Goal: Task Accomplishment & Management: Manage account settings

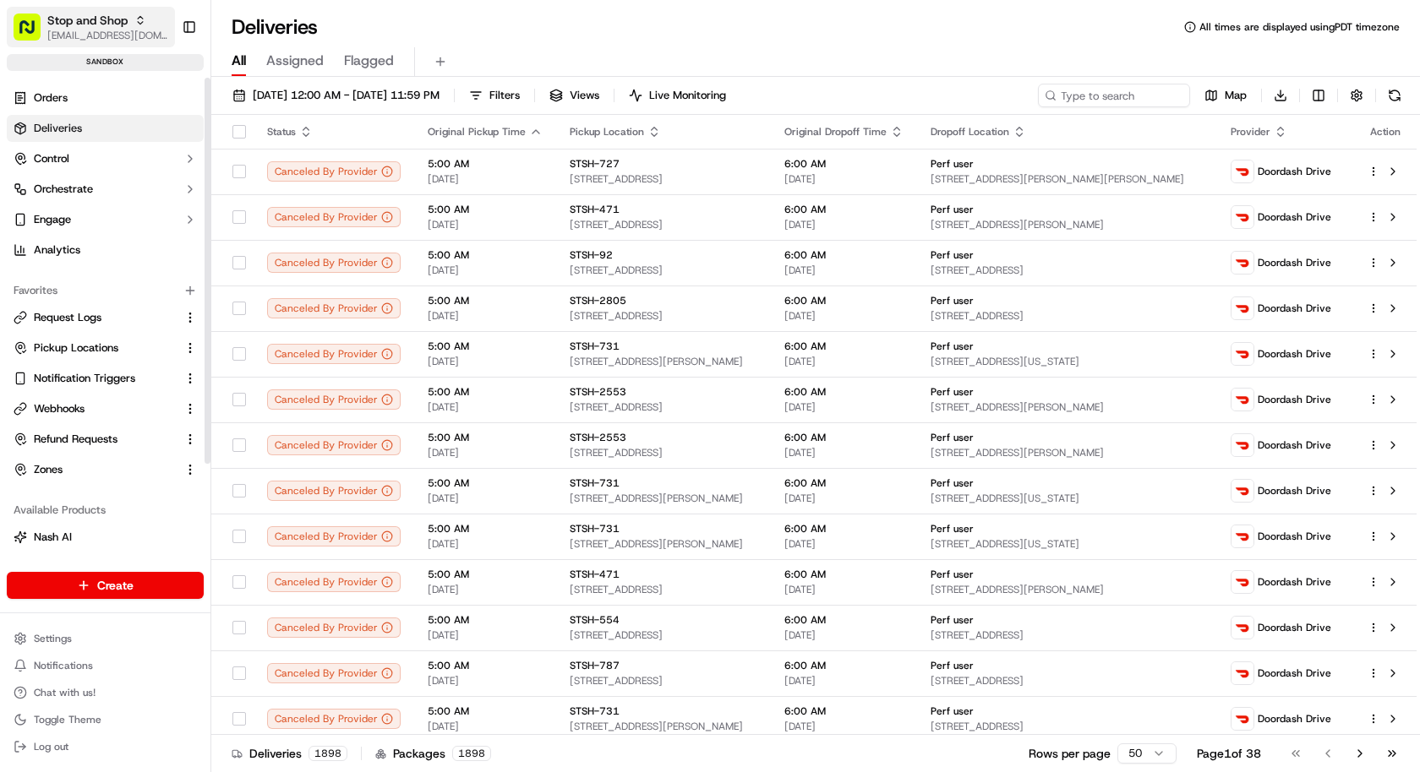
click at [92, 31] on span "[EMAIL_ADDRESS][DOMAIN_NAME]" at bounding box center [107, 36] width 121 height 14
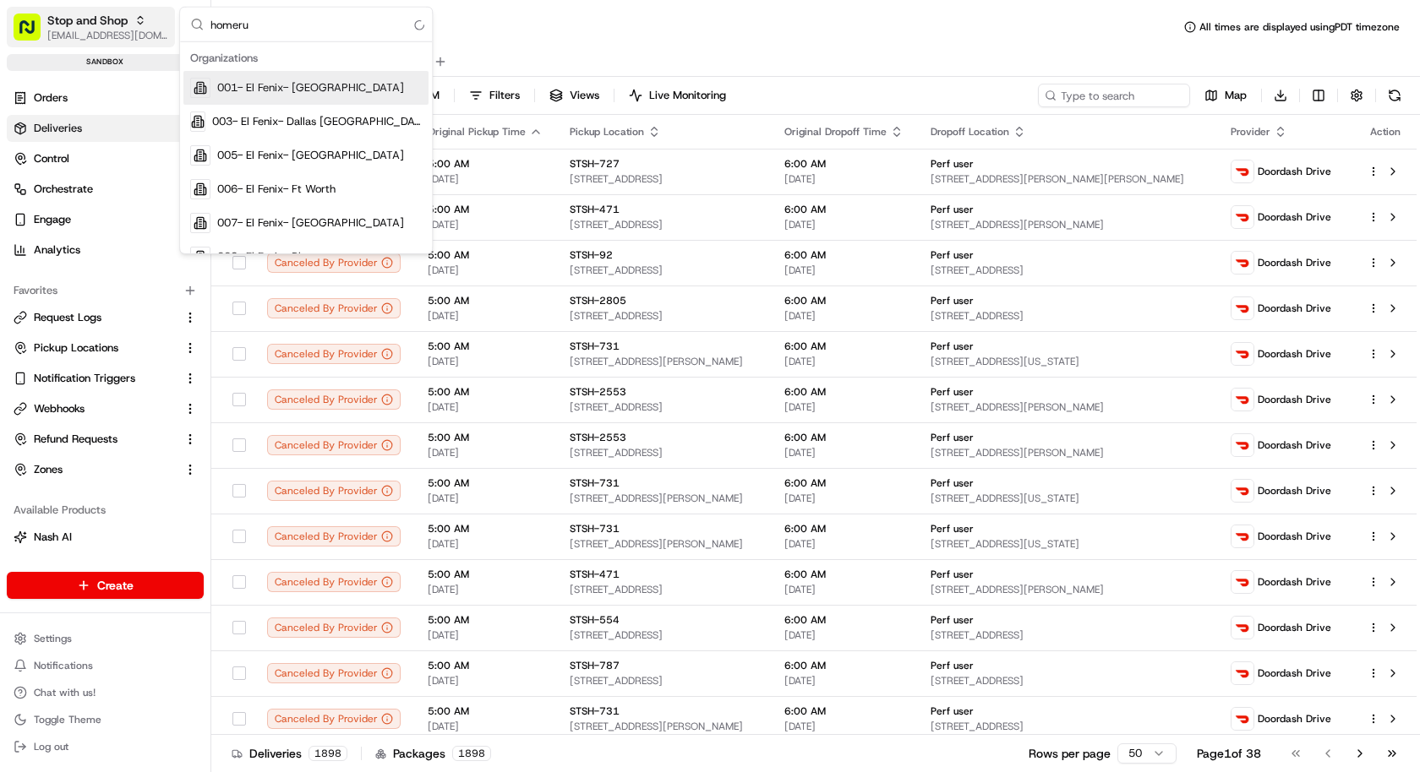
type input "homerun"
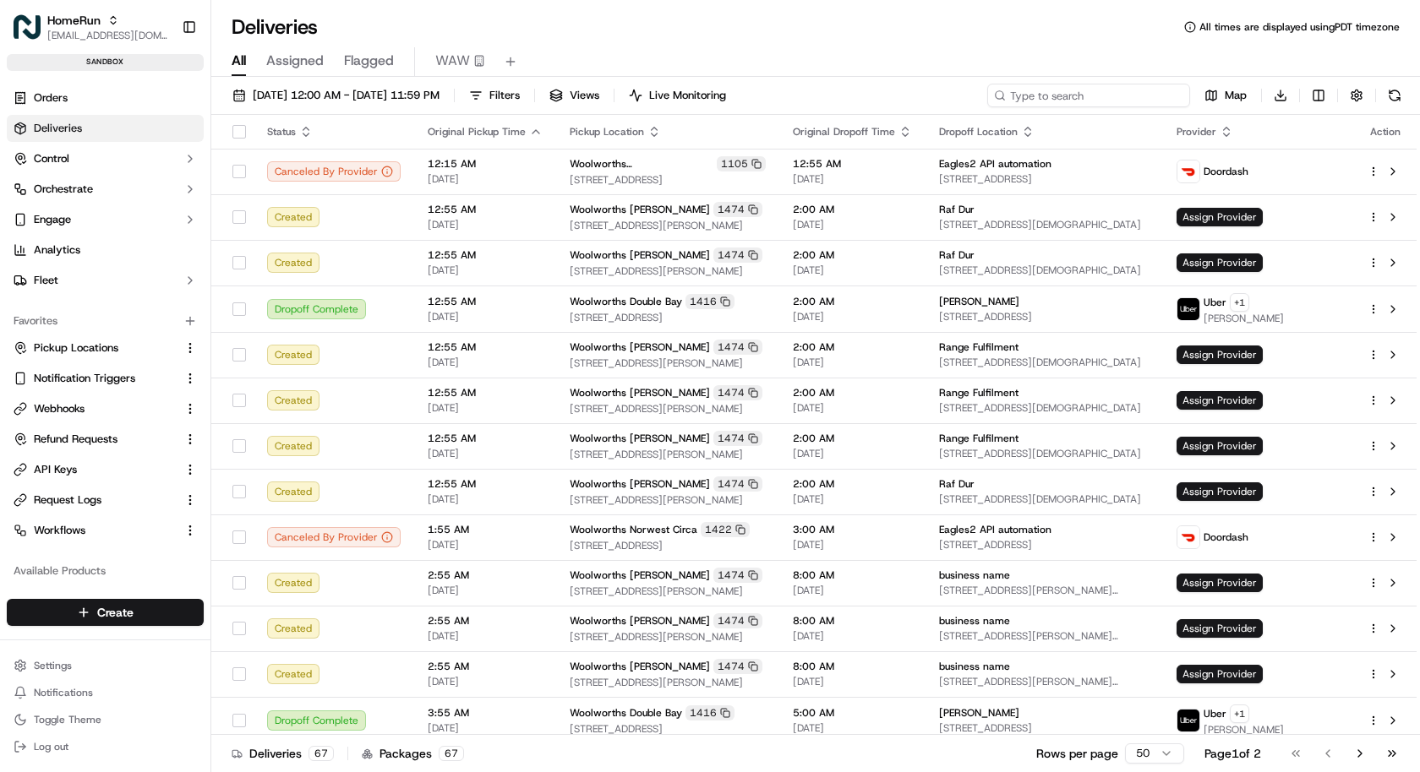
click at [1114, 90] on input at bounding box center [1088, 96] width 203 height 24
paste input "job_EteYiZVqXu8ReSNpG7qF4w"
type input "job_EteYiZVqXu8ReSNpG7qF4w"
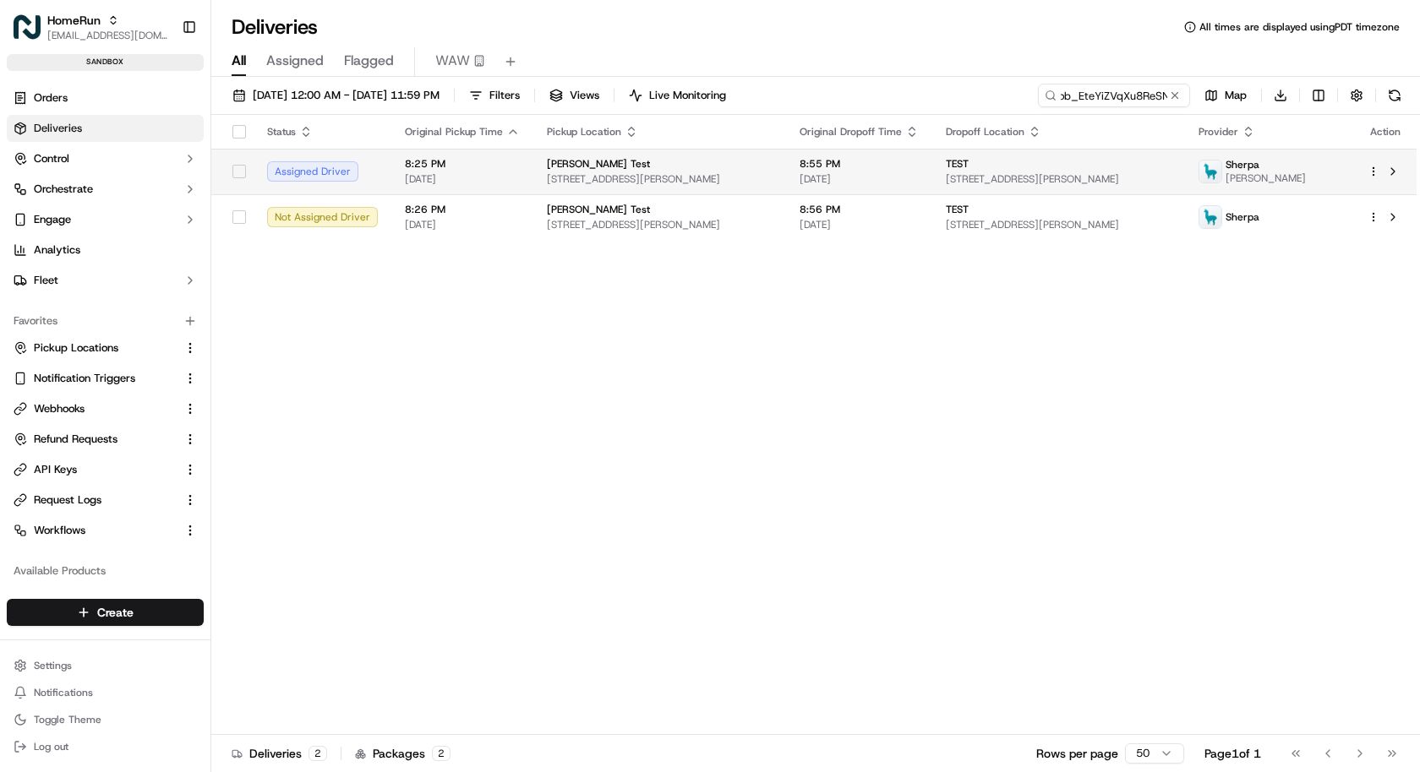
click at [1371, 167] on html "HomeRun kareem@usenash.com Toggle Sidebar sandbox Orders Deliveries Control Orc…" at bounding box center [710, 386] width 1420 height 772
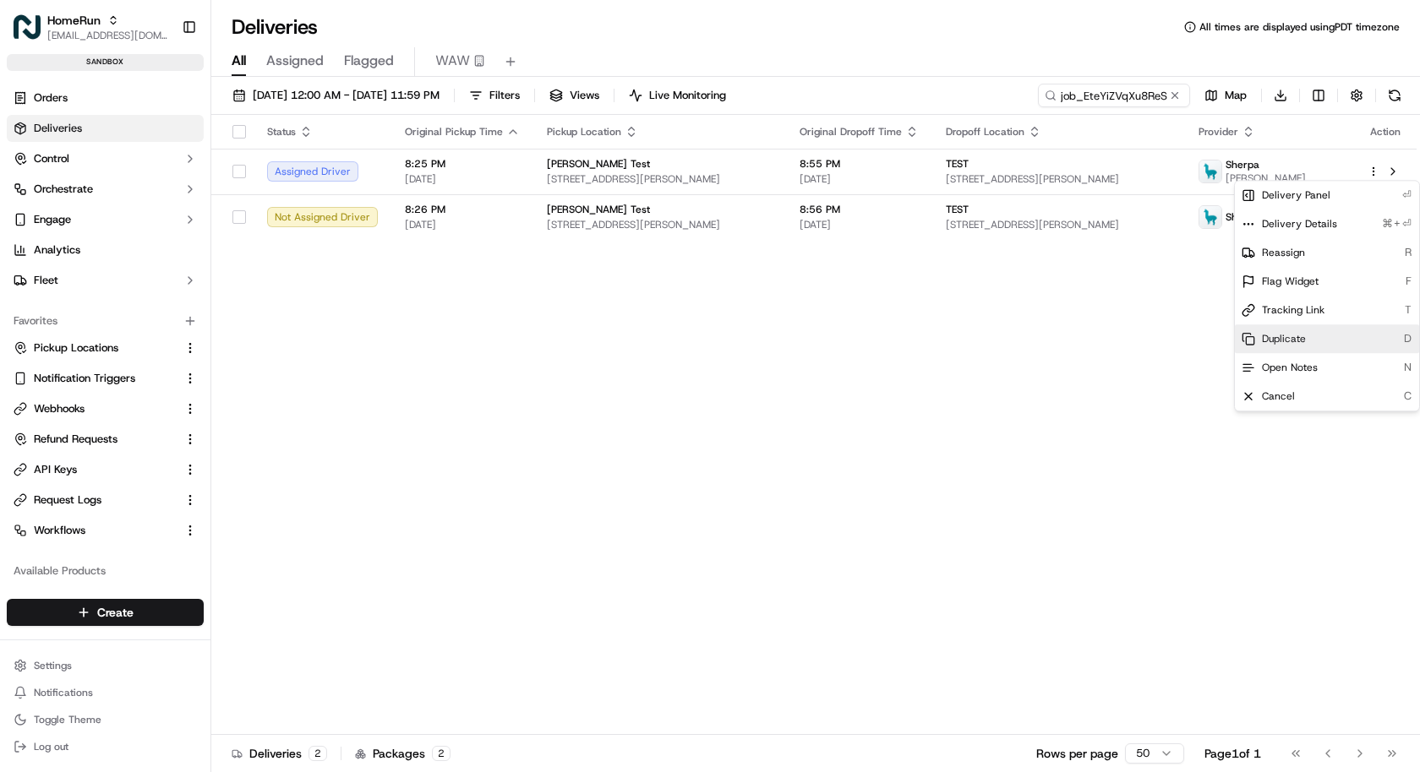
click at [1302, 344] on span "Duplicate" at bounding box center [1283, 339] width 44 height 14
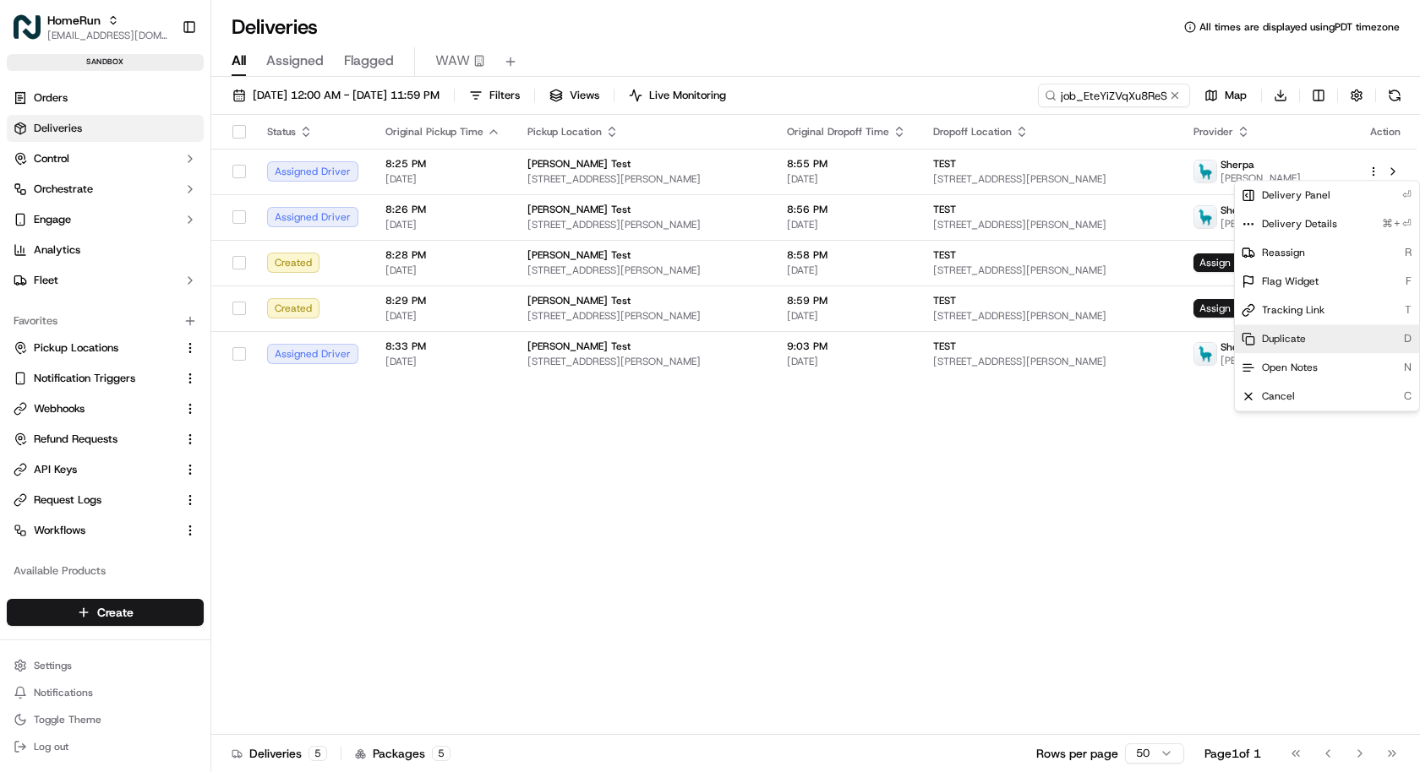
click at [1285, 332] on span "Duplicate" at bounding box center [1283, 339] width 44 height 14
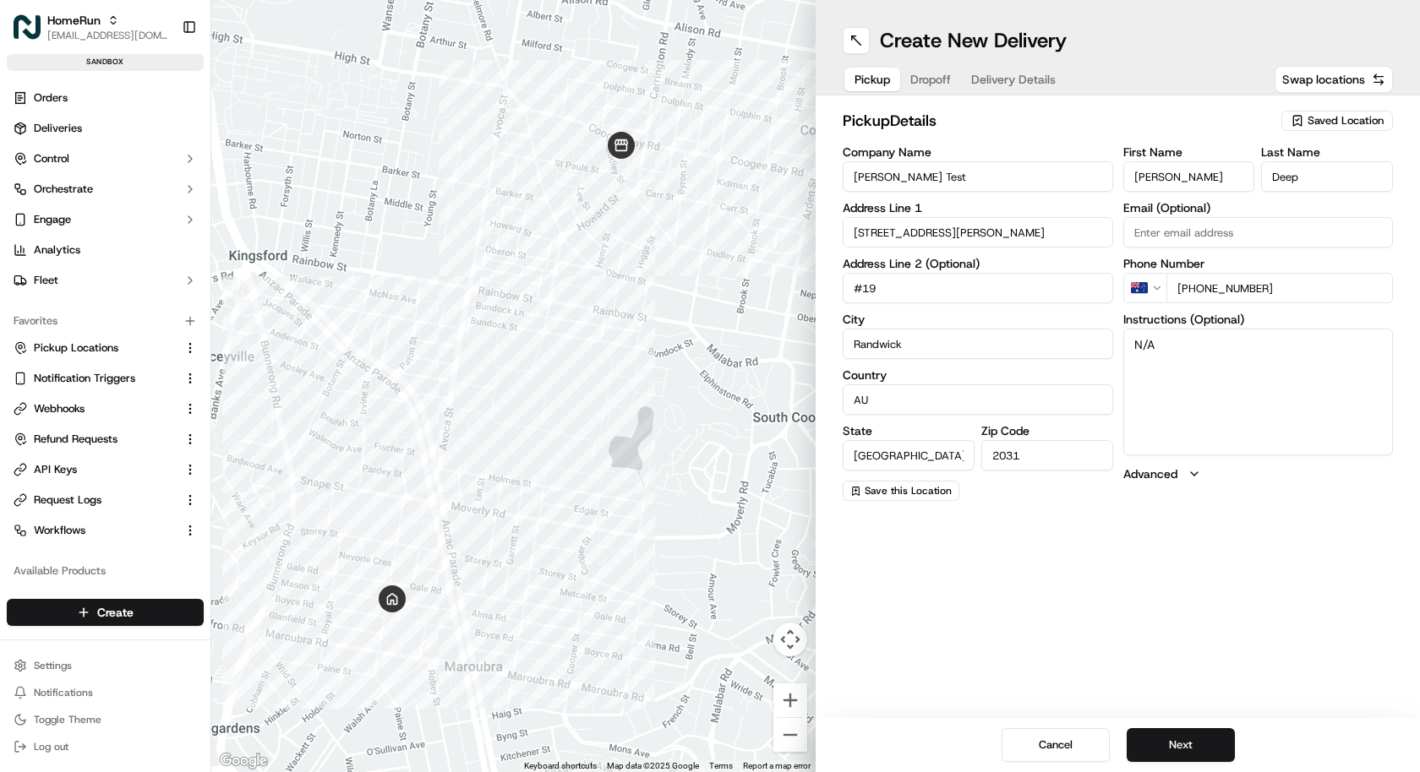
click at [982, 88] on button "Delivery Details" at bounding box center [1013, 80] width 105 height 24
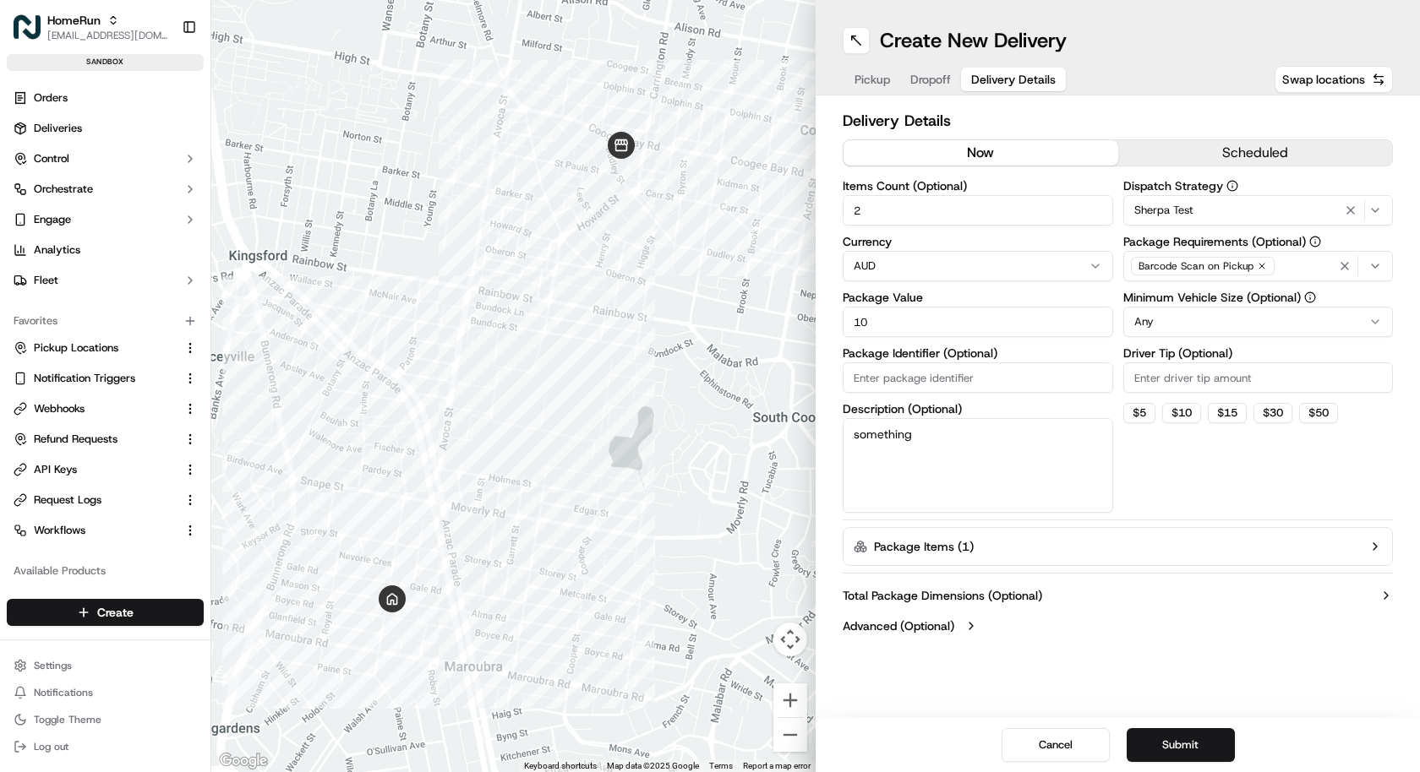
click at [1351, 210] on icon "button" at bounding box center [1350, 210] width 7 height 7
click at [1153, 733] on button "Submit" at bounding box center [1180, 745] width 108 height 34
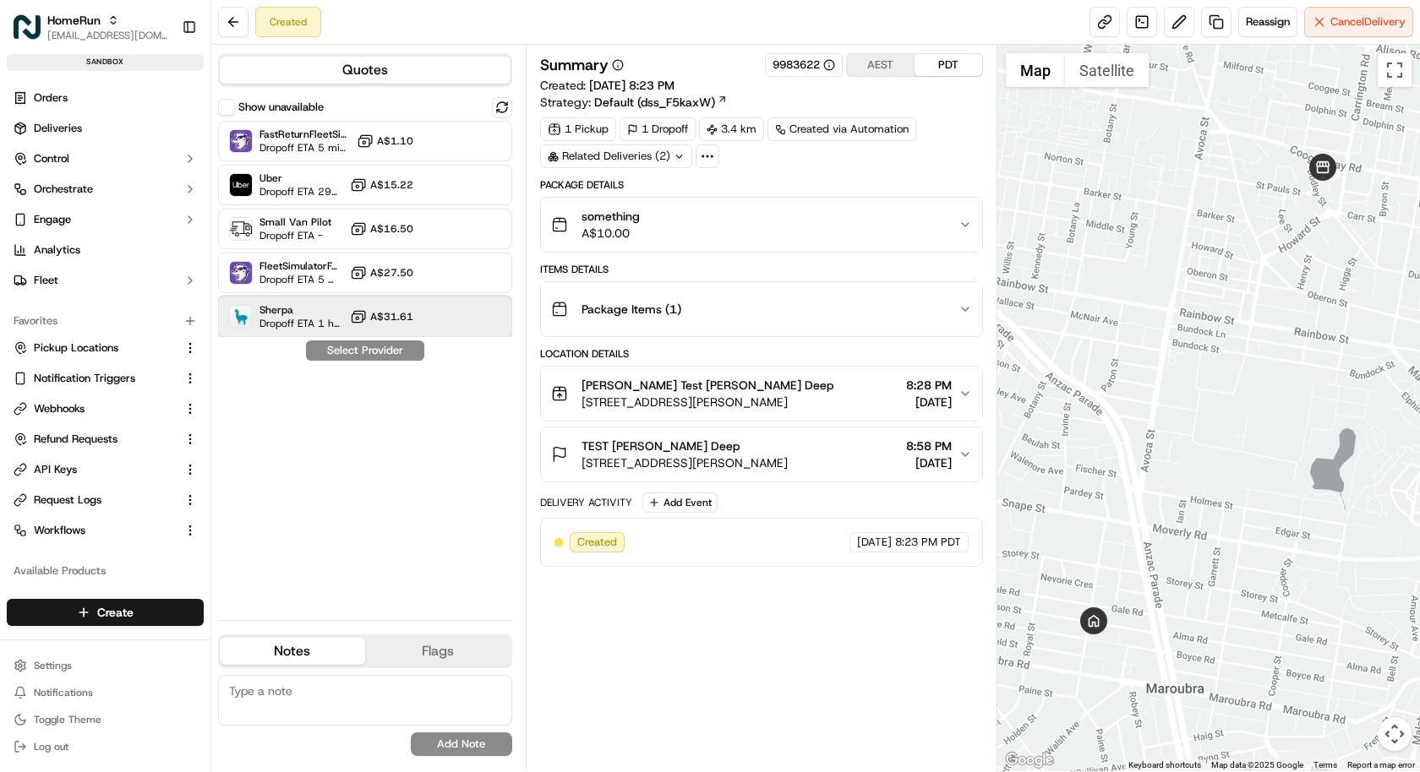
click at [409, 307] on div "Sherpa Dropoff ETA 1 hour A$31.61" at bounding box center [365, 317] width 294 height 41
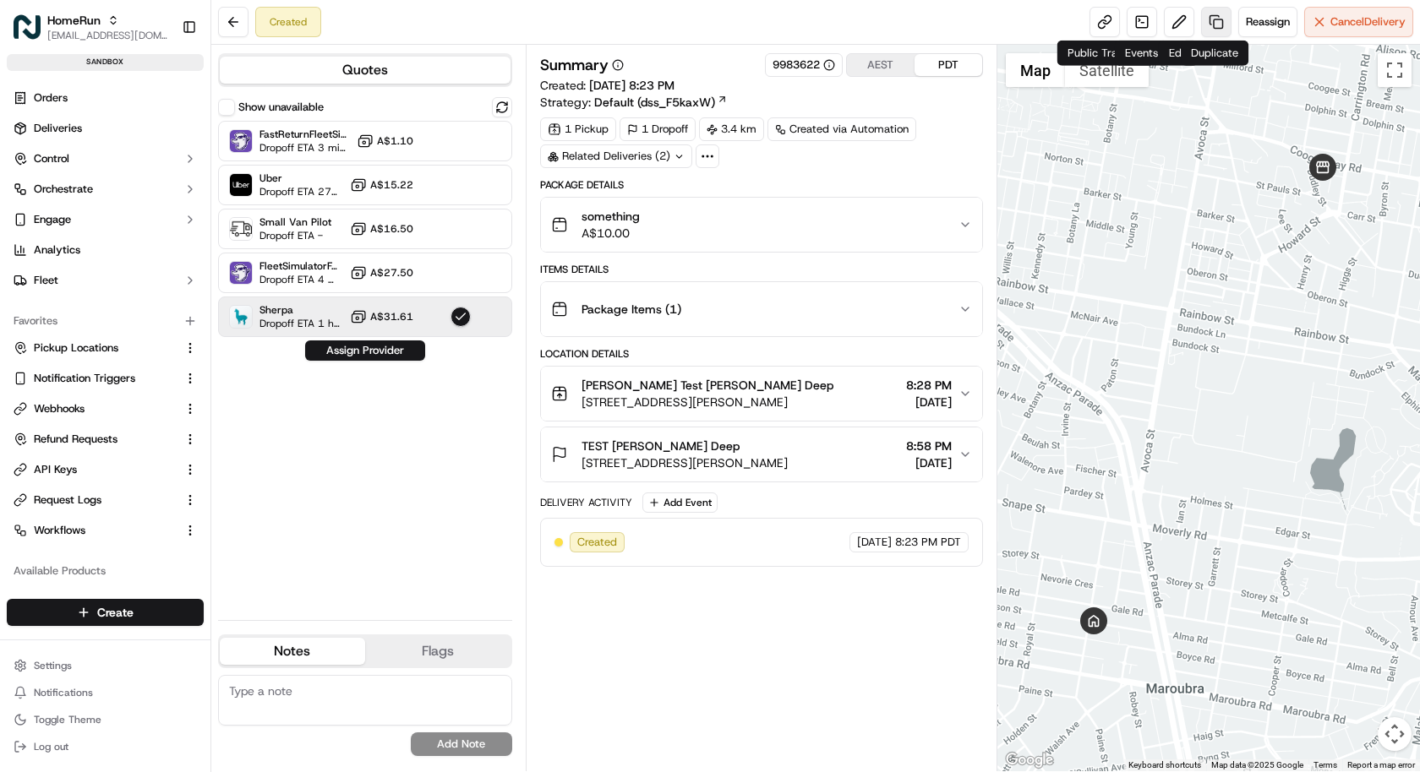
click at [1215, 21] on link at bounding box center [1216, 22] width 30 height 30
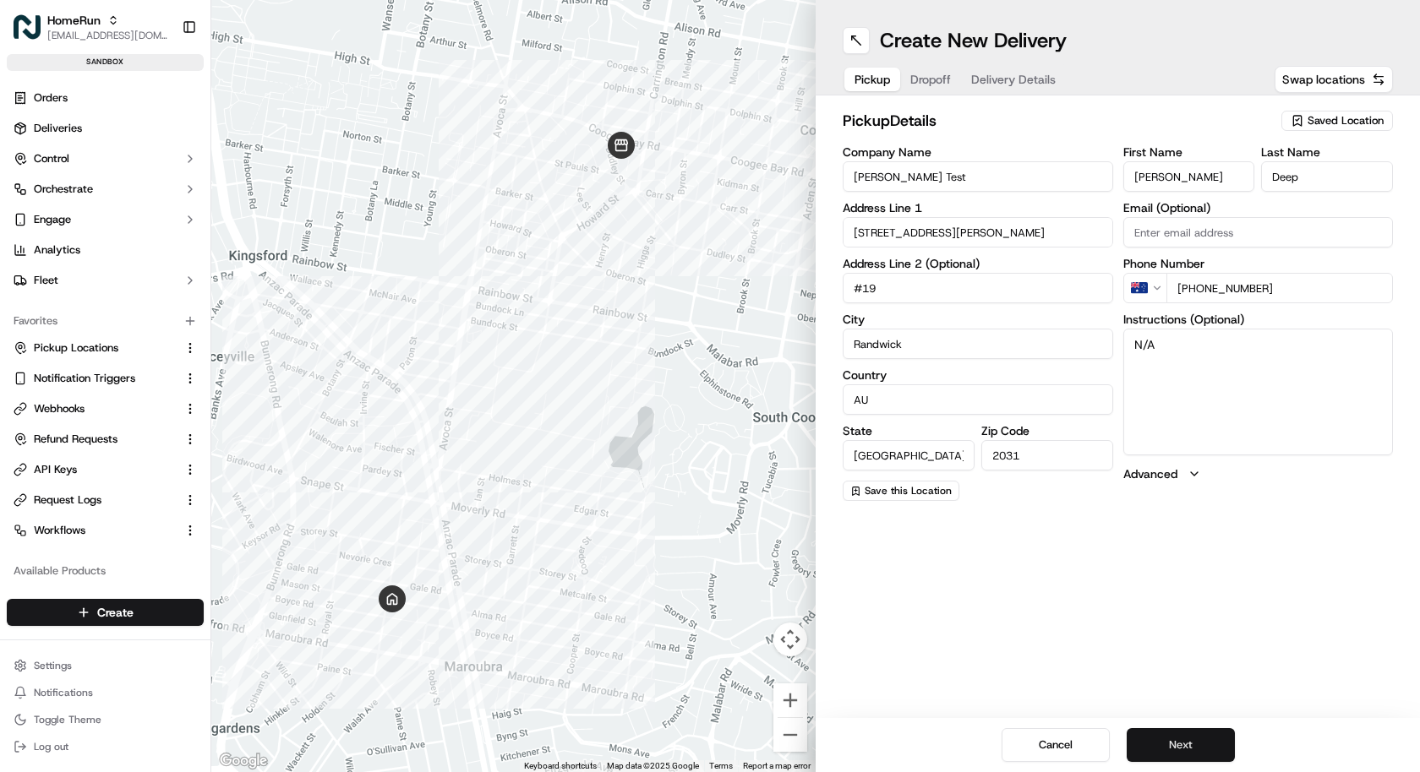
click at [1159, 744] on button "Next" at bounding box center [1180, 745] width 108 height 34
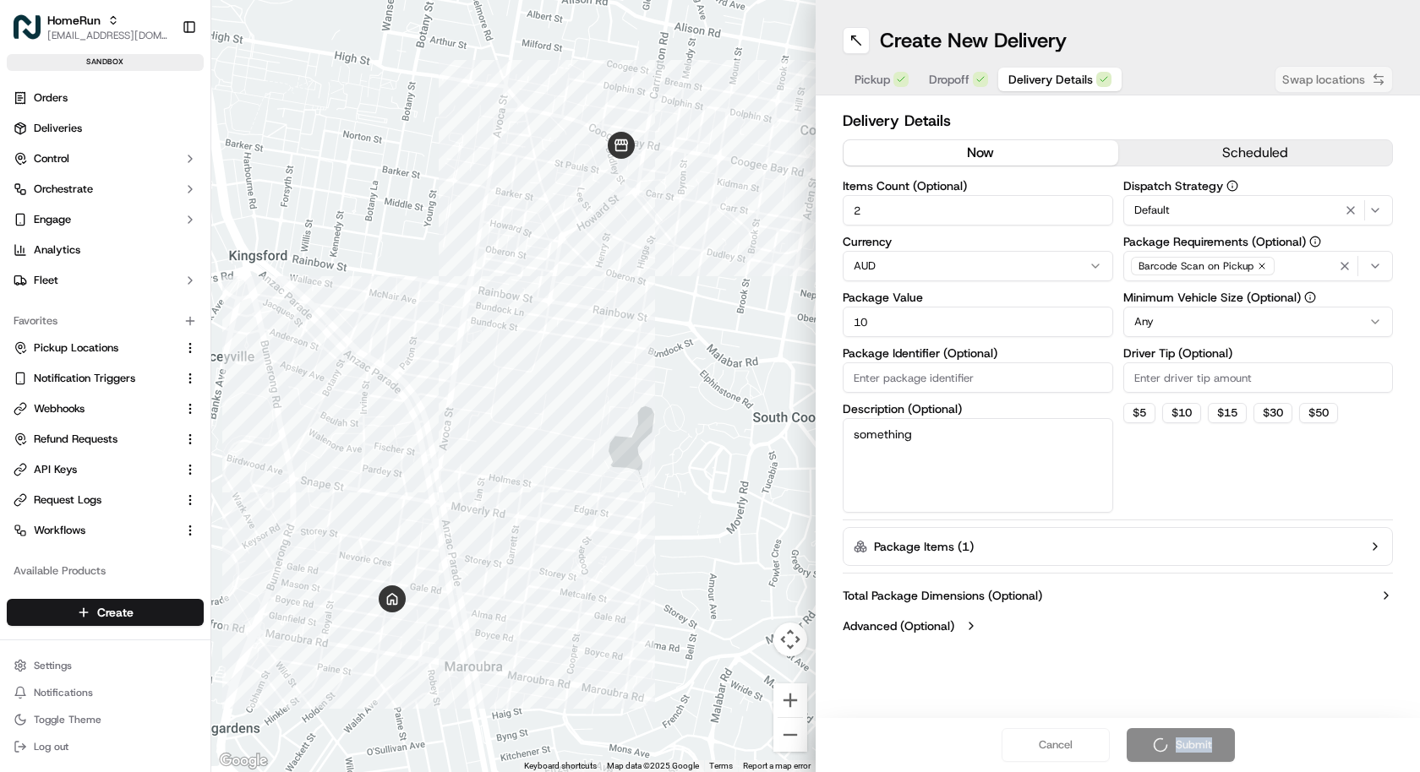
click at [1159, 744] on div "Cancel Submit" at bounding box center [1117, 745] width 604 height 54
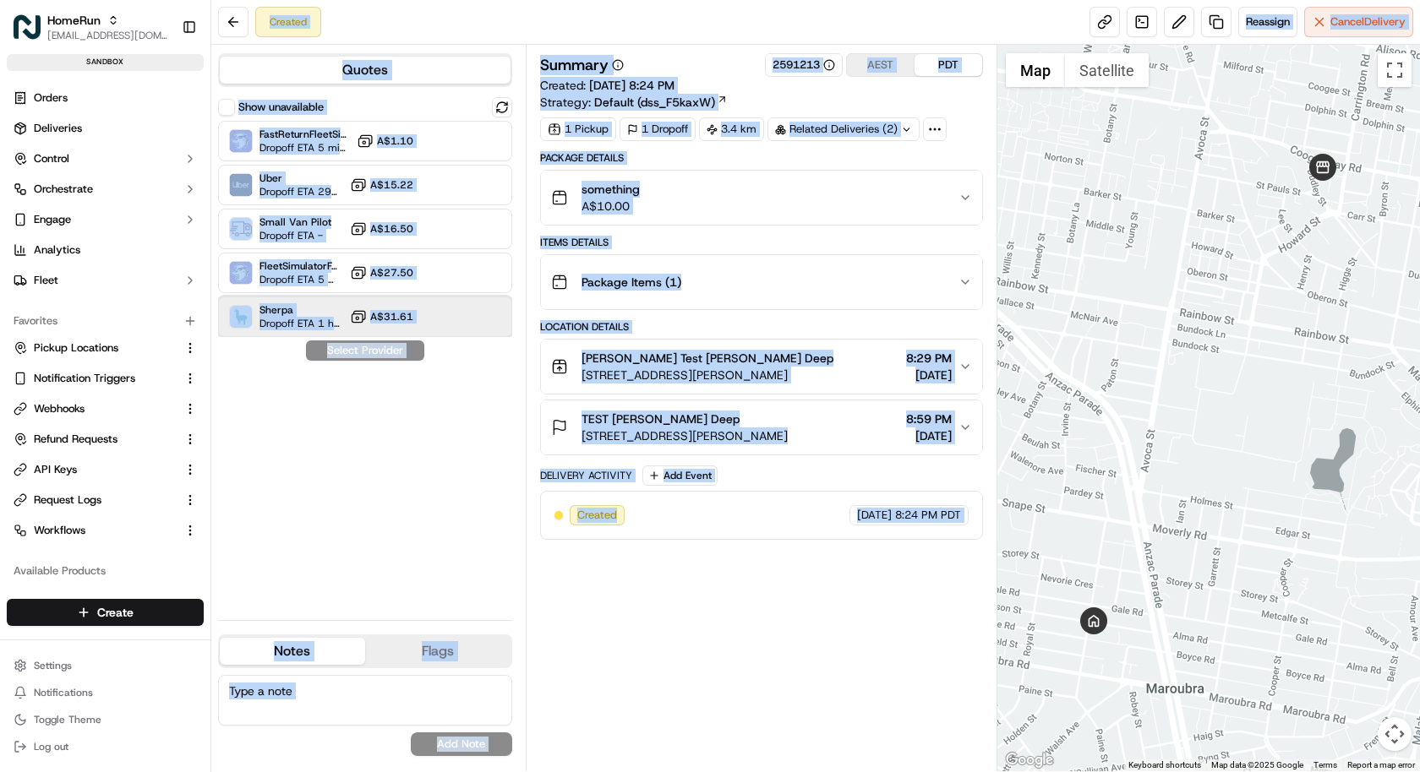
click at [343, 309] on span "Sherpa" at bounding box center [301, 310] width 84 height 14
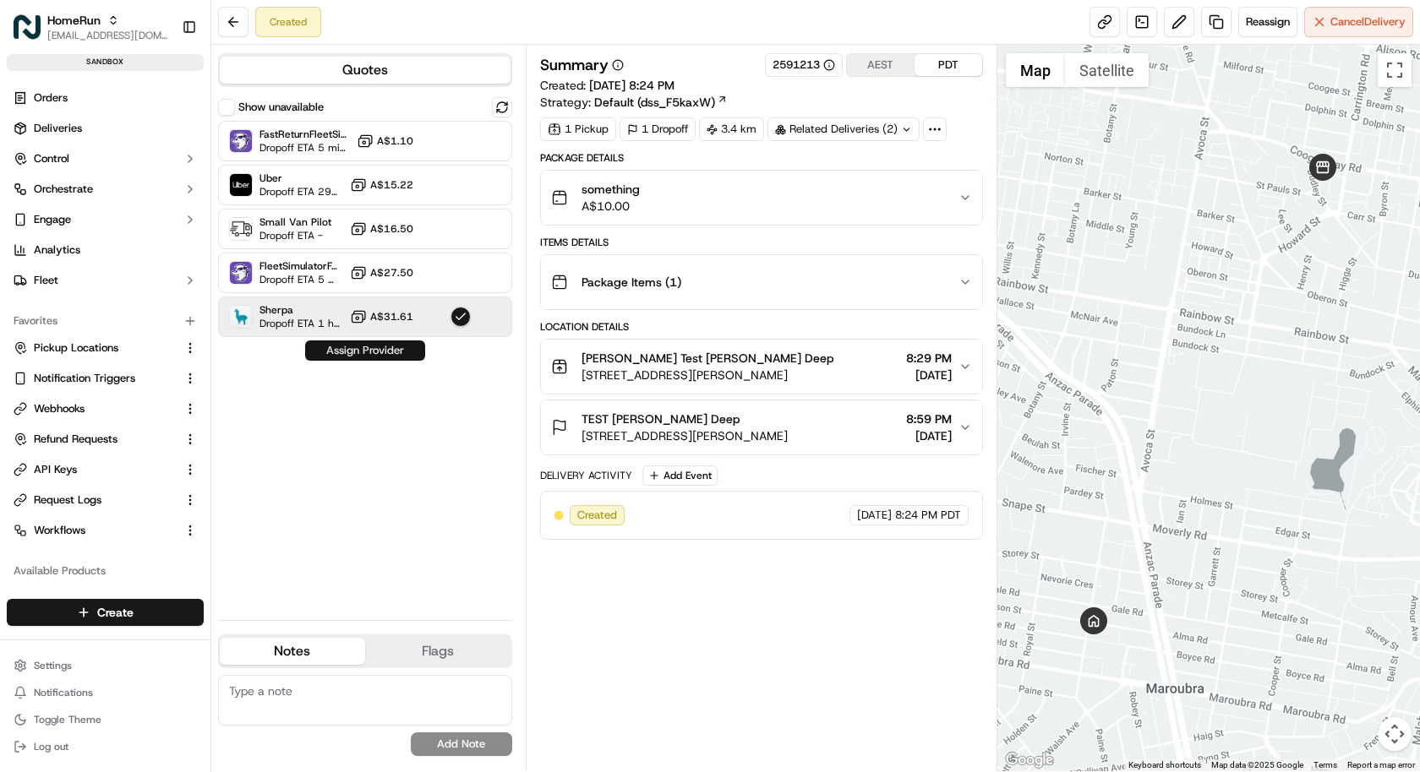
click at [344, 347] on button "Assign Provider" at bounding box center [365, 351] width 120 height 20
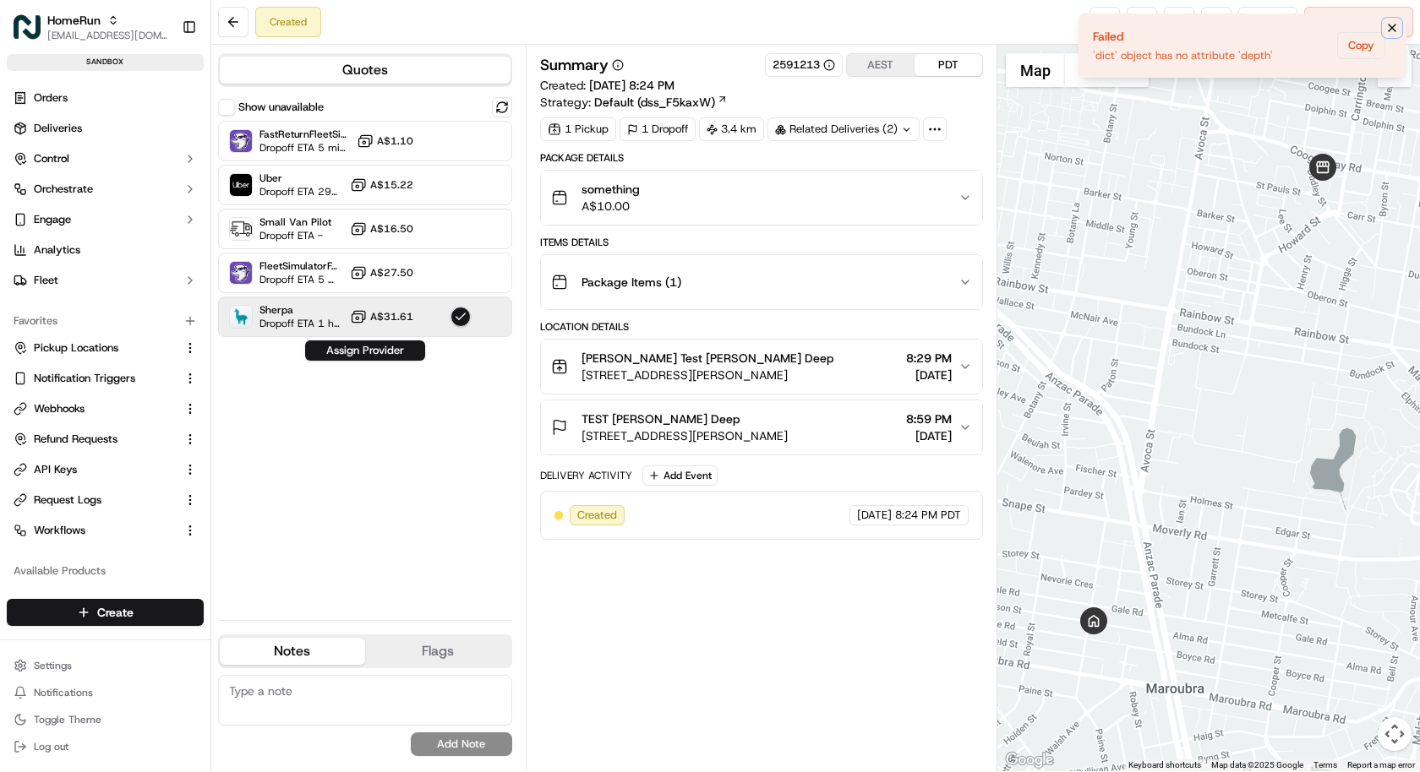
click at [1389, 25] on icon "Notifications (F8)" at bounding box center [1391, 28] width 7 height 7
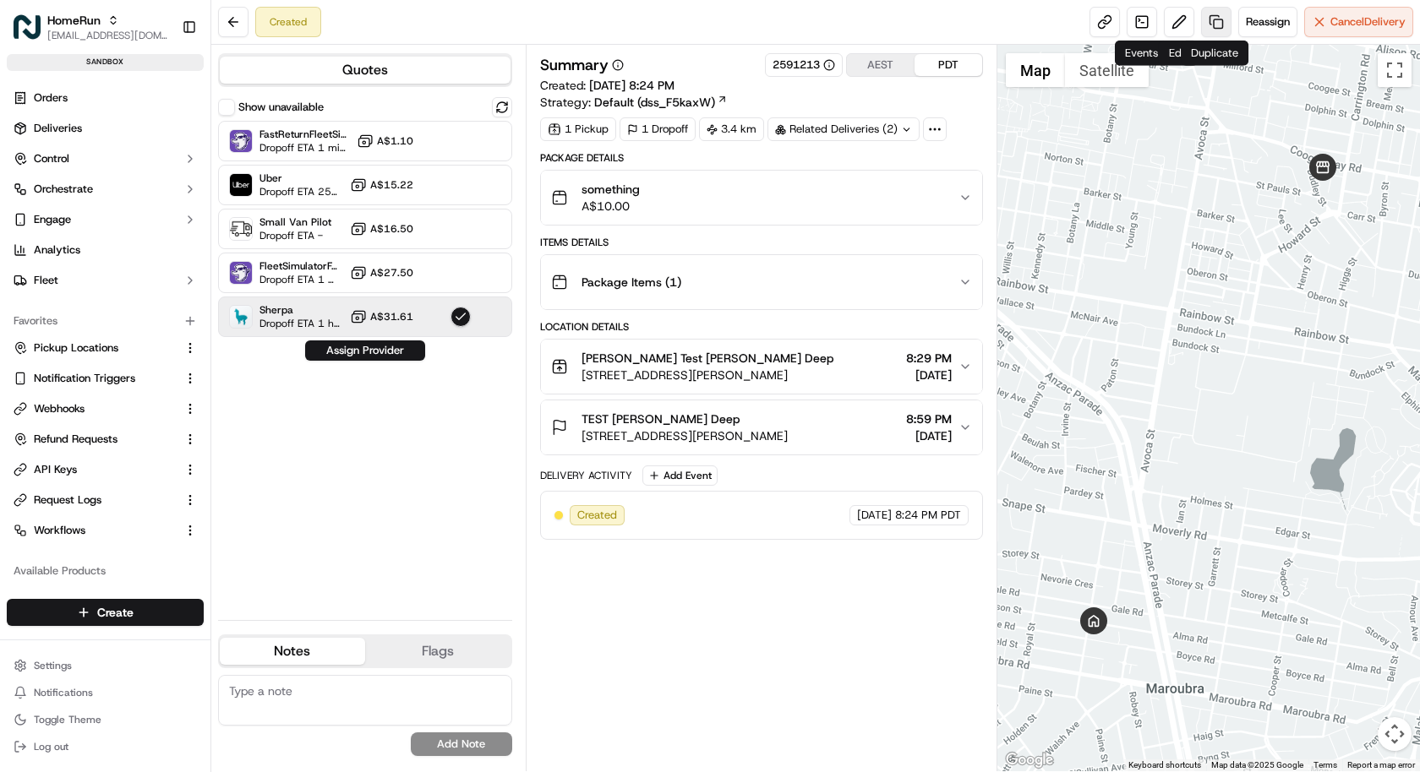
click at [1204, 25] on link at bounding box center [1216, 22] width 30 height 30
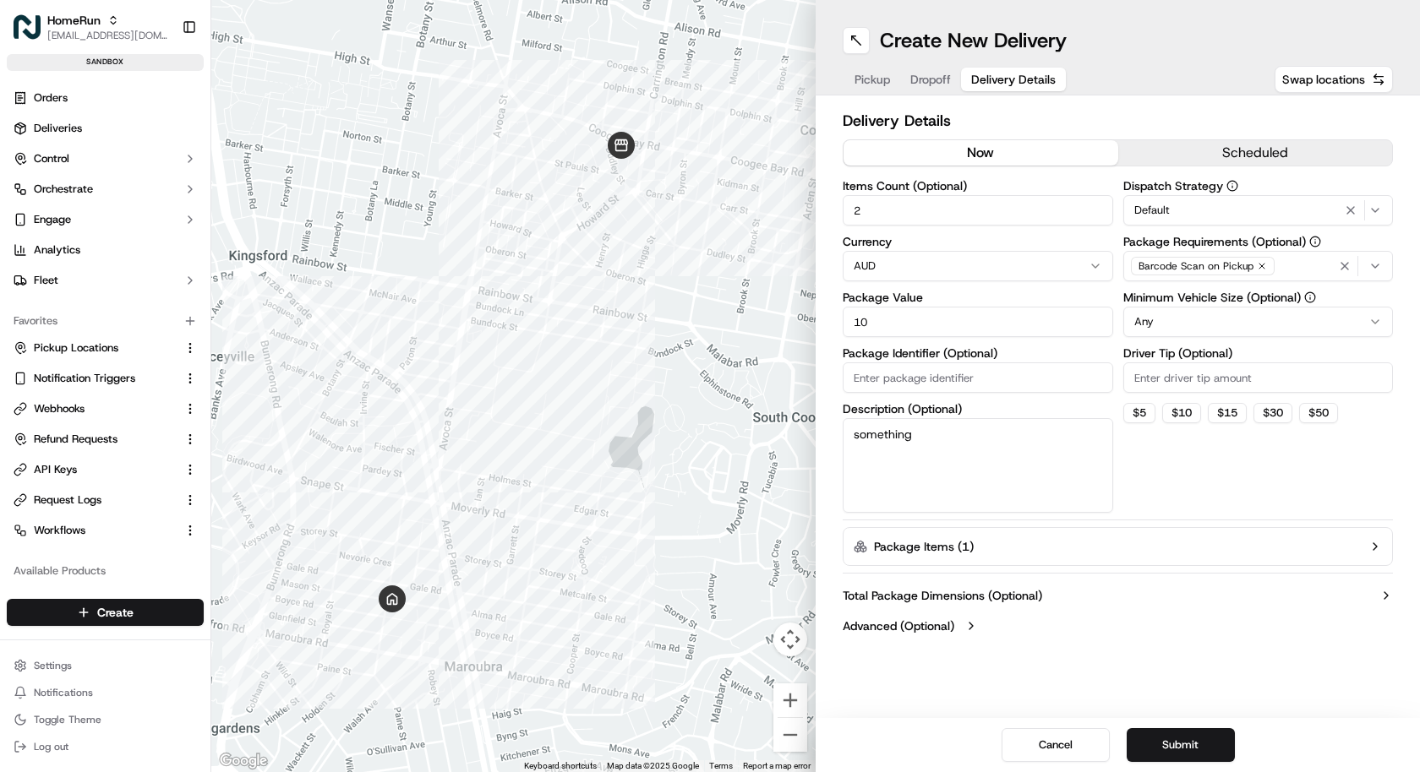
click at [1018, 72] on span "Delivery Details" at bounding box center [1013, 79] width 84 height 17
click at [984, 541] on button "Package Items ( 1 )" at bounding box center [1117, 546] width 550 height 39
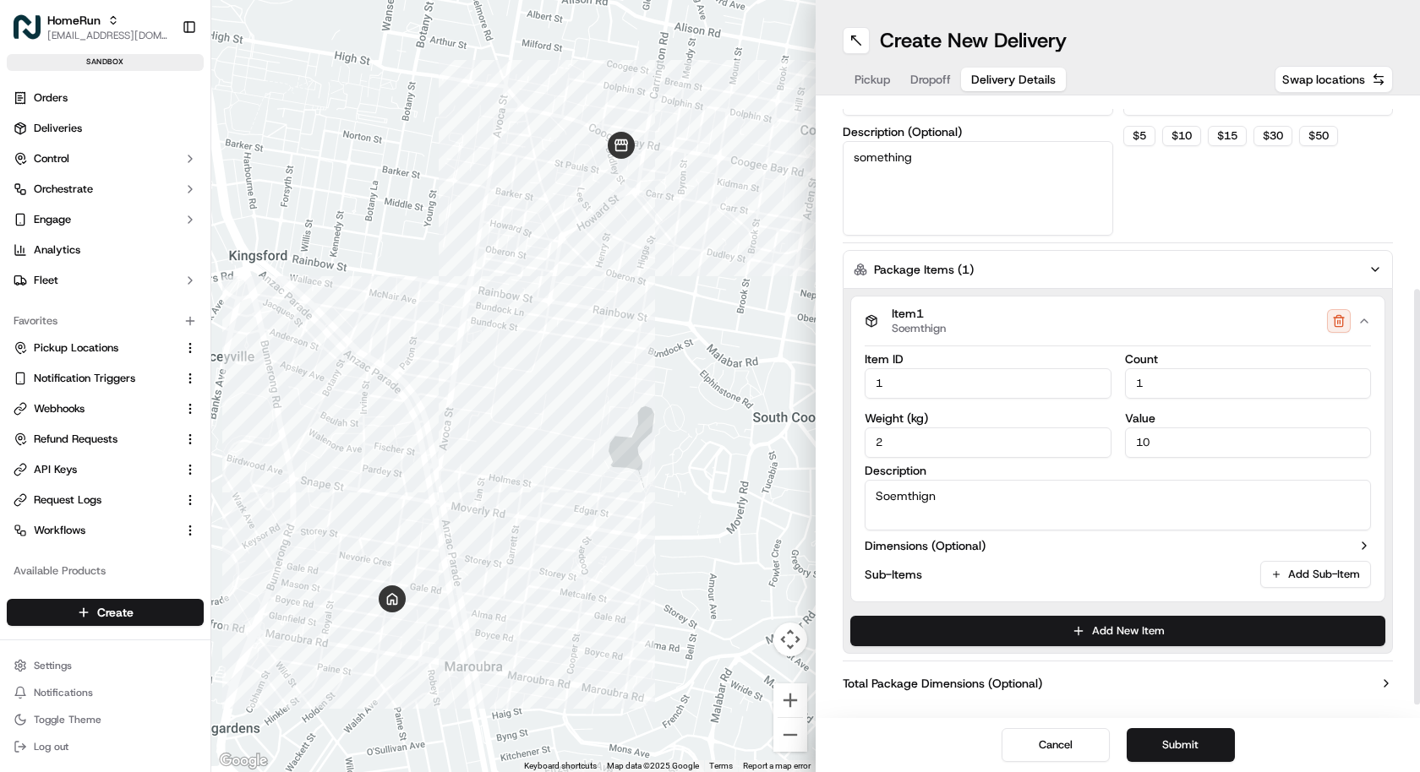
click at [964, 540] on label "Dimensions (Optional)" at bounding box center [924, 545] width 121 height 17
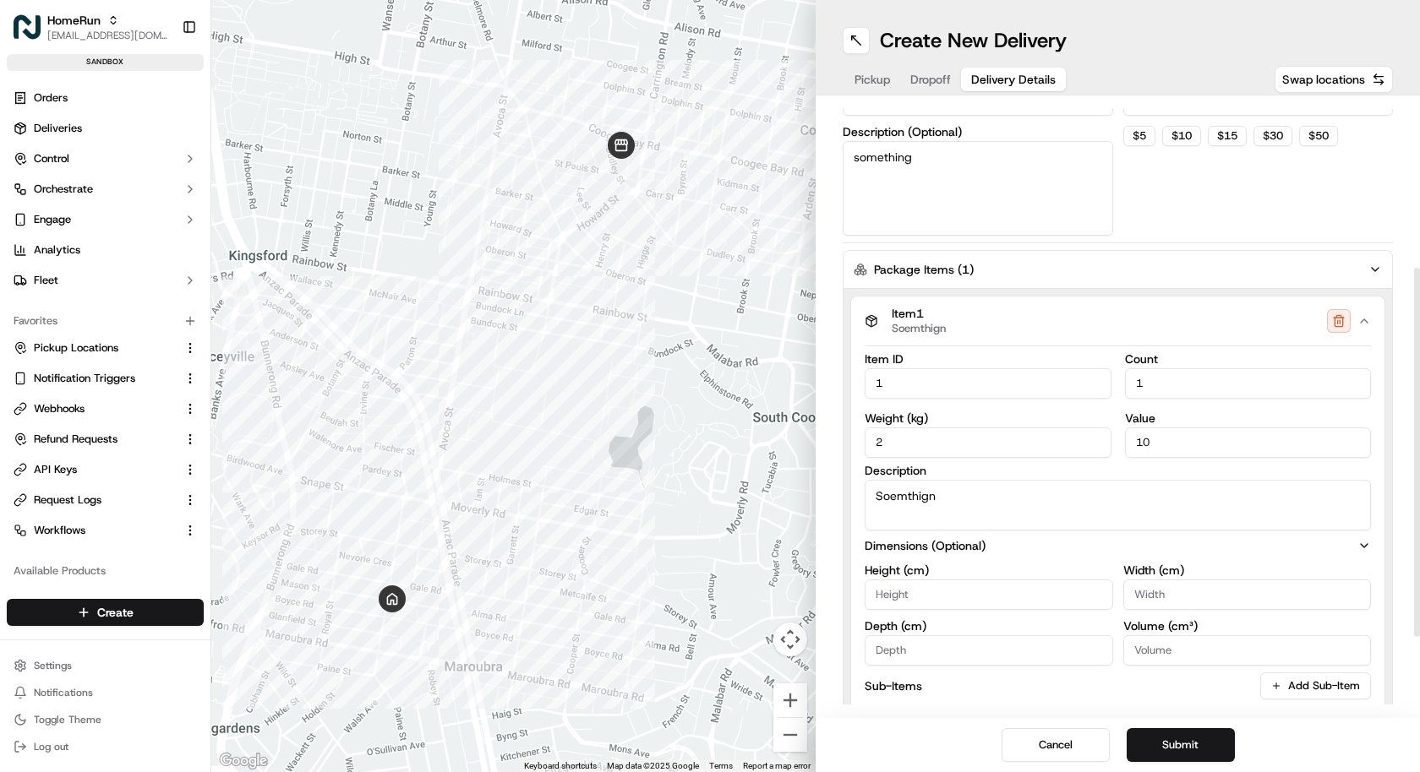
scroll to position [410, 0]
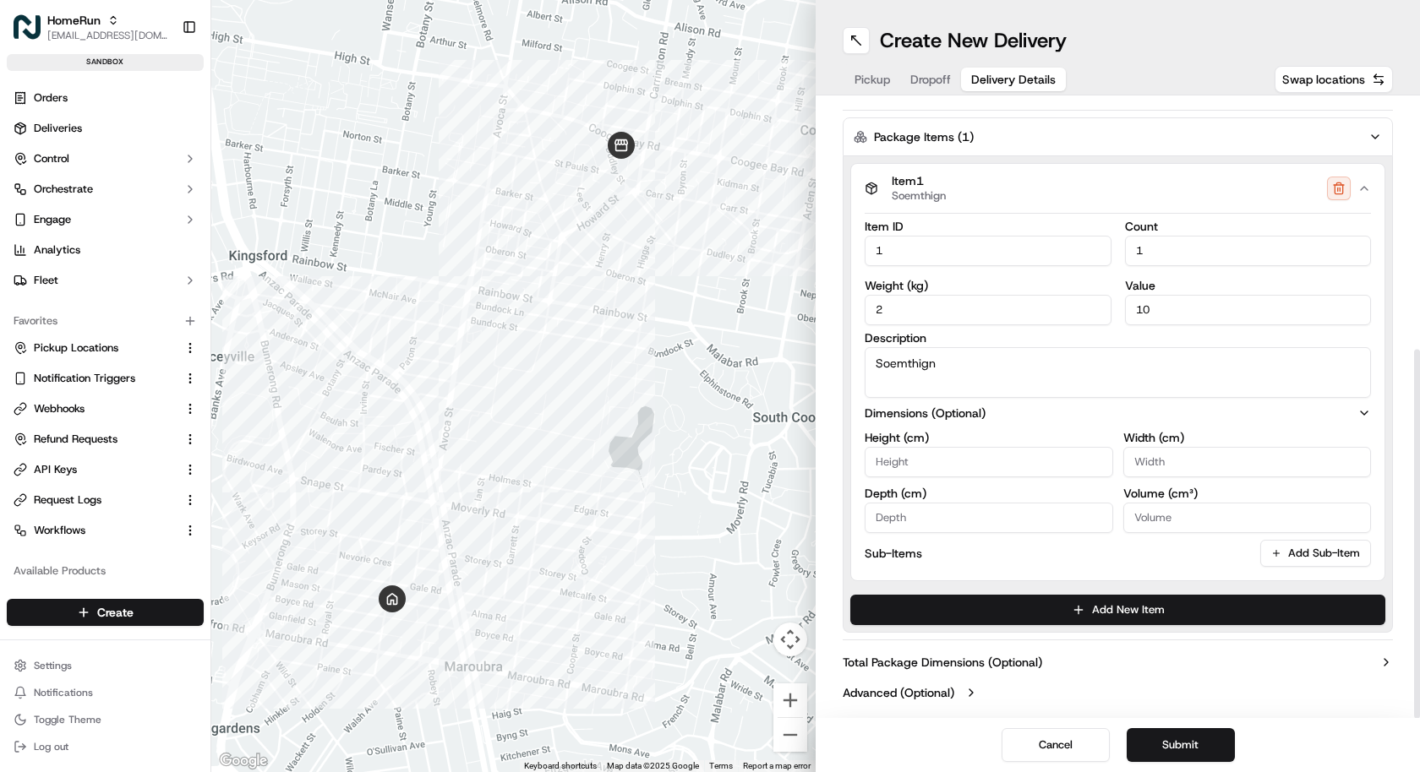
click at [944, 457] on input "Height ( cm )" at bounding box center [988, 462] width 248 height 30
type input "10"
click at [1170, 734] on button "Submit" at bounding box center [1180, 745] width 108 height 34
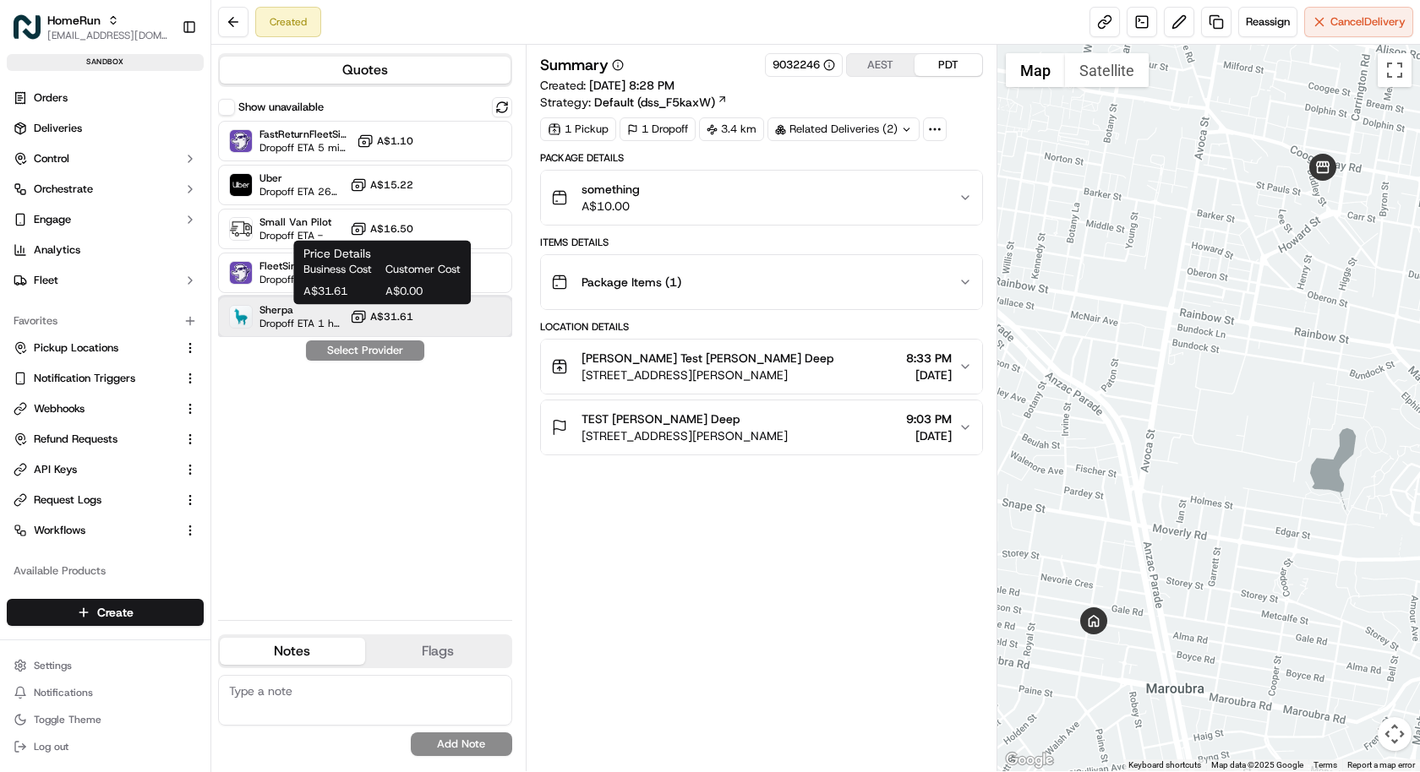
click at [361, 336] on div "Sherpa Dropoff ETA 1 hour A$31.61" at bounding box center [365, 317] width 294 height 41
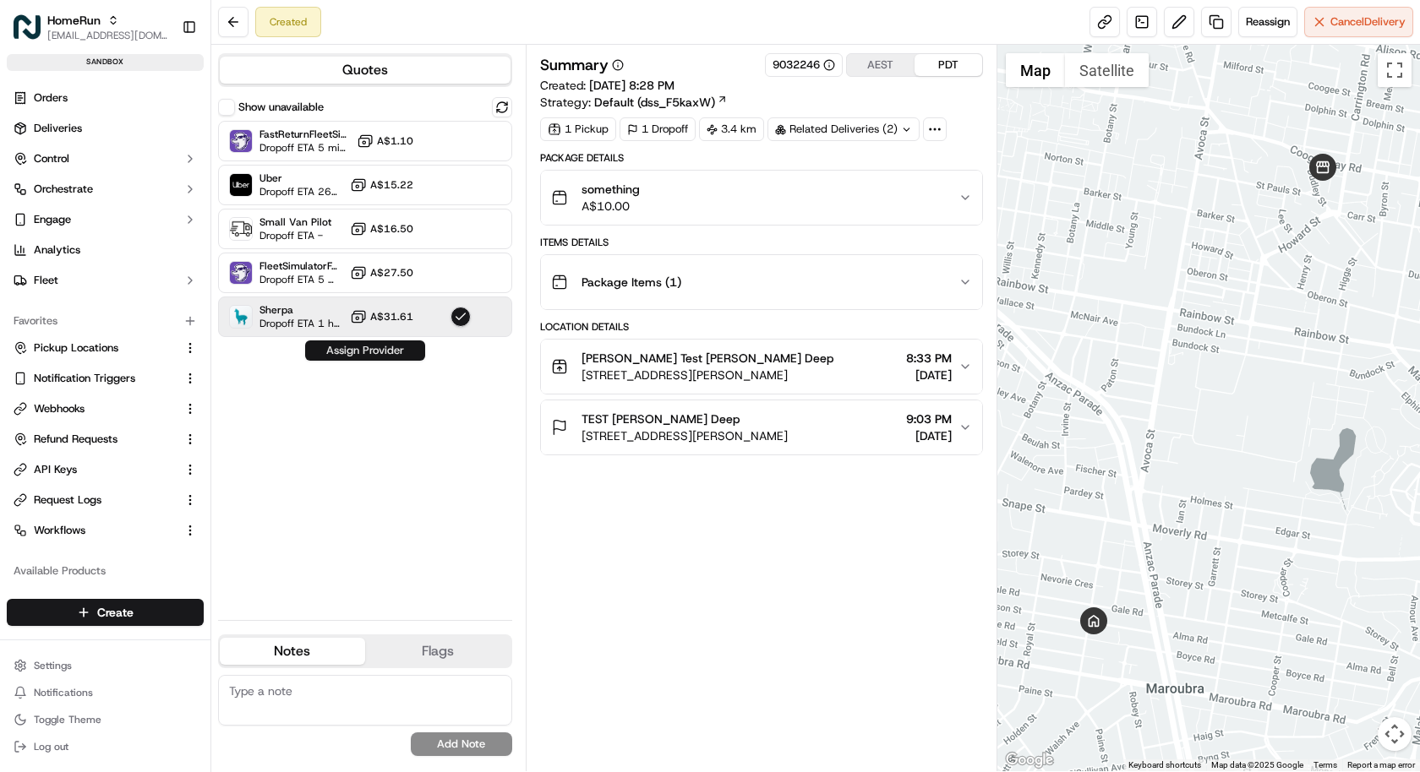
click at [361, 349] on button "Assign Provider" at bounding box center [365, 351] width 120 height 20
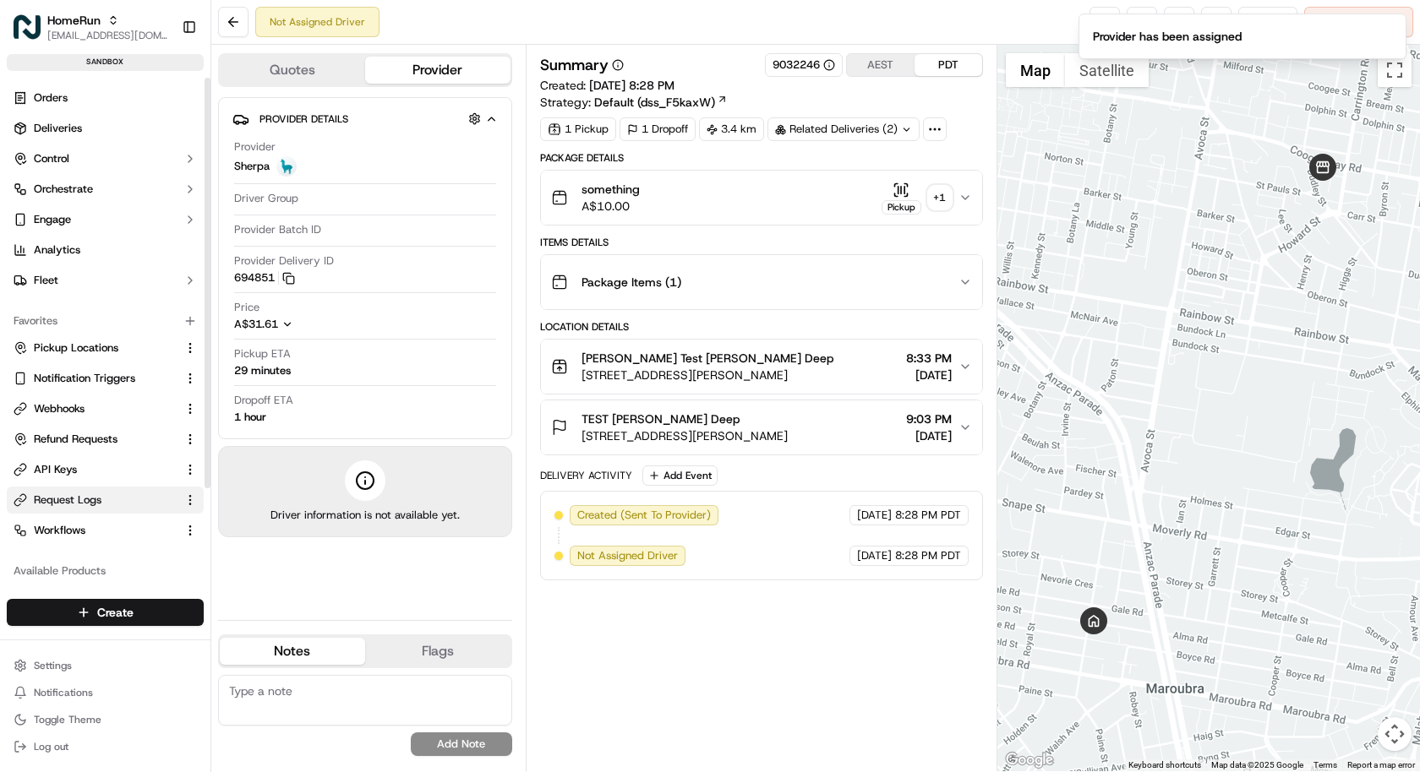
click at [95, 504] on span "Request Logs" at bounding box center [68, 500] width 68 height 15
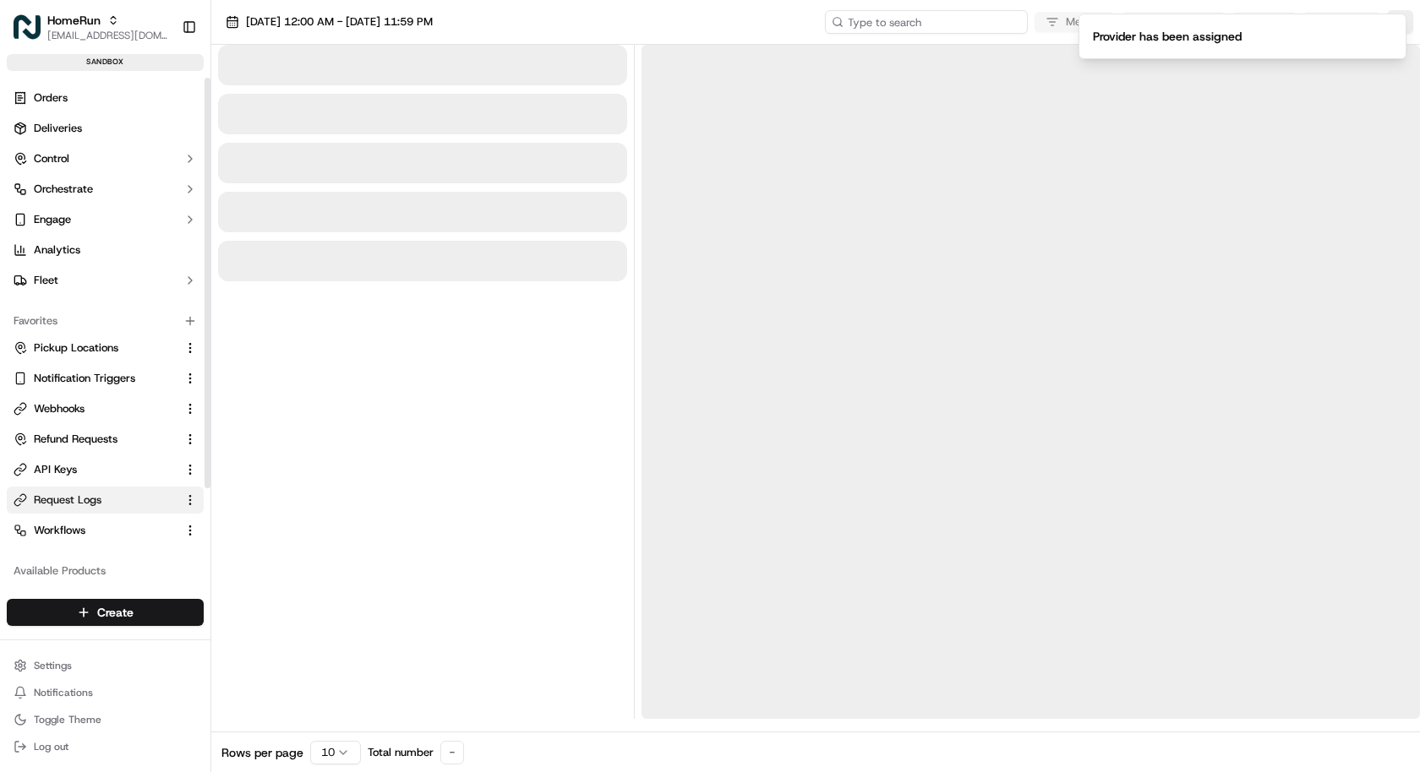
click at [946, 28] on input at bounding box center [926, 22] width 203 height 24
paste input "job_f7bahCjz76dSgQDiVVCXpb"
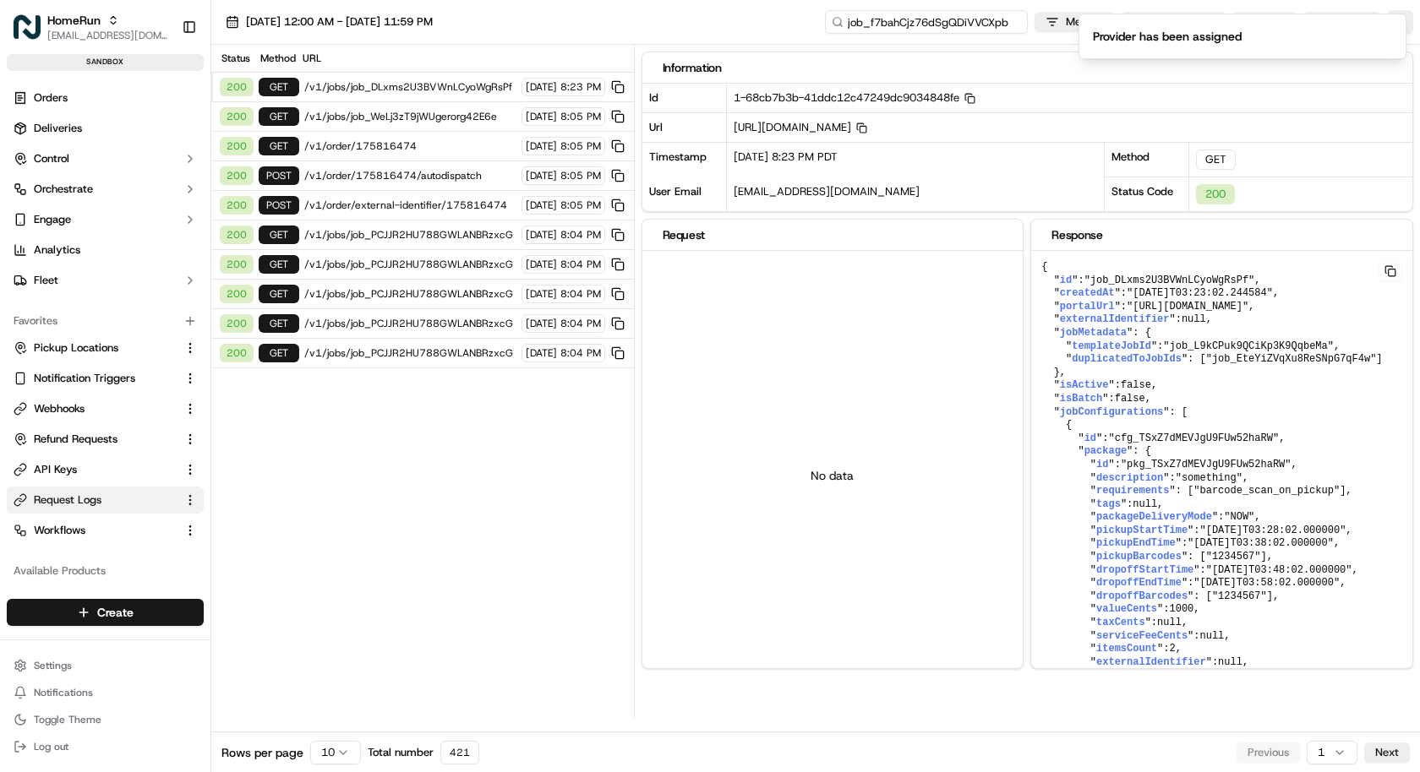
type input "job_f7bahCjz76dSgQDiVVCXpb"
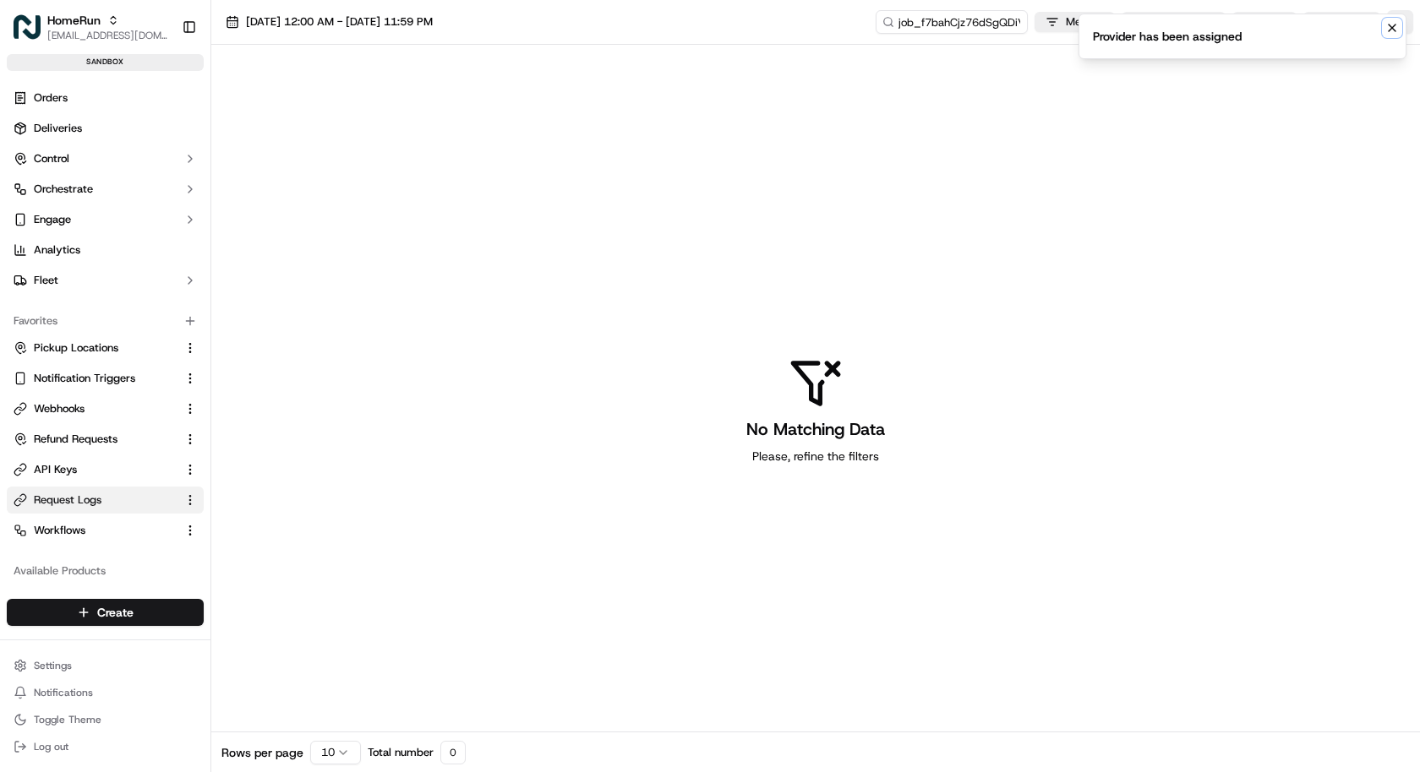
click at [1391, 22] on icon "Notifications (F8)" at bounding box center [1392, 28] width 14 height 14
click at [1402, 21] on button "button" at bounding box center [1400, 22] width 26 height 24
click at [1403, 55] on button "Display Only Provider Logs" at bounding box center [1402, 53] width 14 height 14
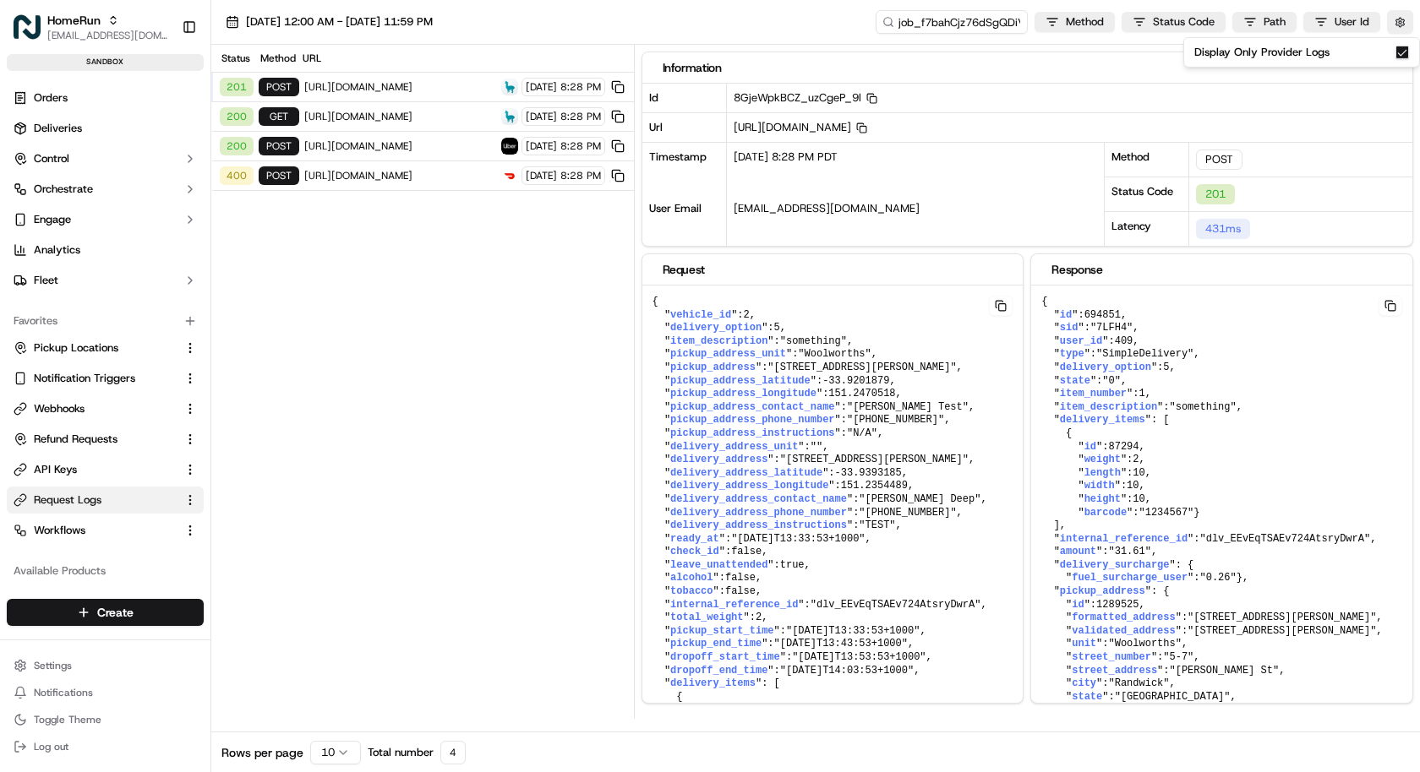
click at [394, 90] on span "https://qa.deliveries.sherpa.net.au/api/1/deliveries" at bounding box center [400, 87] width 192 height 14
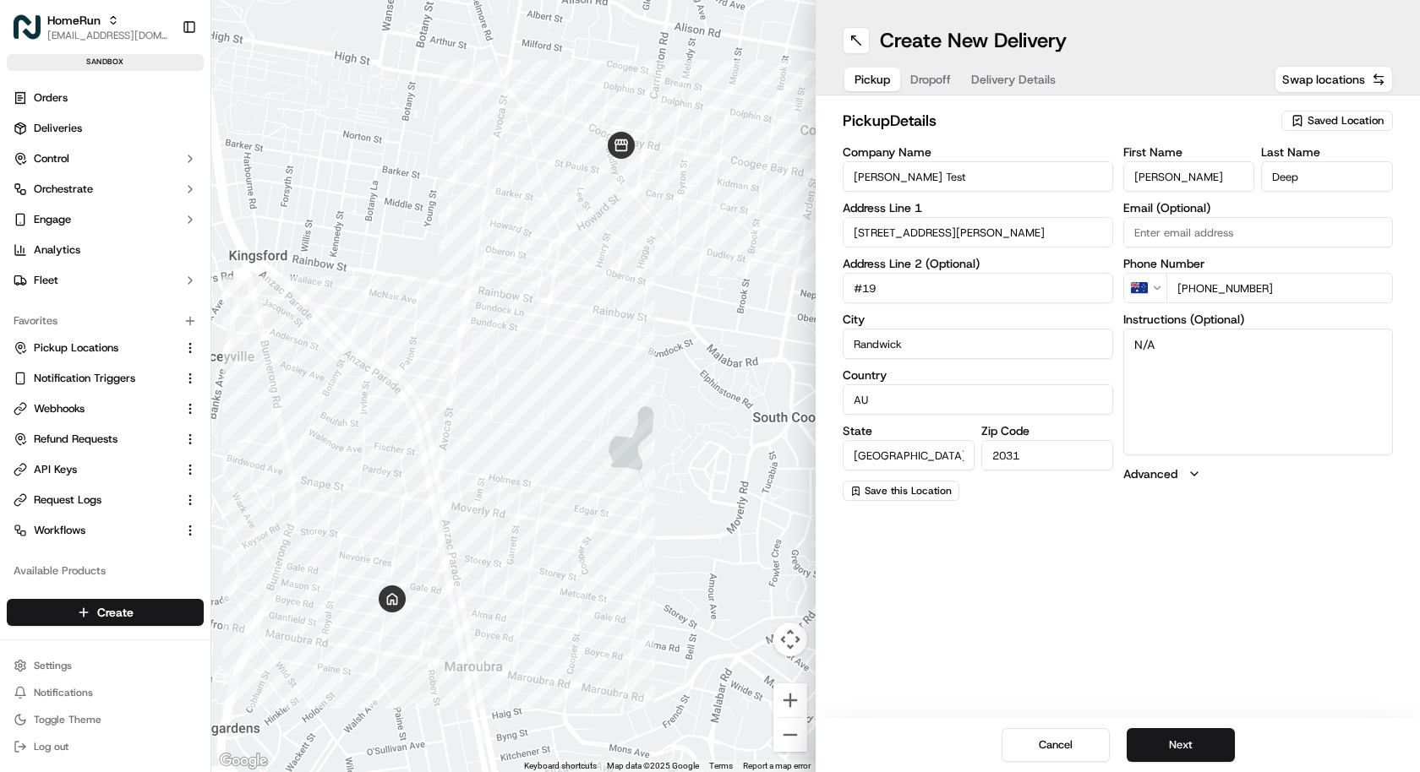
click at [929, 81] on span "Dropoff" at bounding box center [930, 79] width 41 height 17
click at [993, 81] on span "Delivery Details" at bounding box center [1013, 79] width 84 height 17
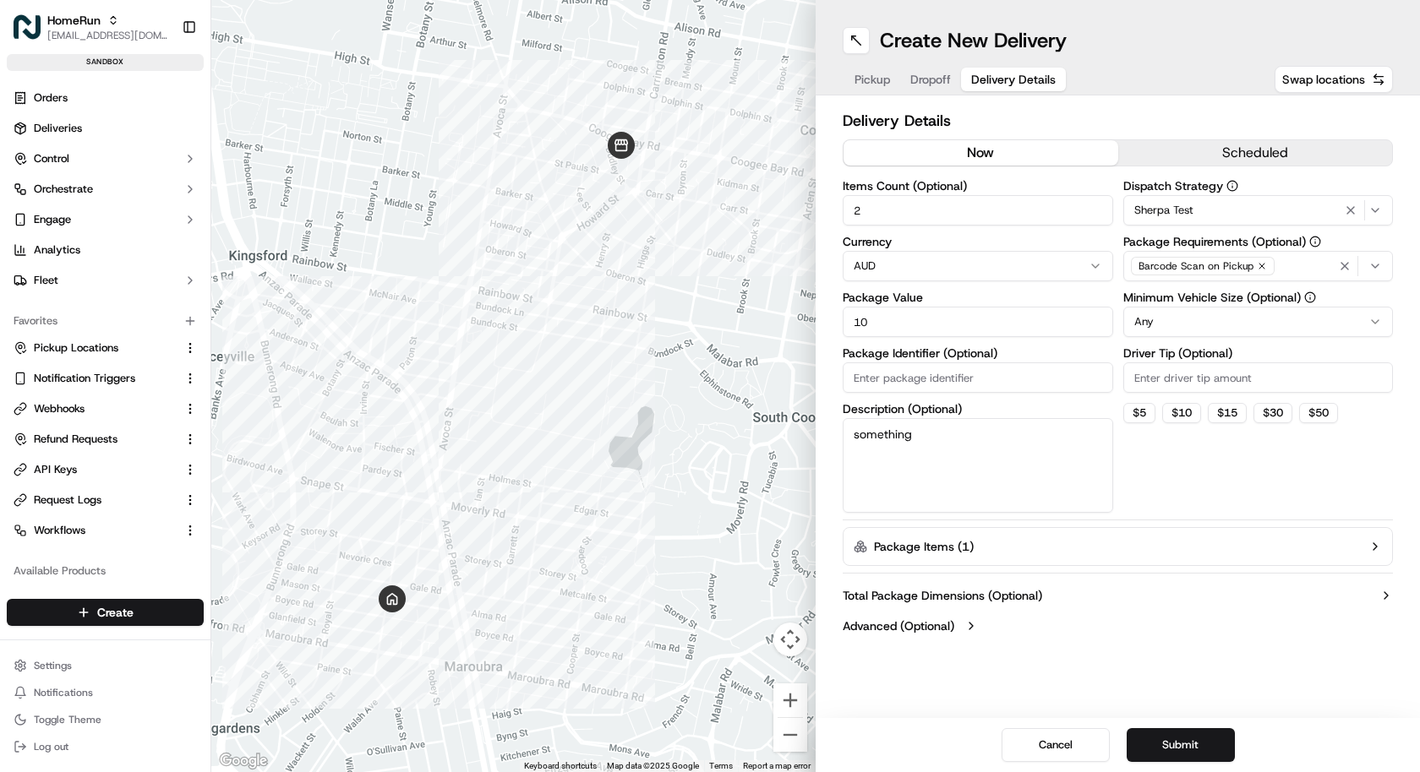
click at [967, 545] on label "Package Items ( 1 )" at bounding box center [924, 546] width 100 height 17
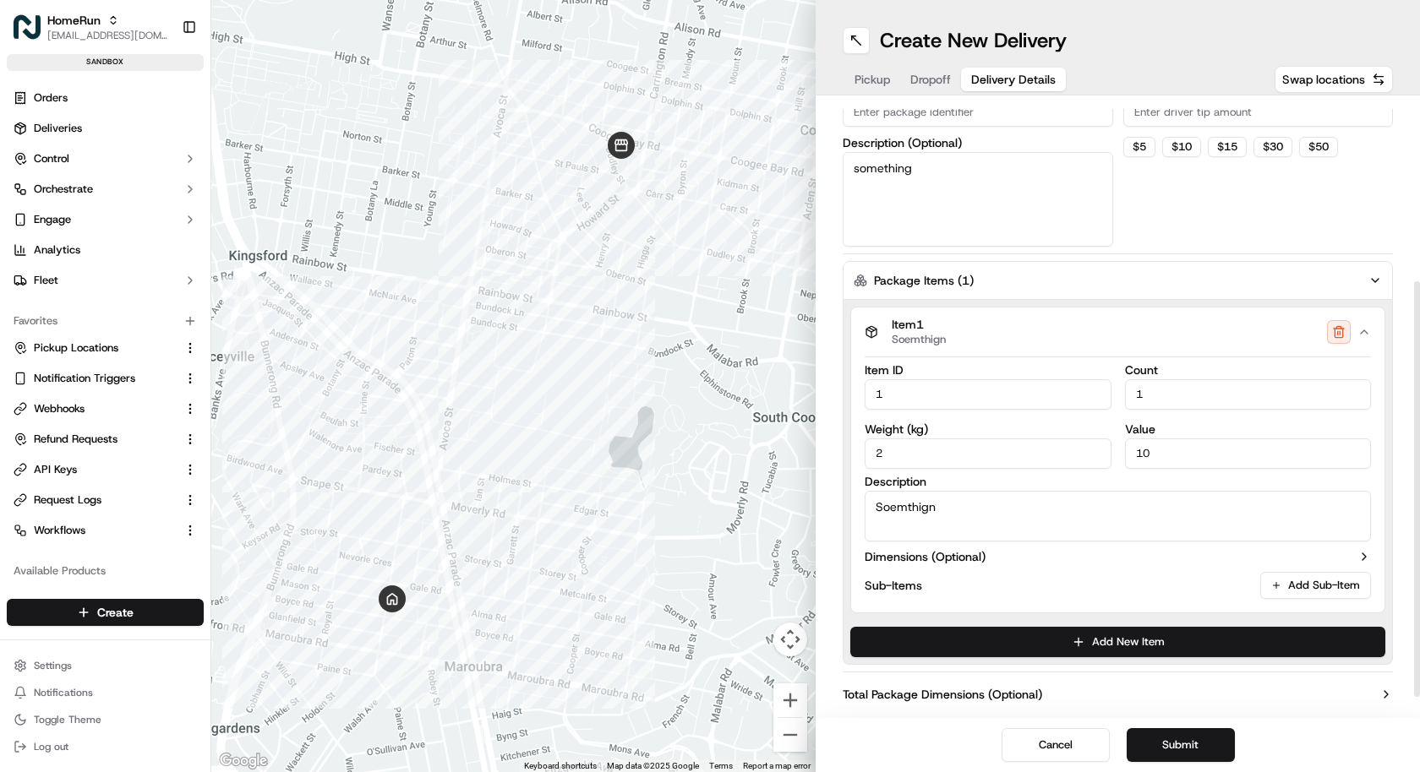
scroll to position [263, 0]
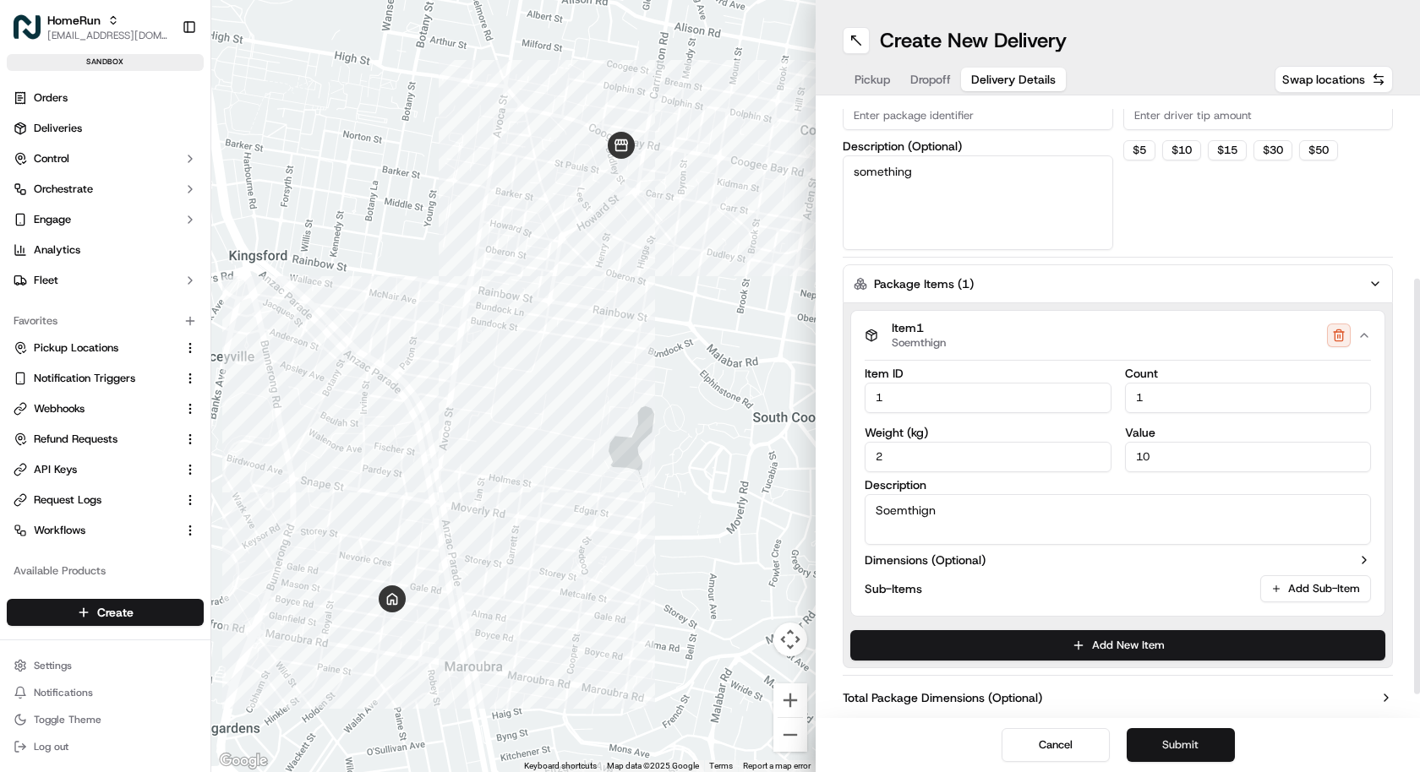
click at [1180, 753] on button "Submit" at bounding box center [1180, 745] width 108 height 34
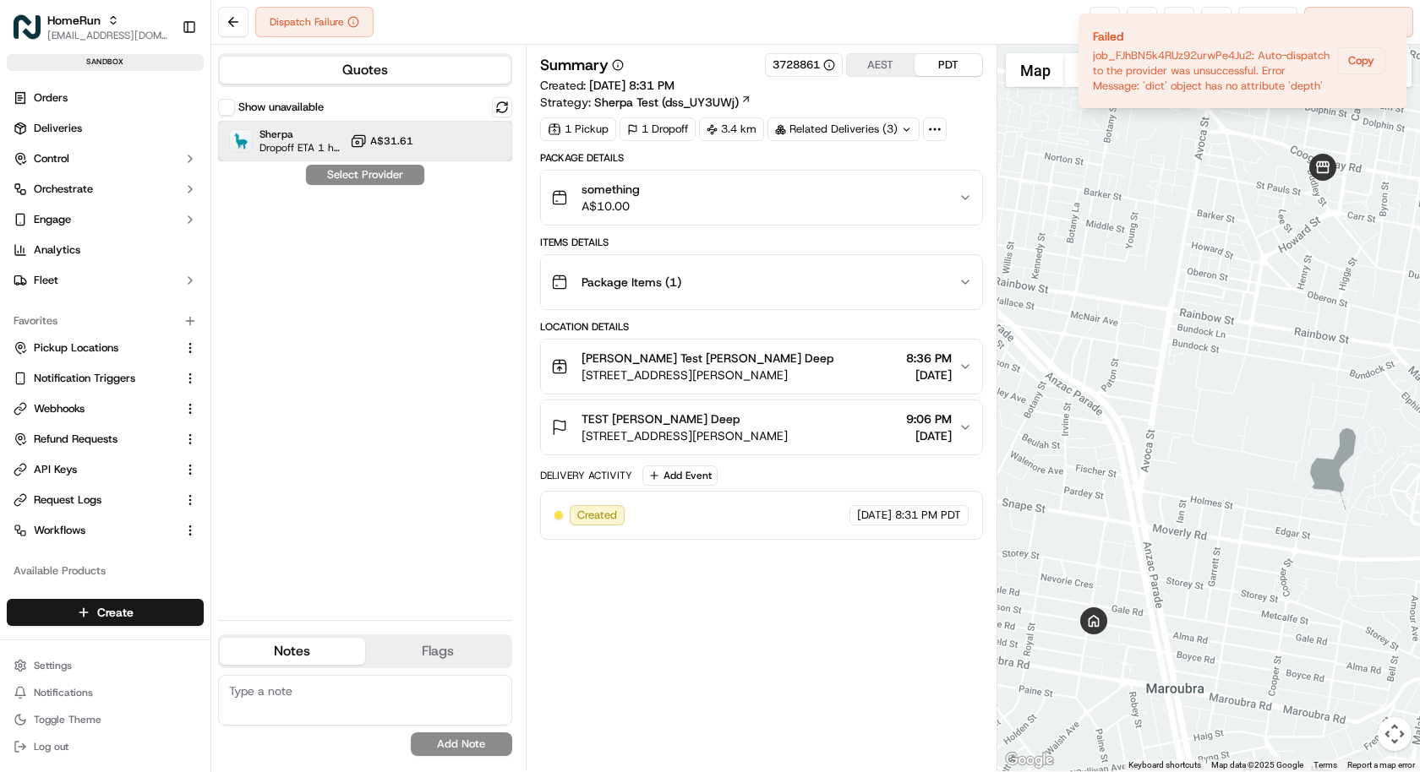
click at [342, 144] on span "Dropoff ETA 1 hour" at bounding box center [301, 148] width 84 height 14
click at [346, 174] on button "Assign Provider" at bounding box center [365, 175] width 120 height 20
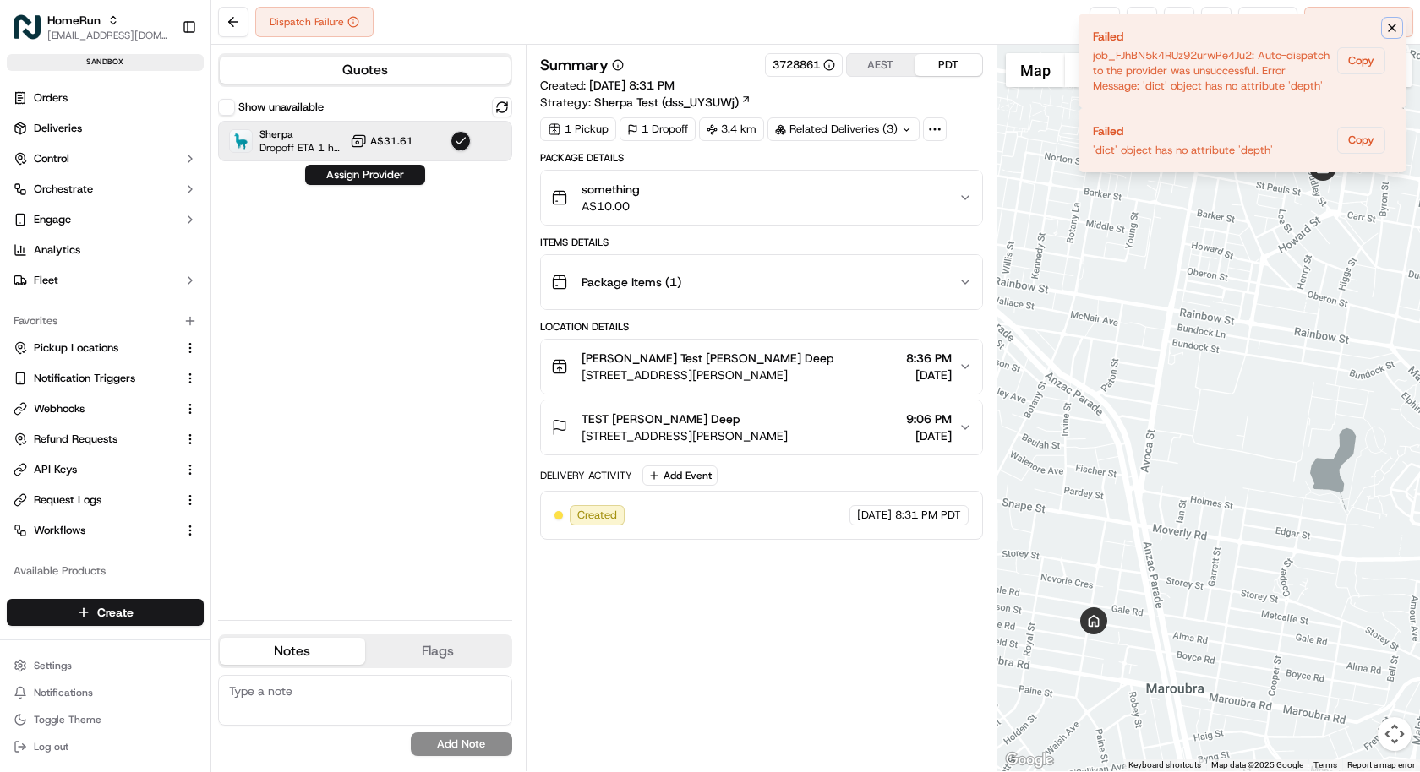
click at [1391, 33] on icon "Notifications (F8)" at bounding box center [1392, 28] width 14 height 14
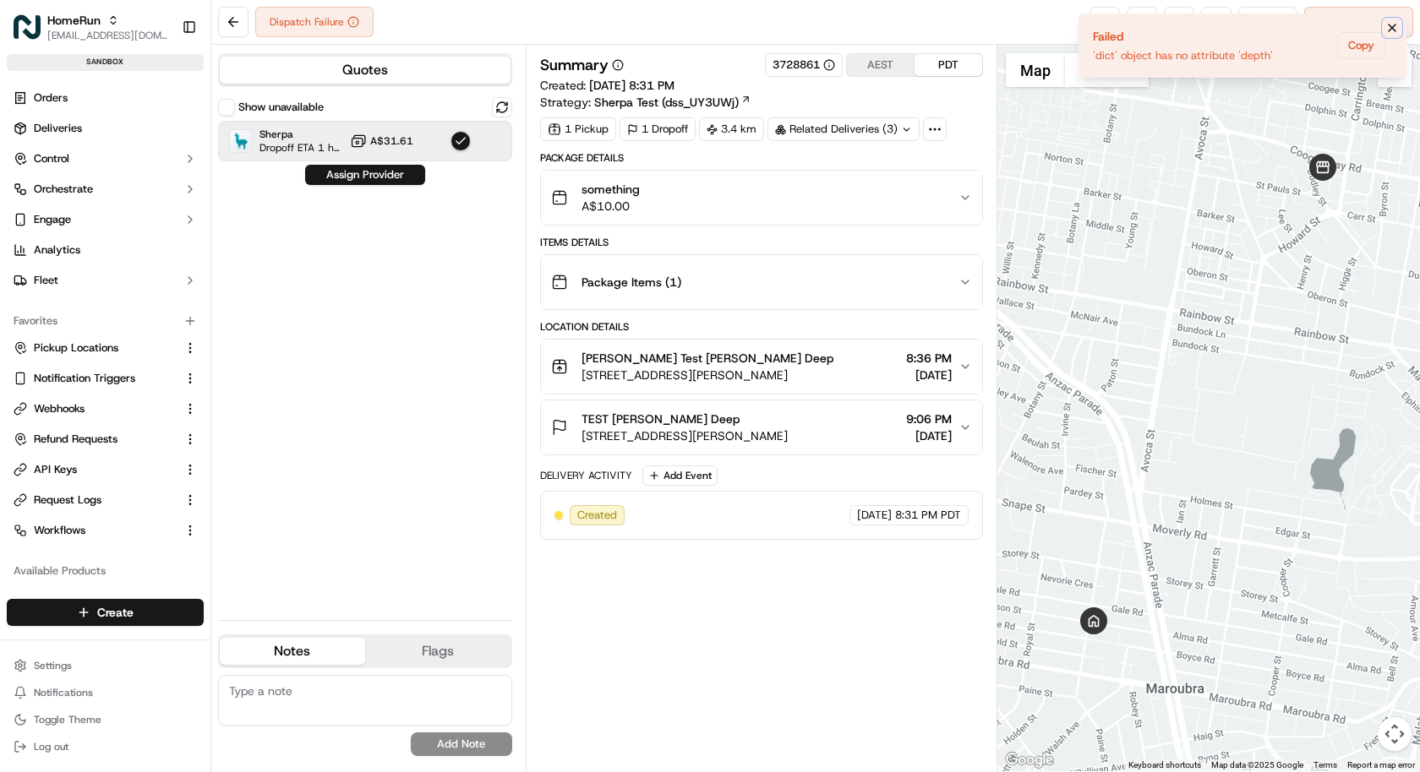
click at [1388, 30] on icon "Notifications (F8)" at bounding box center [1391, 28] width 7 height 7
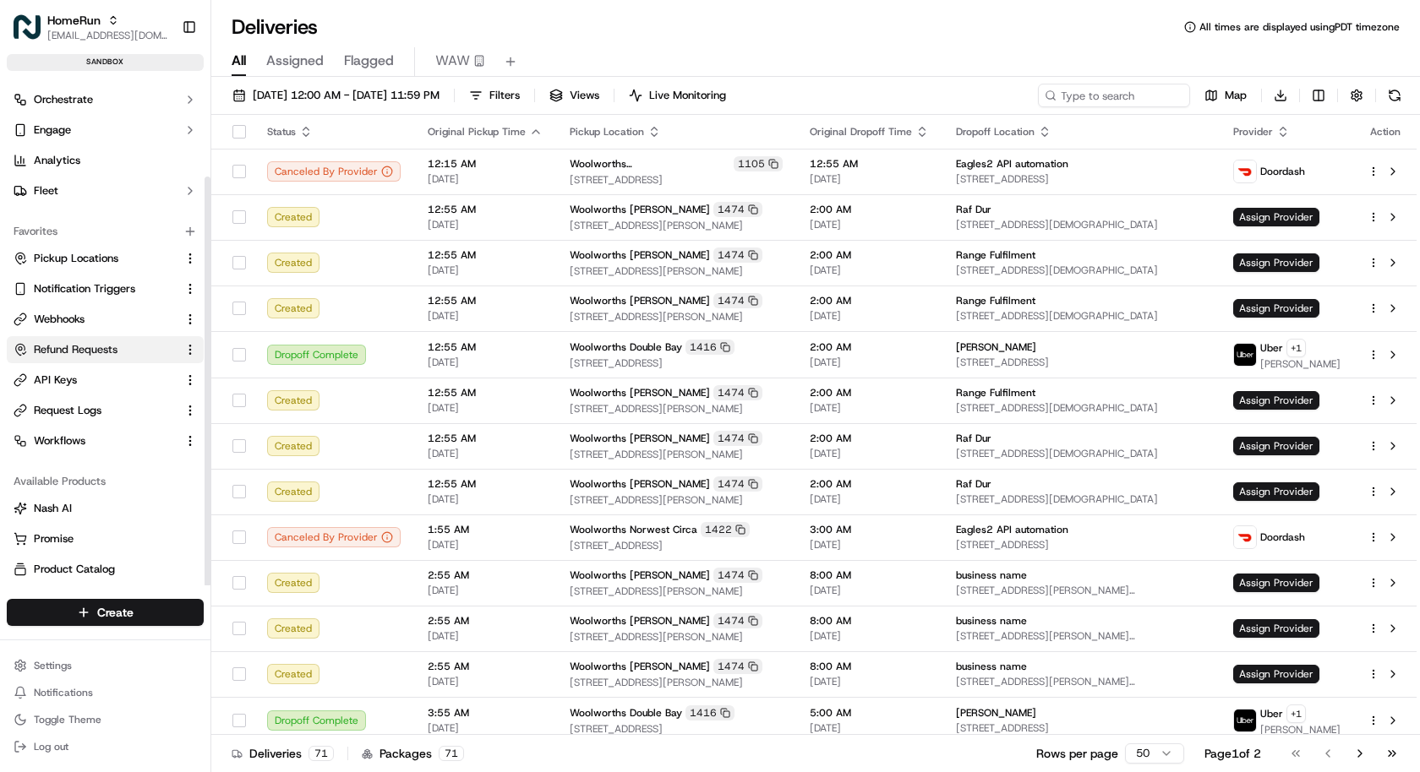
scroll to position [123, 0]
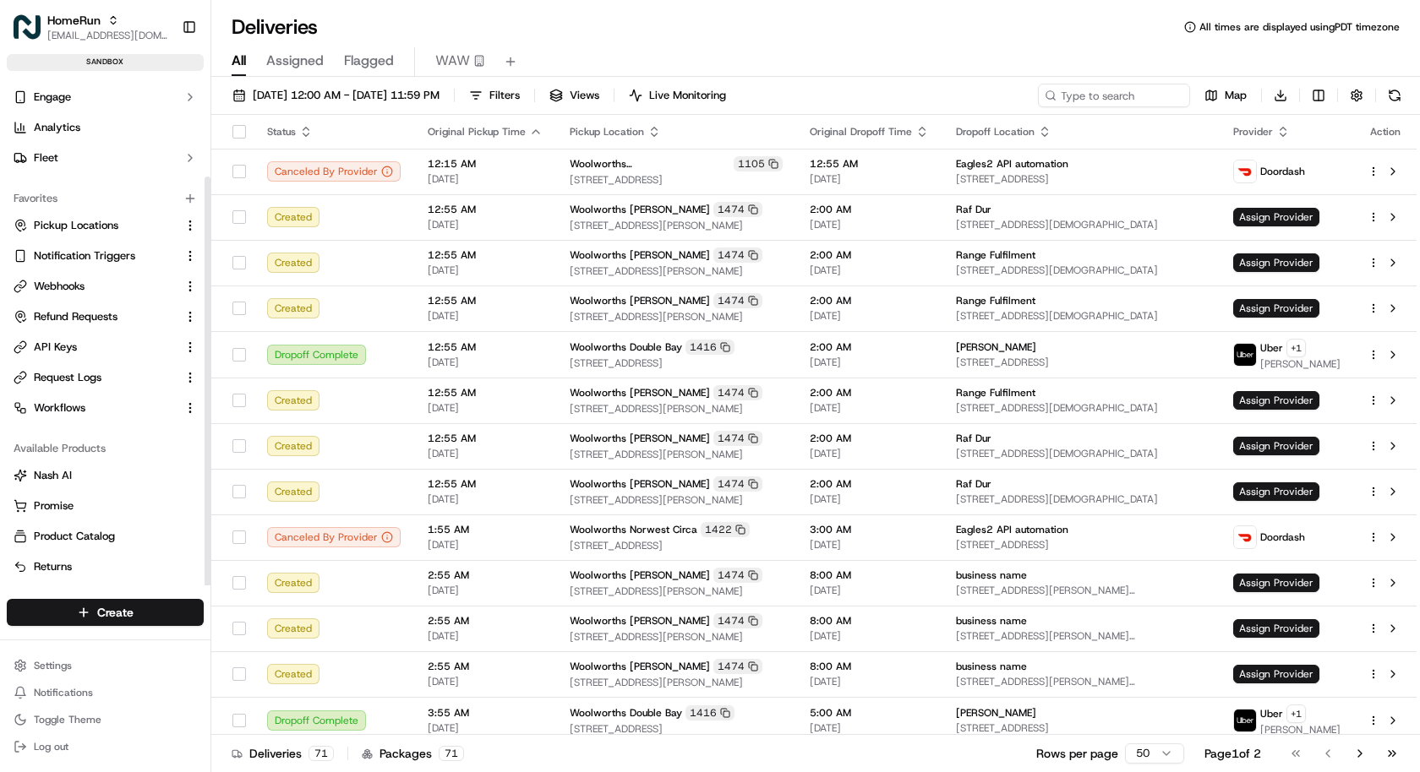
click at [107, 4] on div "HomeRun kareem@usenash.com Toggle Sidebar sandbox" at bounding box center [105, 39] width 210 height 78
click at [103, 16] on div "HomeRun" at bounding box center [107, 20] width 121 height 17
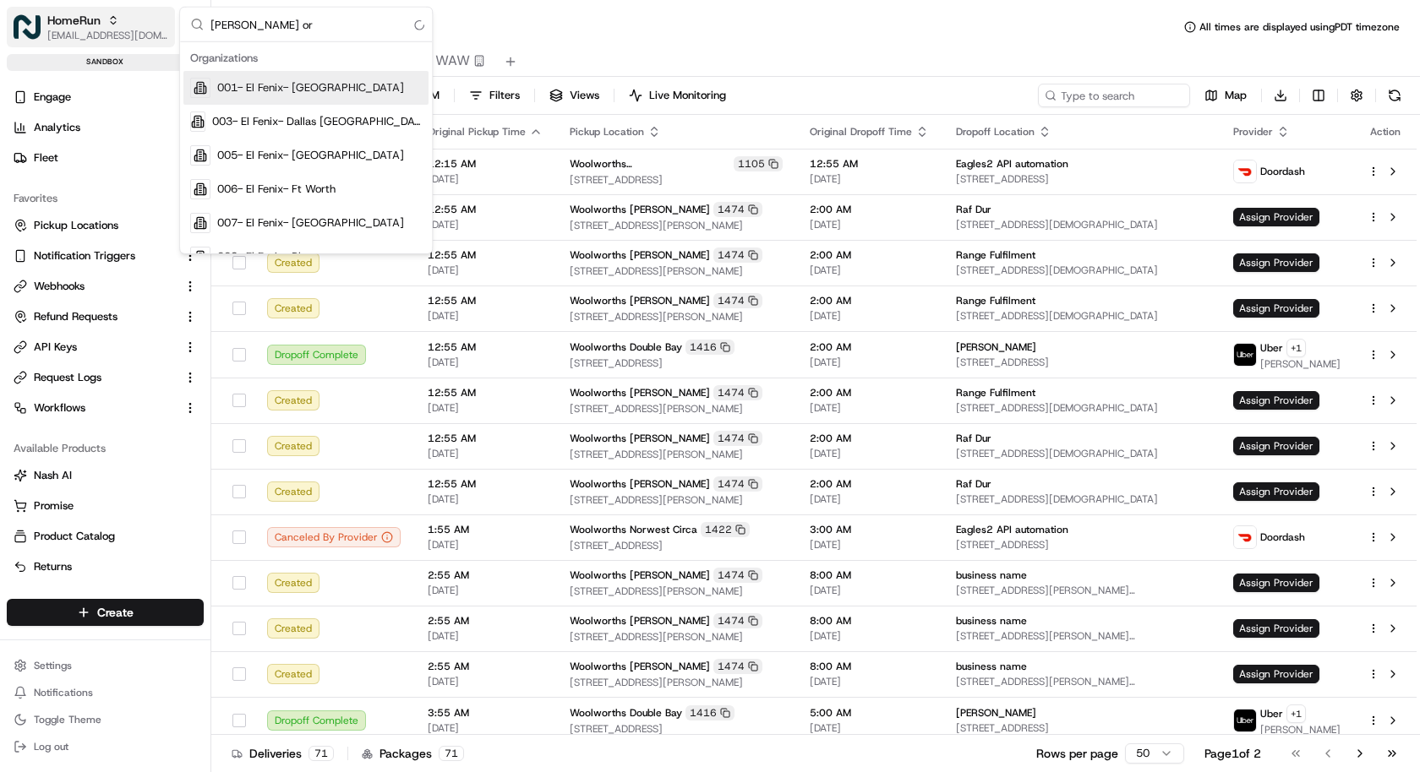
type input "nash org"
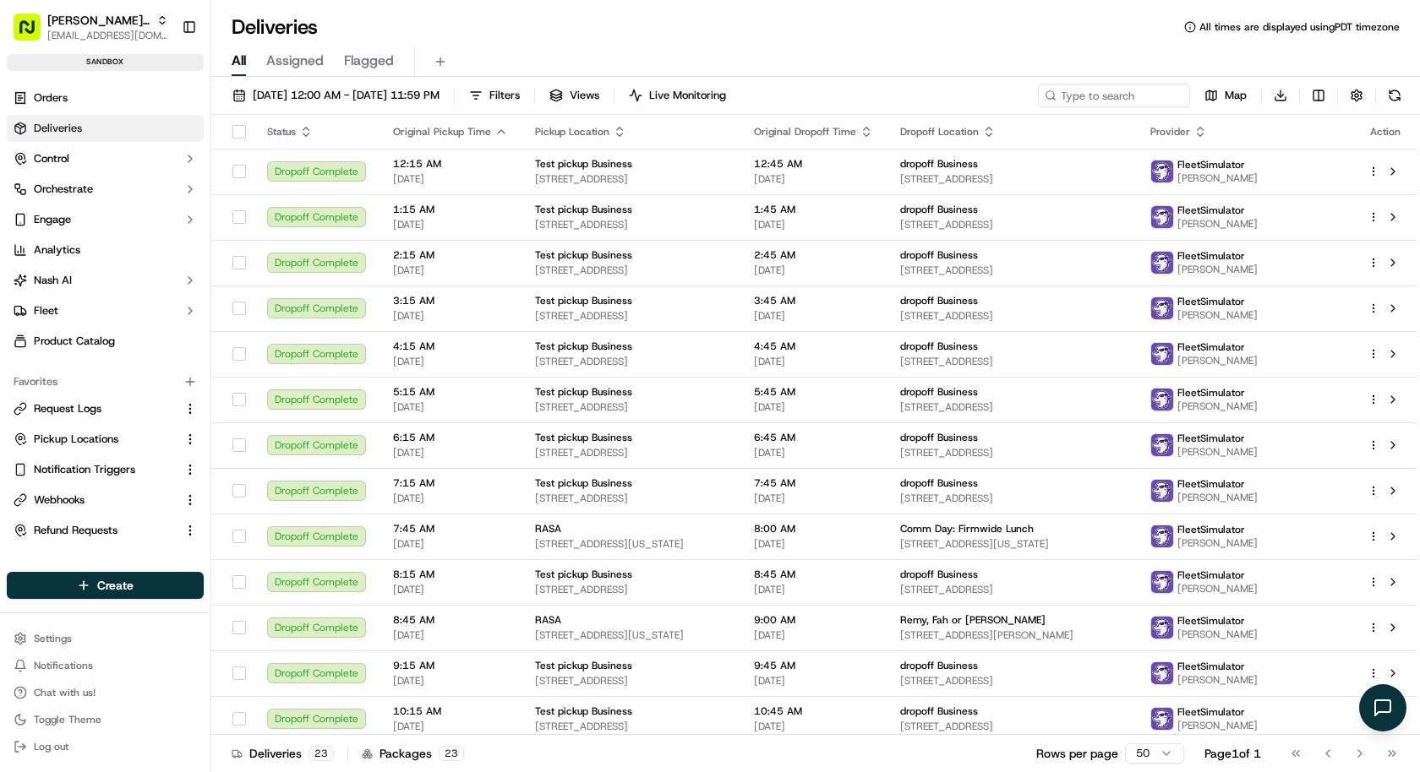
click at [103, 16] on div "Nash Org" at bounding box center [107, 20] width 121 height 17
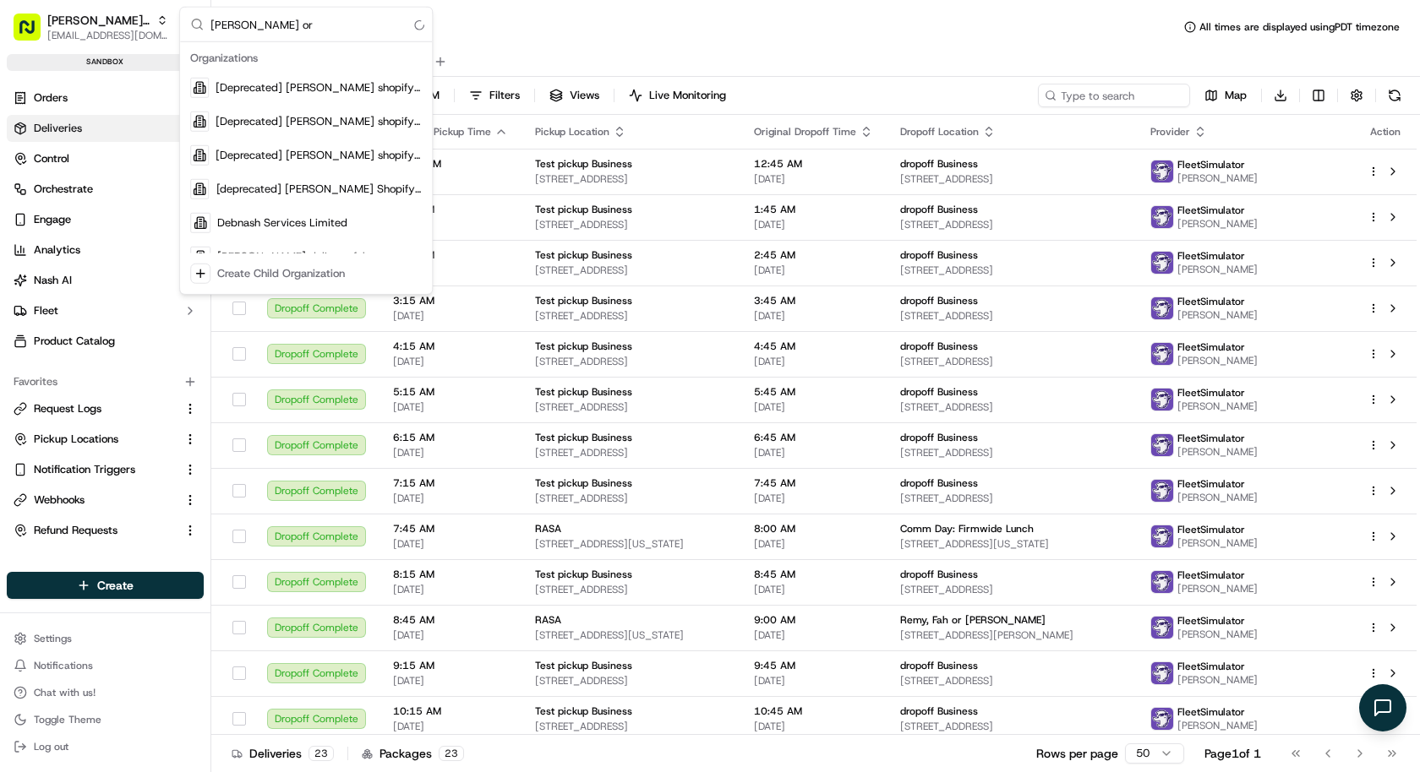
type input "nash org"
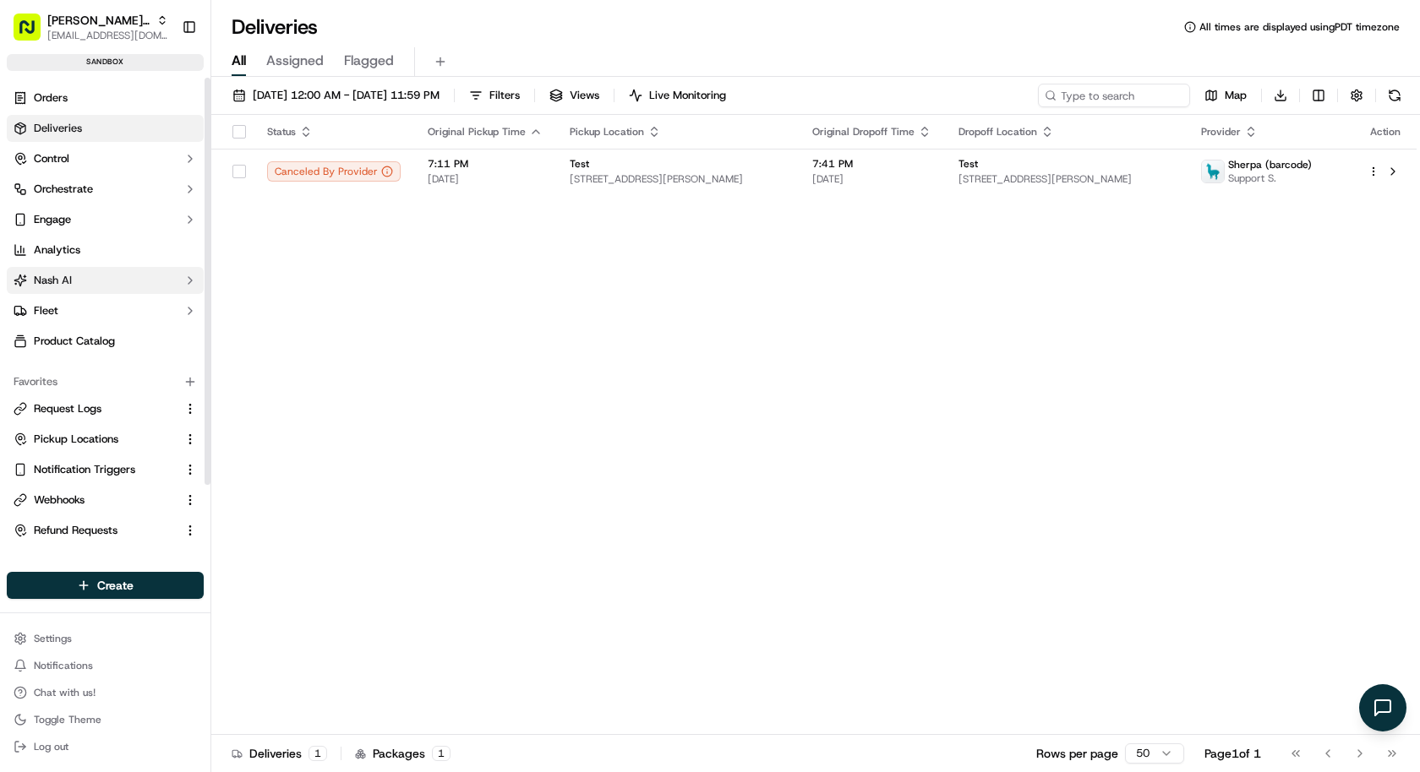
click at [117, 284] on button "Nash AI" at bounding box center [105, 280] width 197 height 27
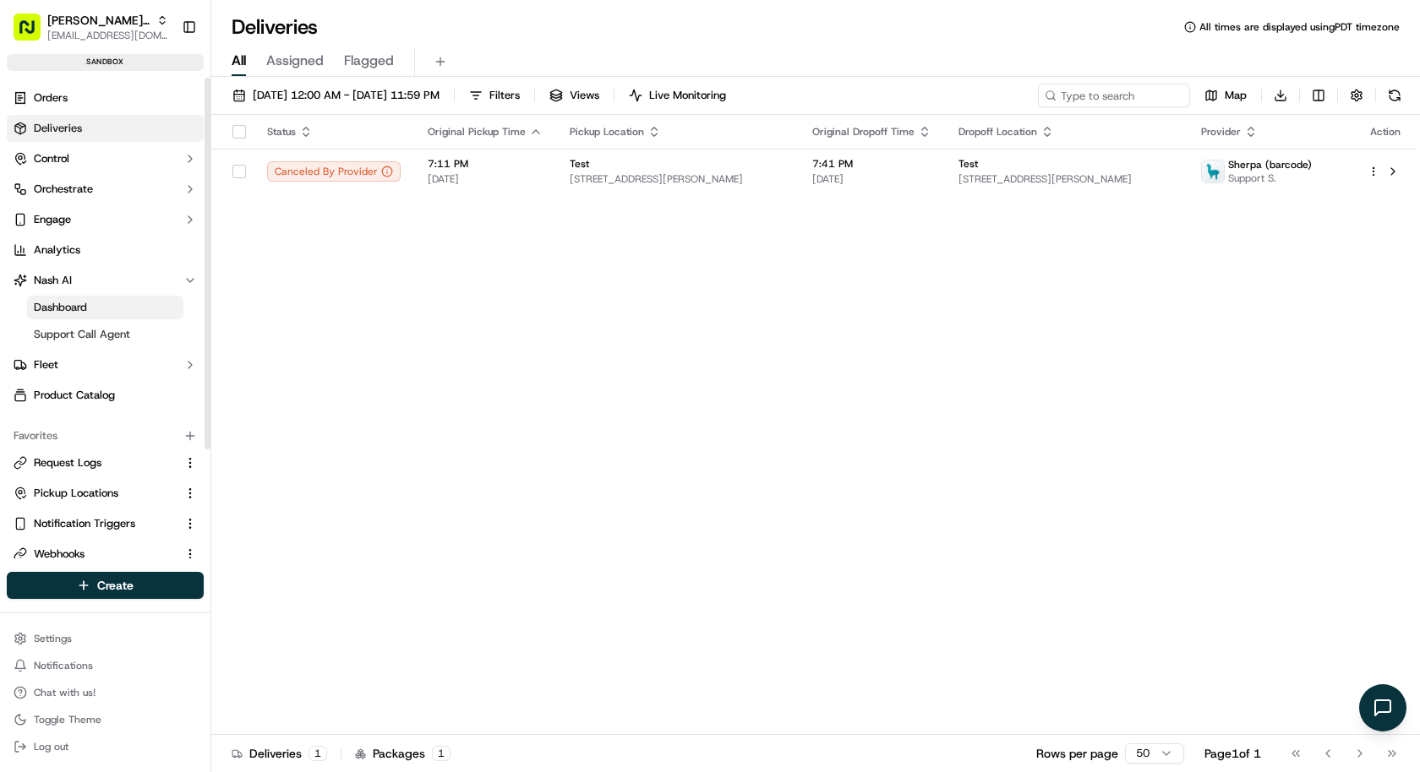
click at [117, 311] on link "Dashboard" at bounding box center [105, 308] width 156 height 24
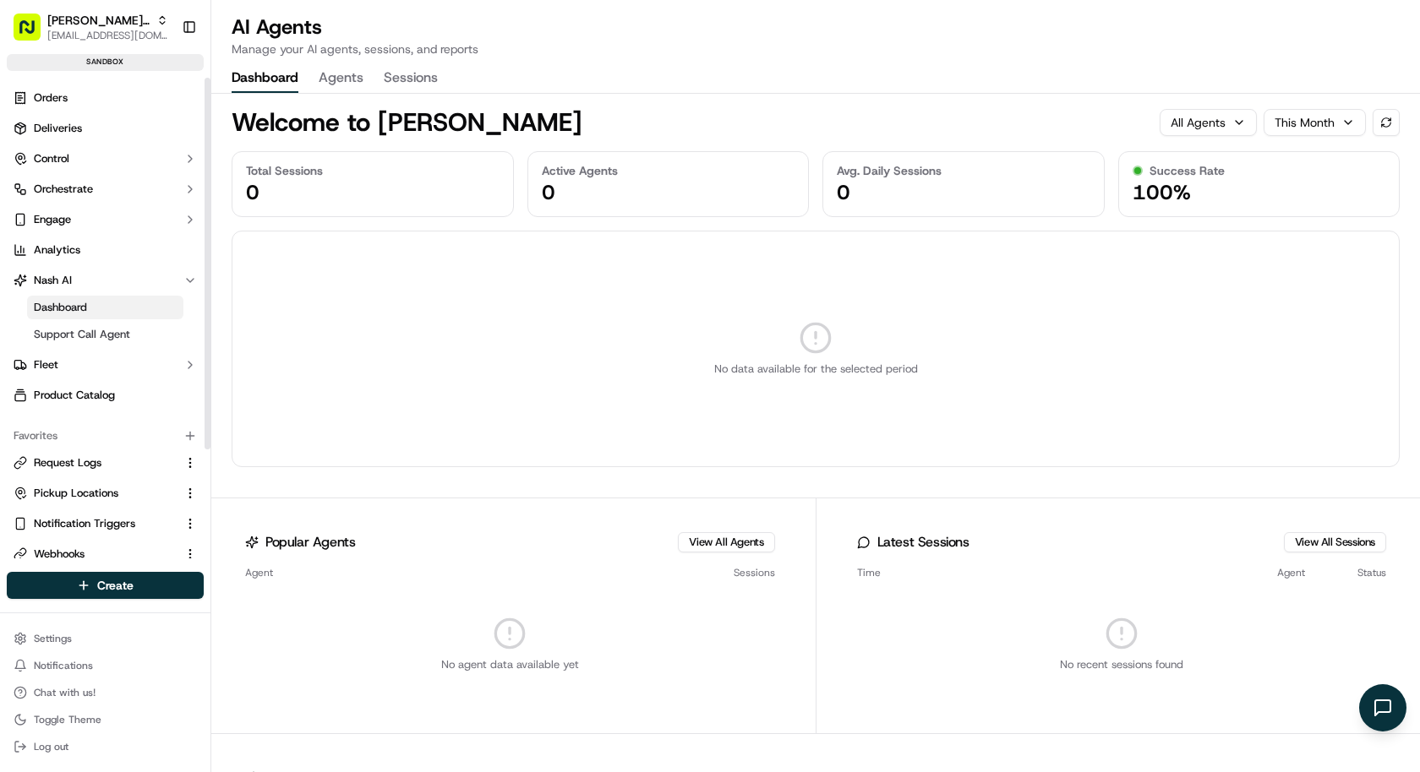
click at [341, 74] on button "Agents" at bounding box center [341, 78] width 45 height 29
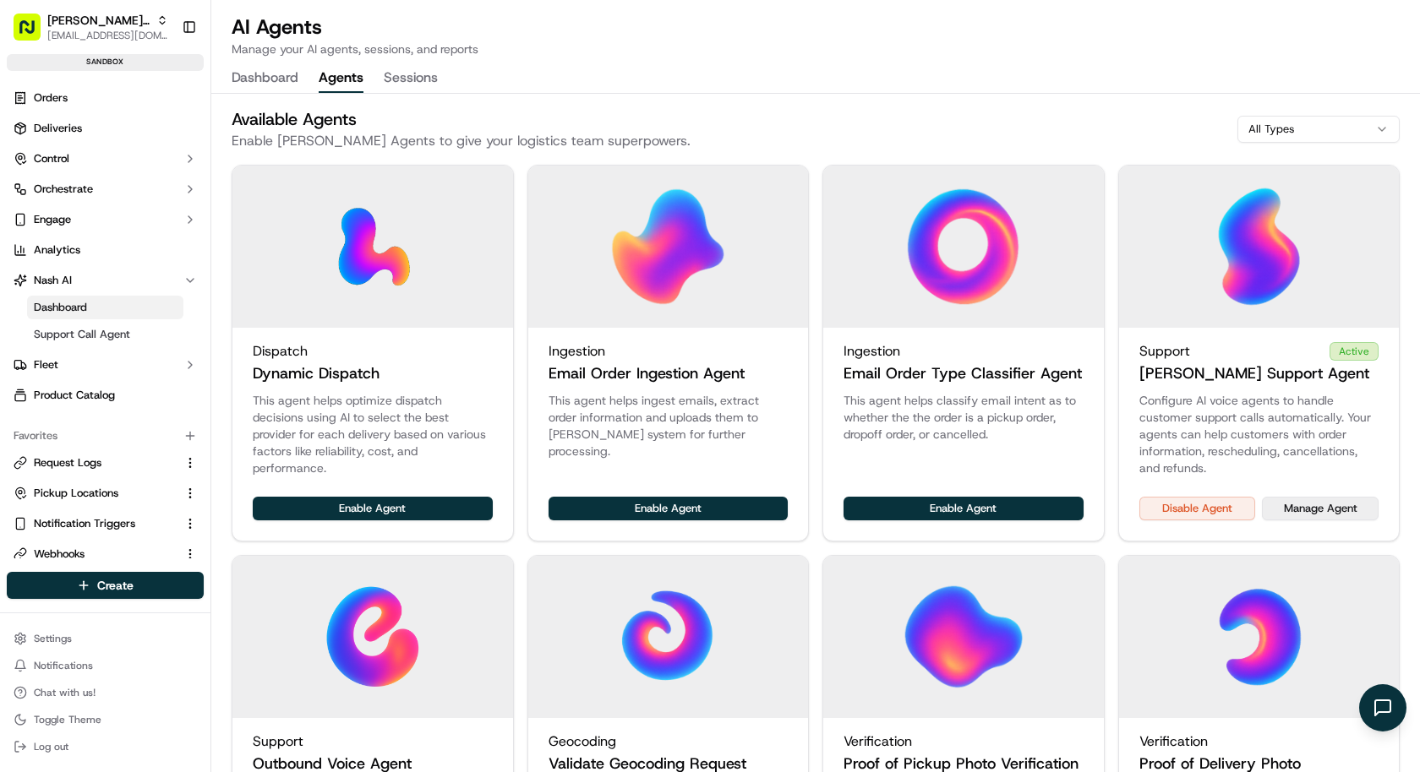
click at [1349, 519] on button "Manage Agent" at bounding box center [1319, 509] width 117 height 24
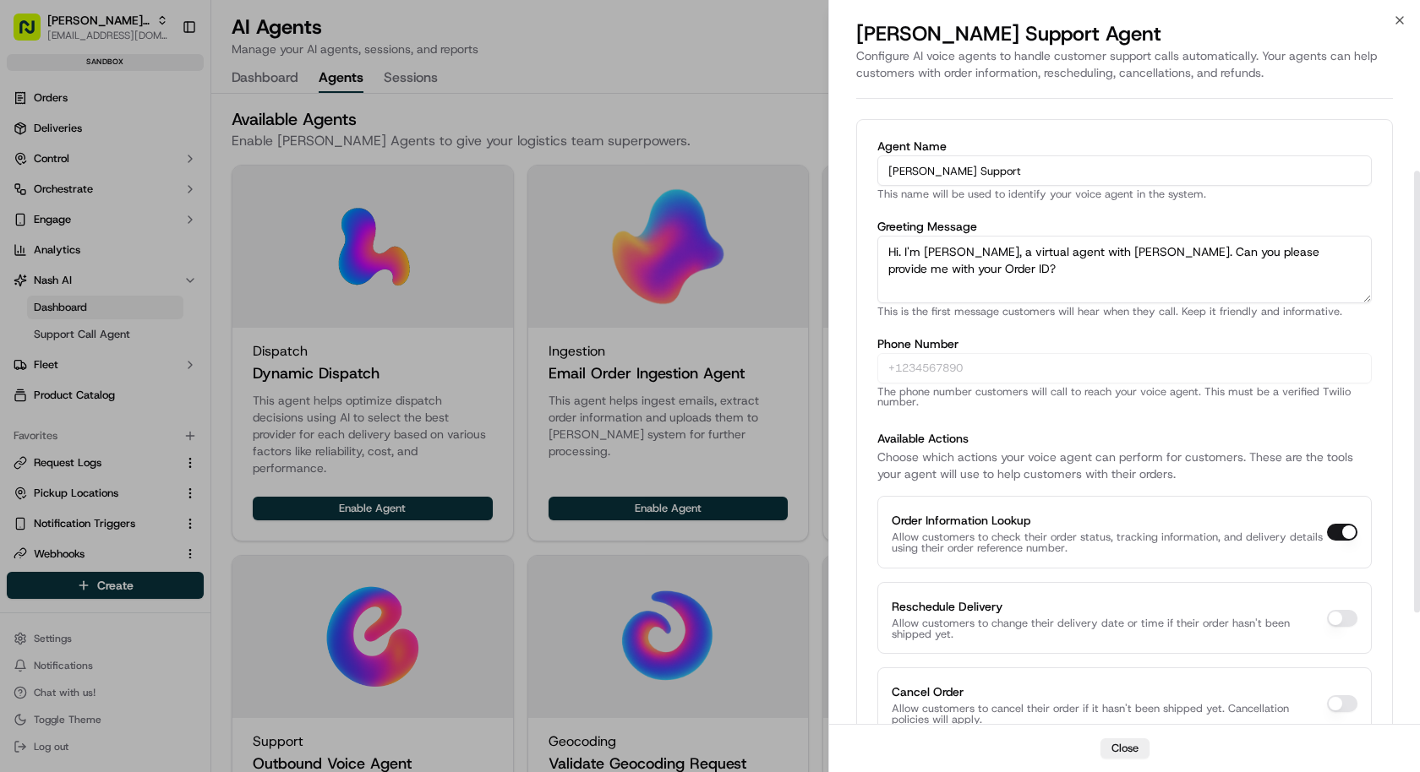
scroll to position [106, 0]
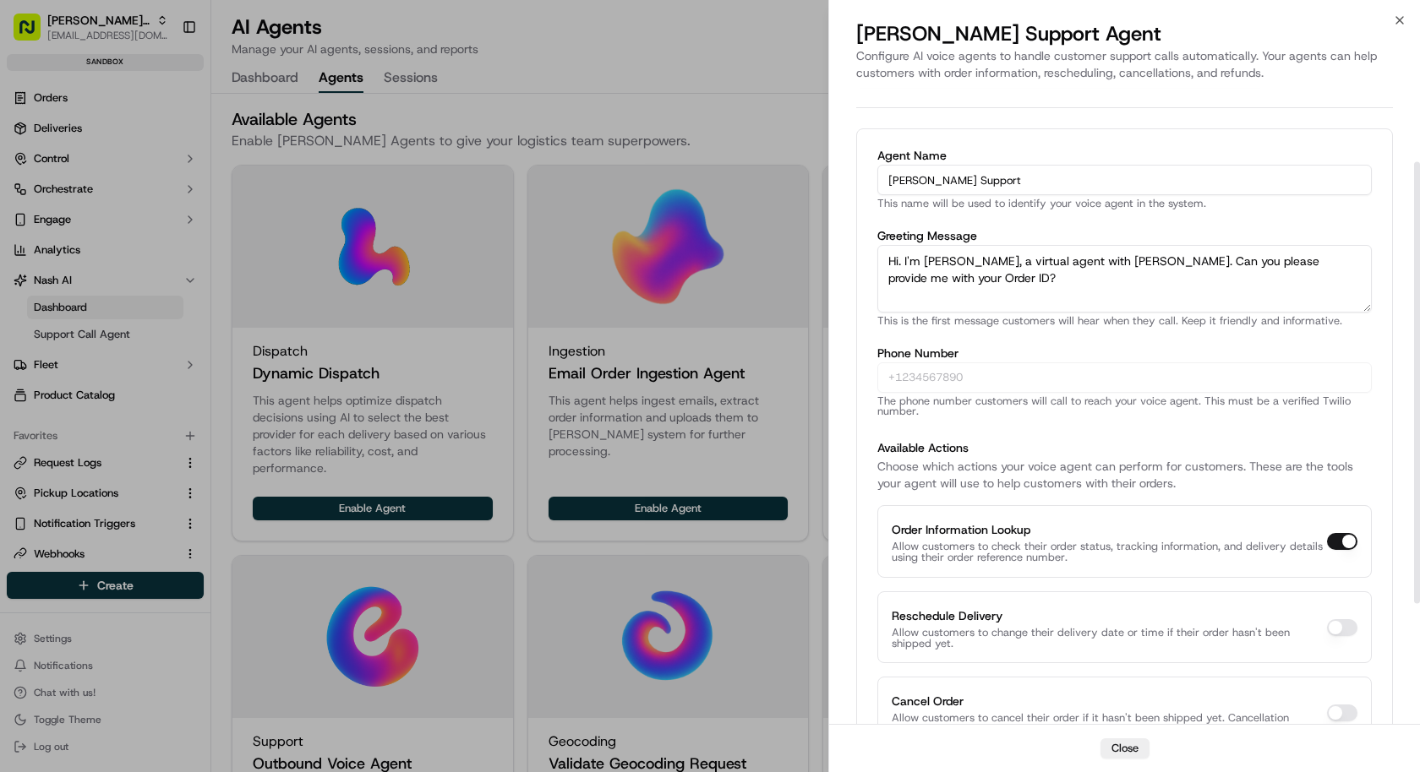
click at [1049, 288] on textarea "Hi. I'm Charlie, a virtual agent with Nash. Can you please provide me with your…" at bounding box center [1124, 279] width 494 height 68
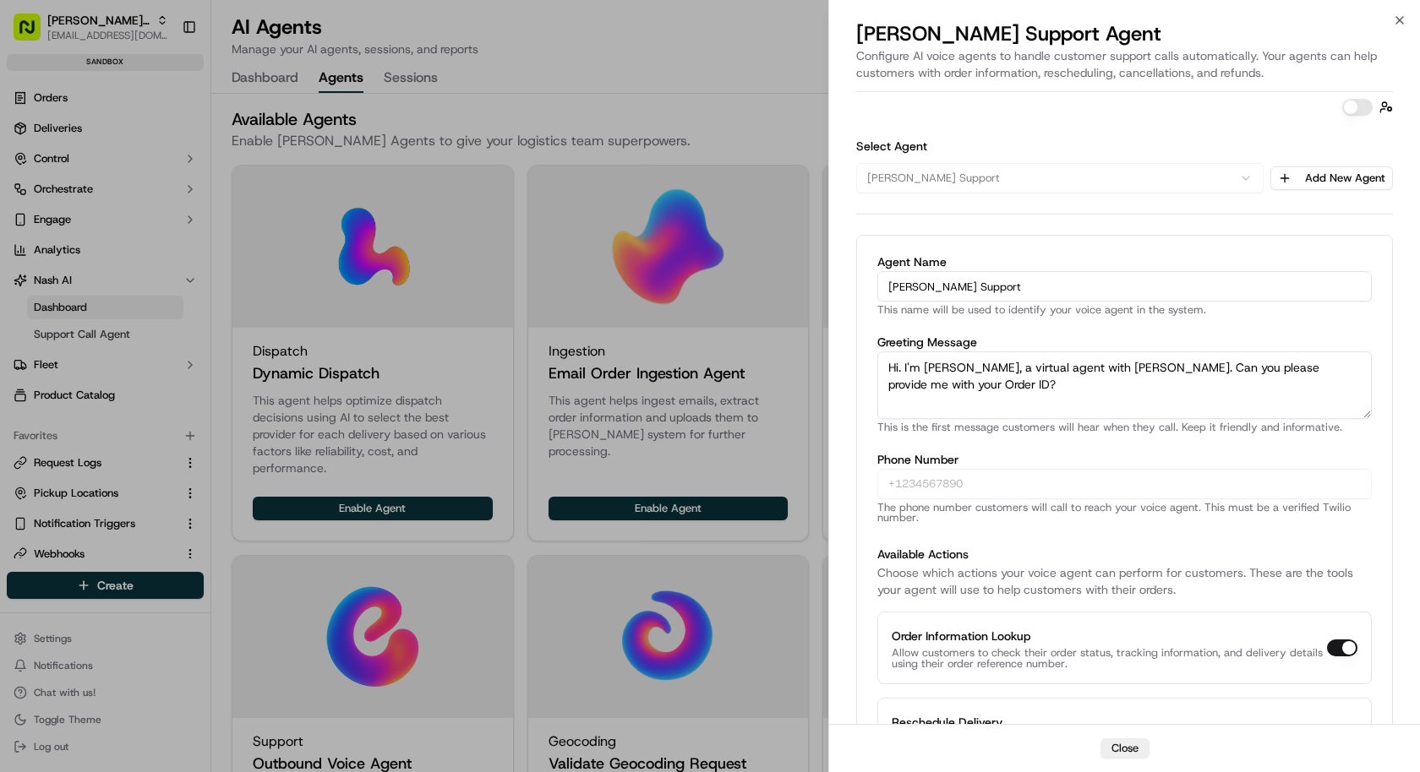
click at [1266, 175] on div "Charlie Support Add New Agent" at bounding box center [1124, 178] width 537 height 30
click at [1350, 112] on button "button" at bounding box center [1357, 107] width 30 height 17
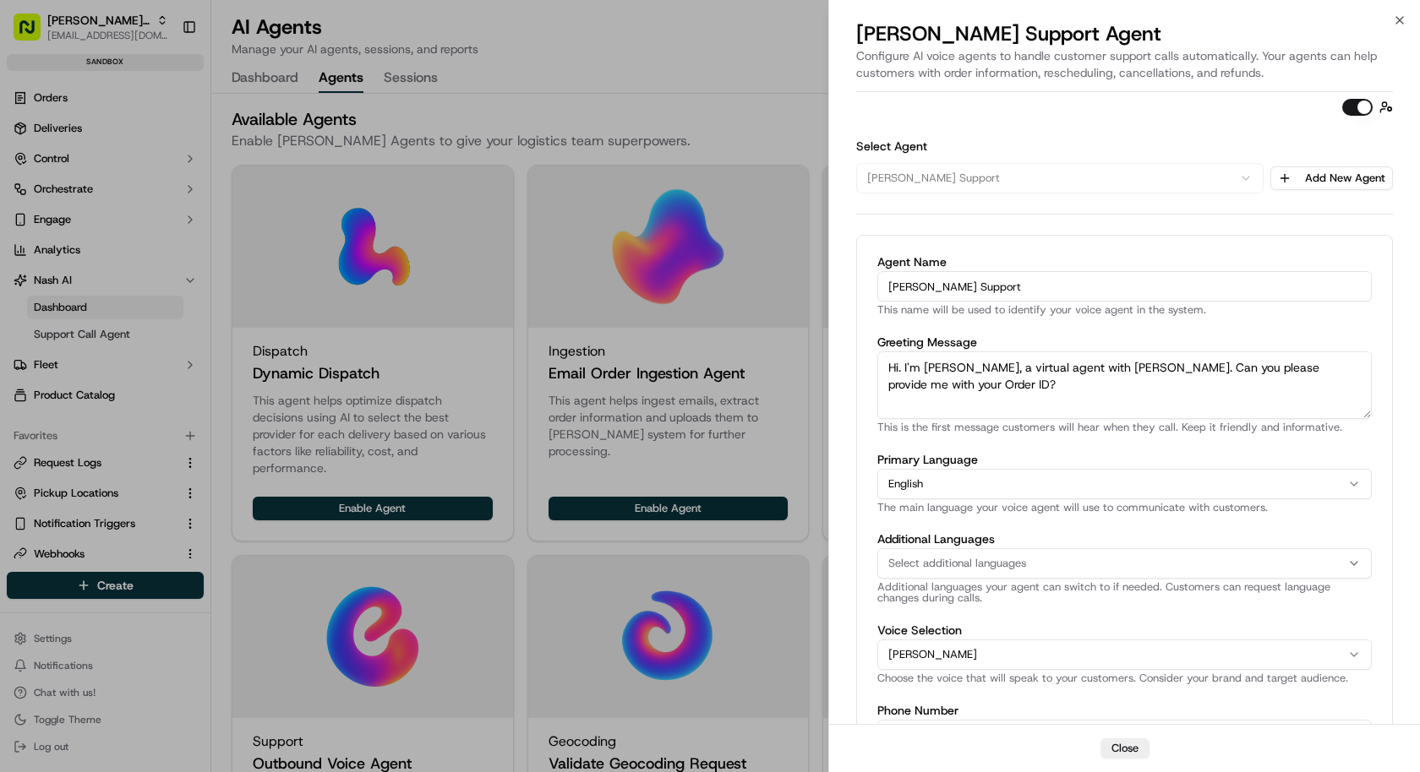
click at [631, 30] on div at bounding box center [710, 386] width 1420 height 772
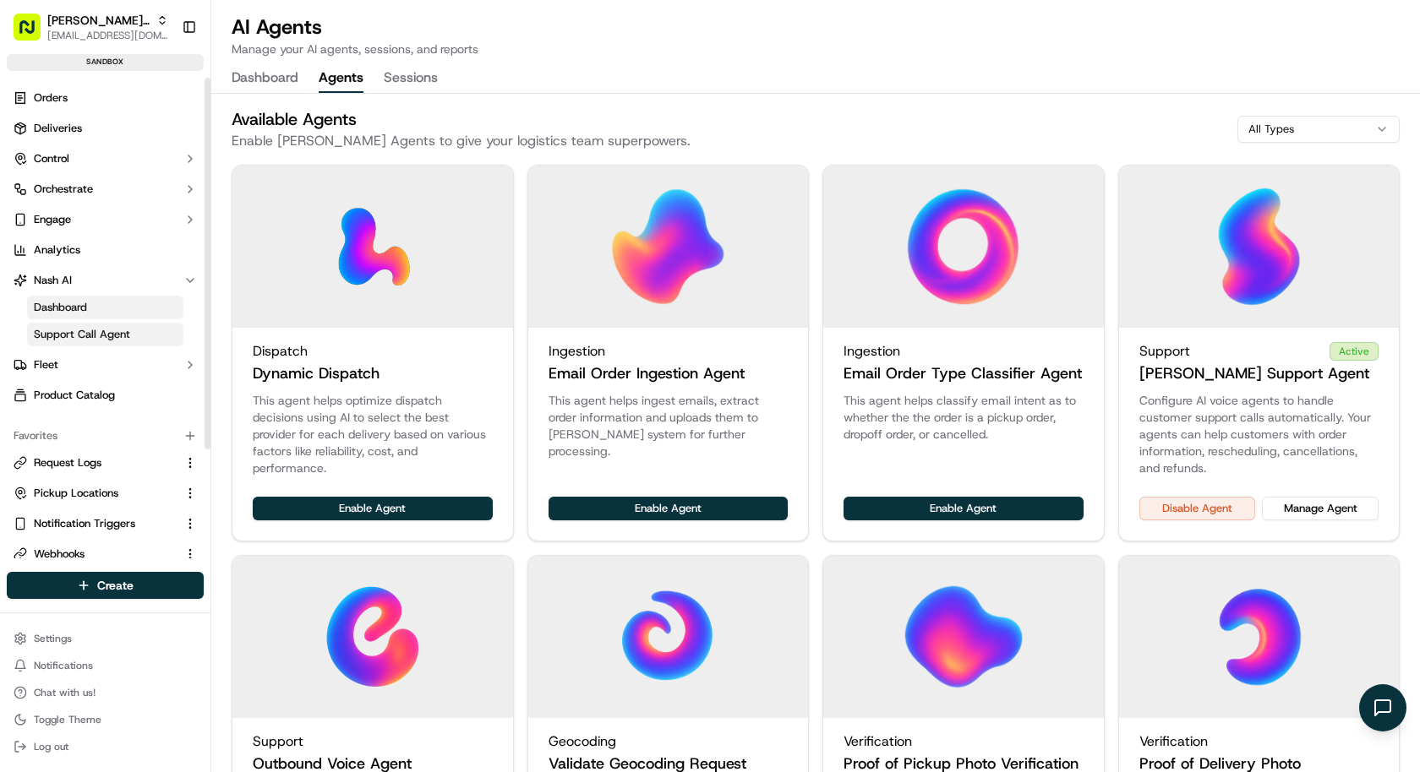
click at [133, 329] on link "Support Call Agent" at bounding box center [105, 335] width 156 height 24
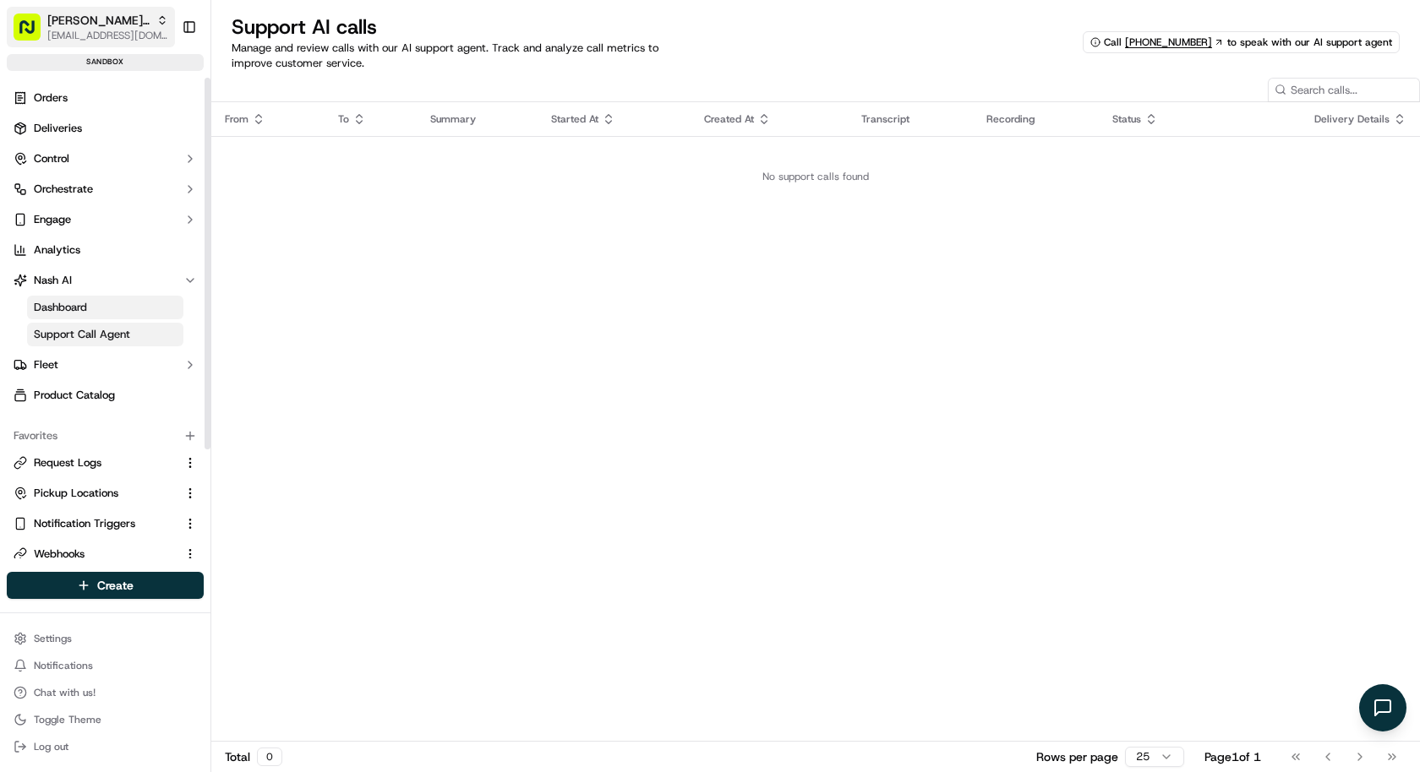
click at [79, 30] on span "[EMAIL_ADDRESS][DOMAIN_NAME]" at bounding box center [107, 36] width 121 height 14
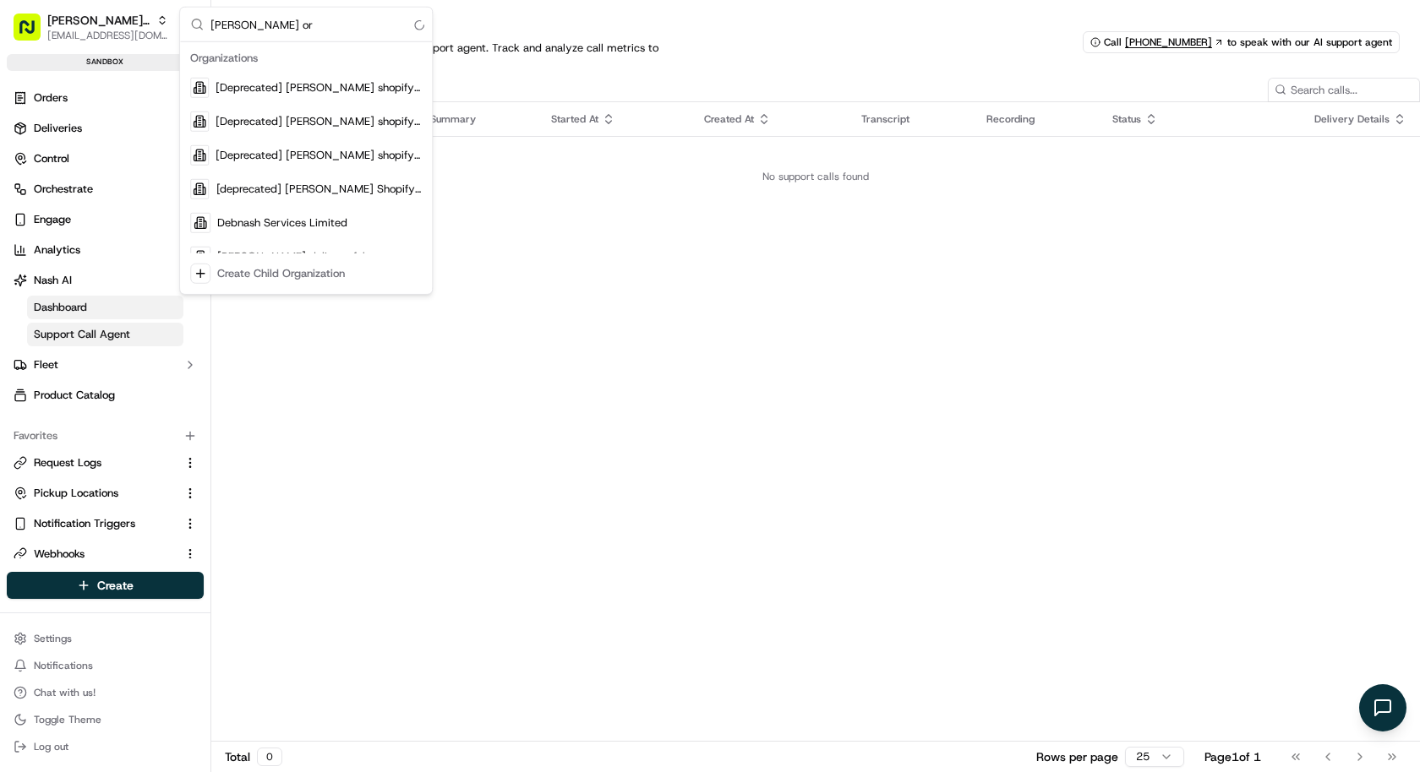
type input "nash org"
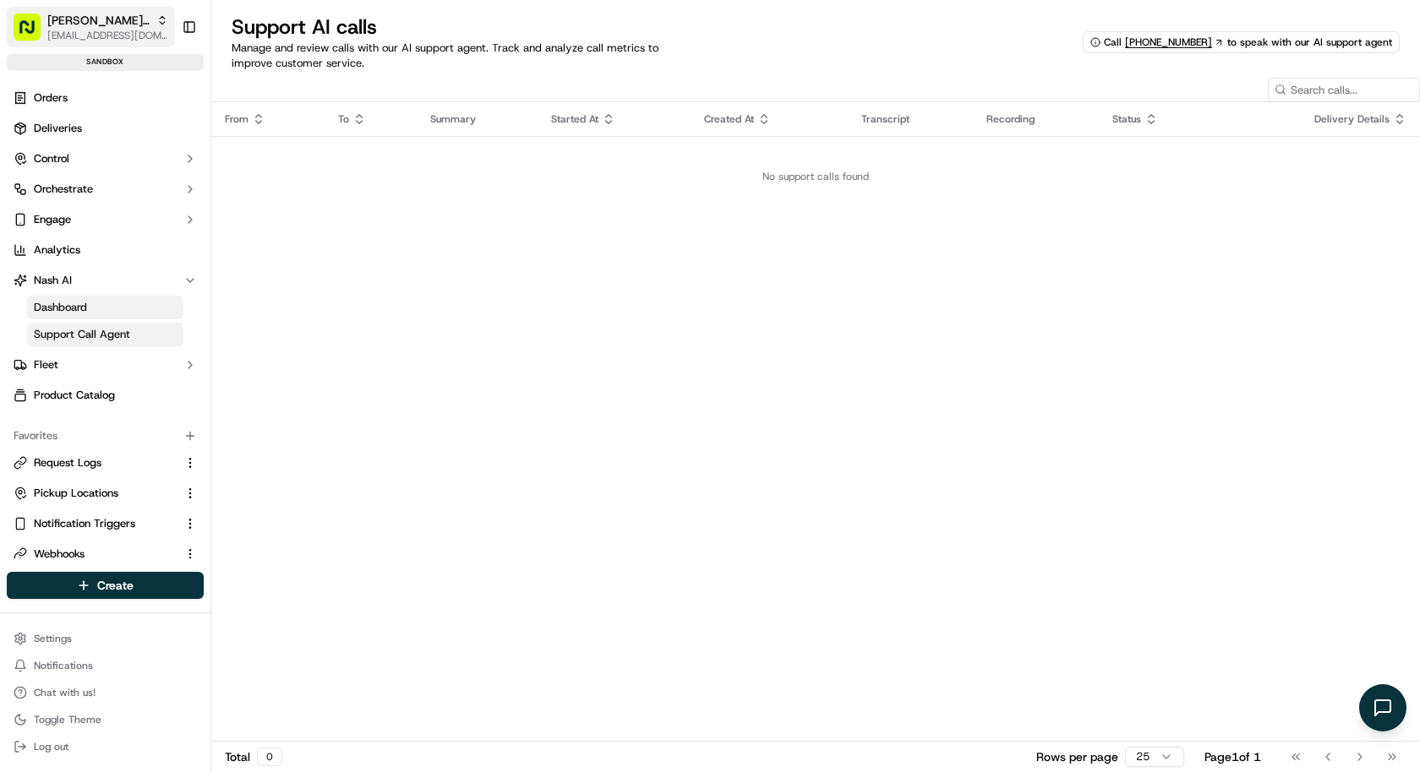
click at [132, 30] on span "[EMAIL_ADDRESS][DOMAIN_NAME]" at bounding box center [107, 36] width 121 height 14
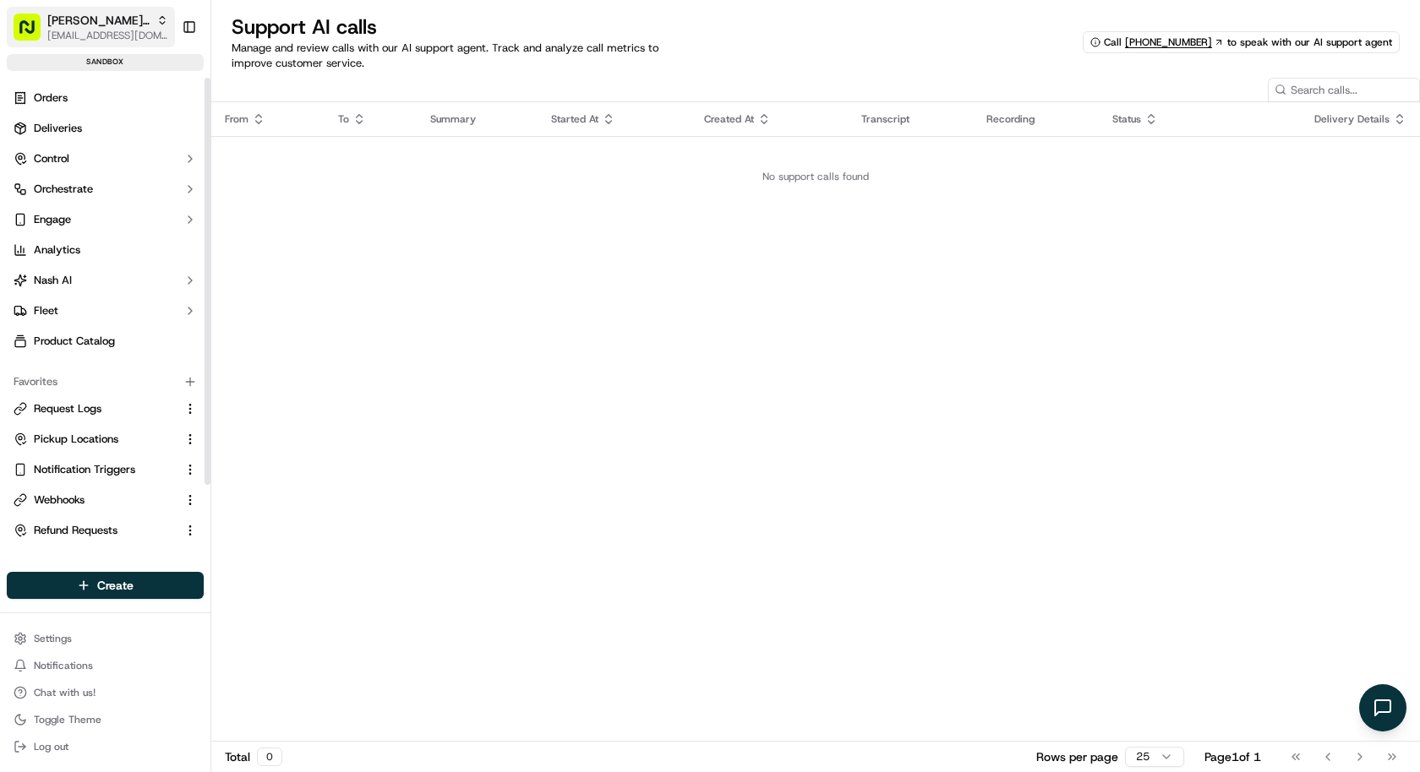
click at [156, 21] on icon "button" at bounding box center [162, 20] width 12 height 12
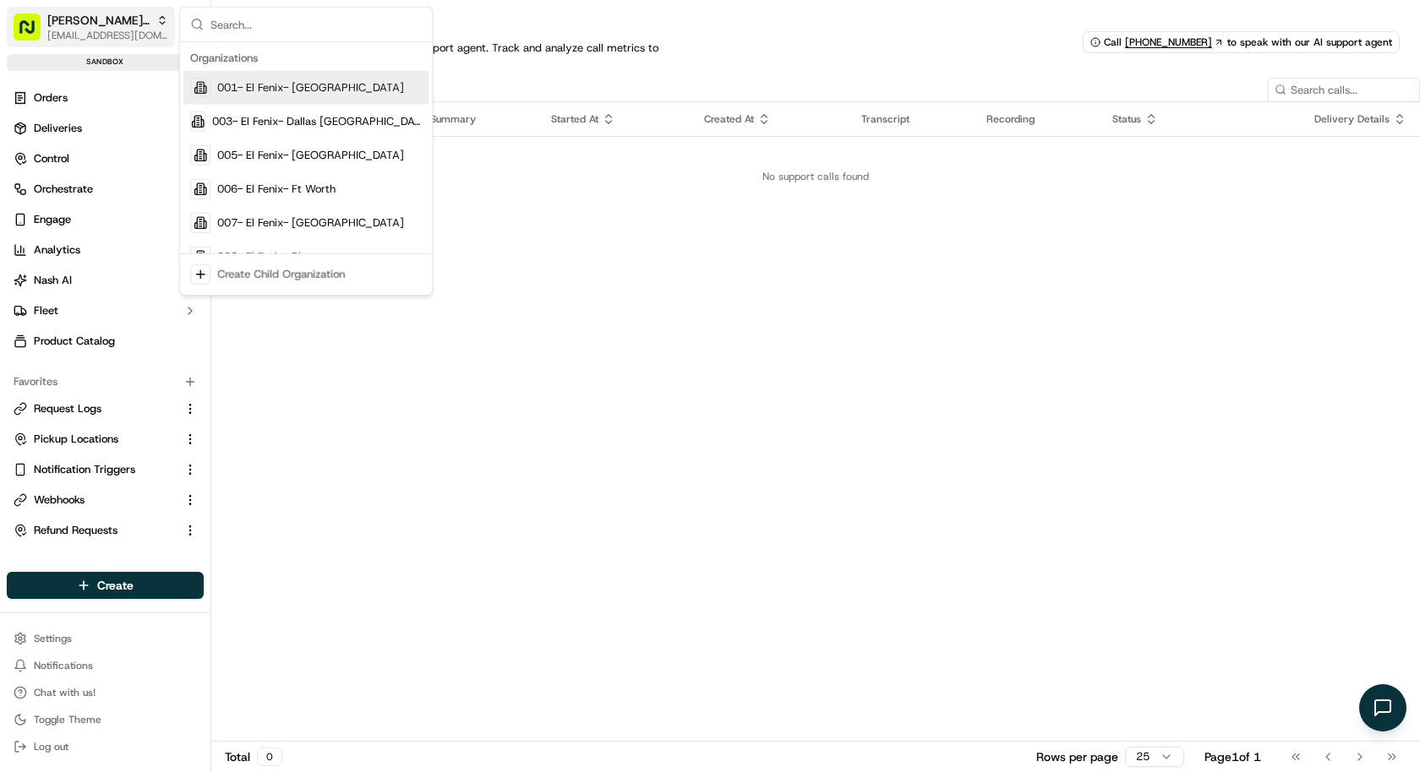
type input "b"
type input "[PERSON_NAME] org"
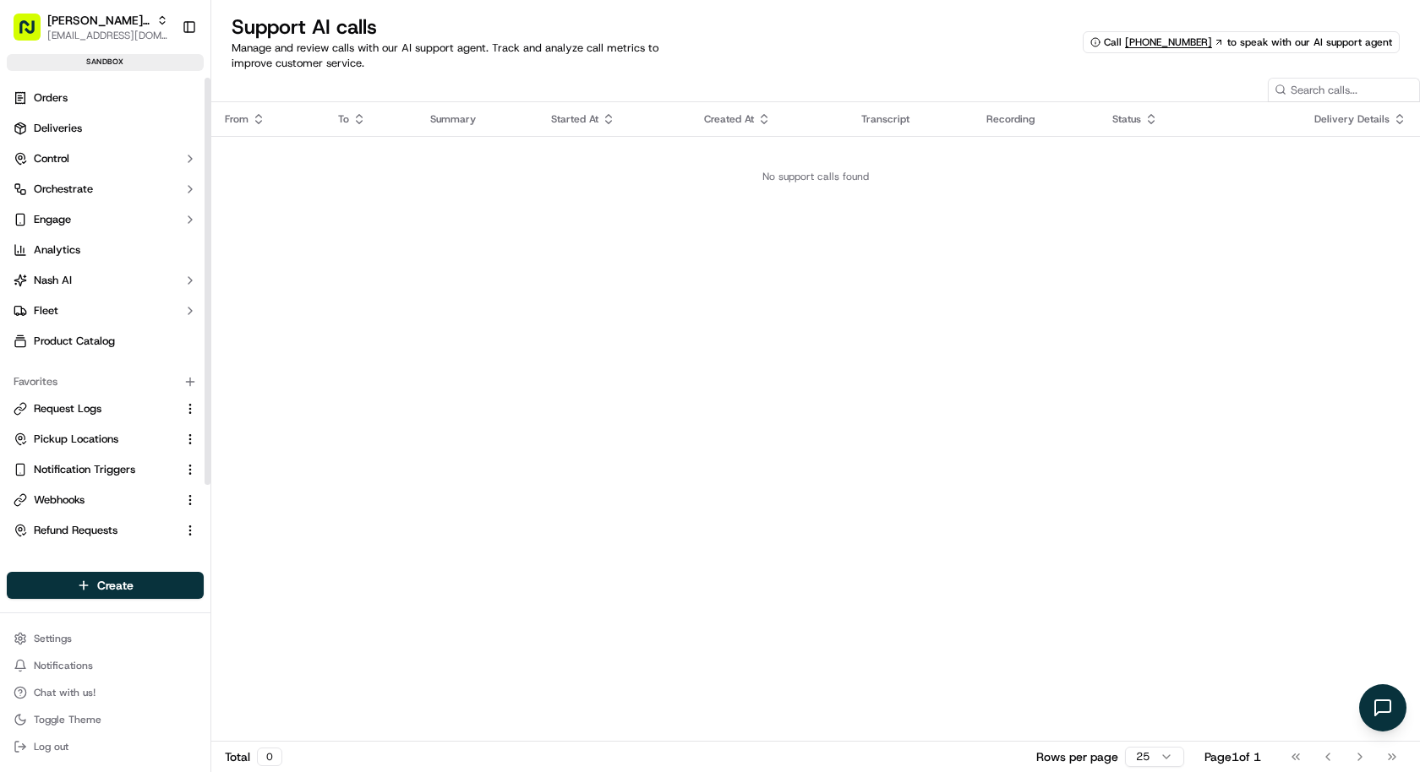
scroll to position [88, 0]
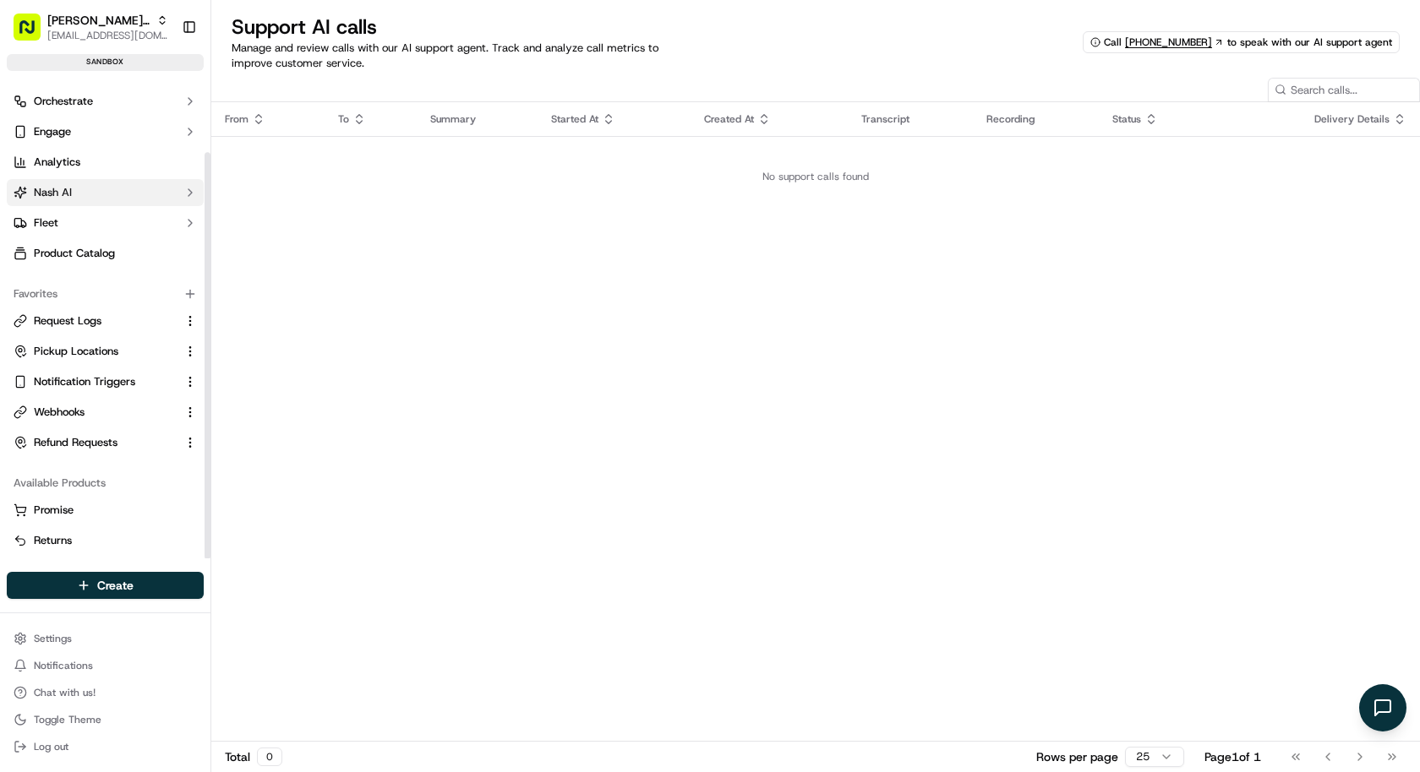
click at [135, 189] on button "Nash AI" at bounding box center [105, 192] width 197 height 27
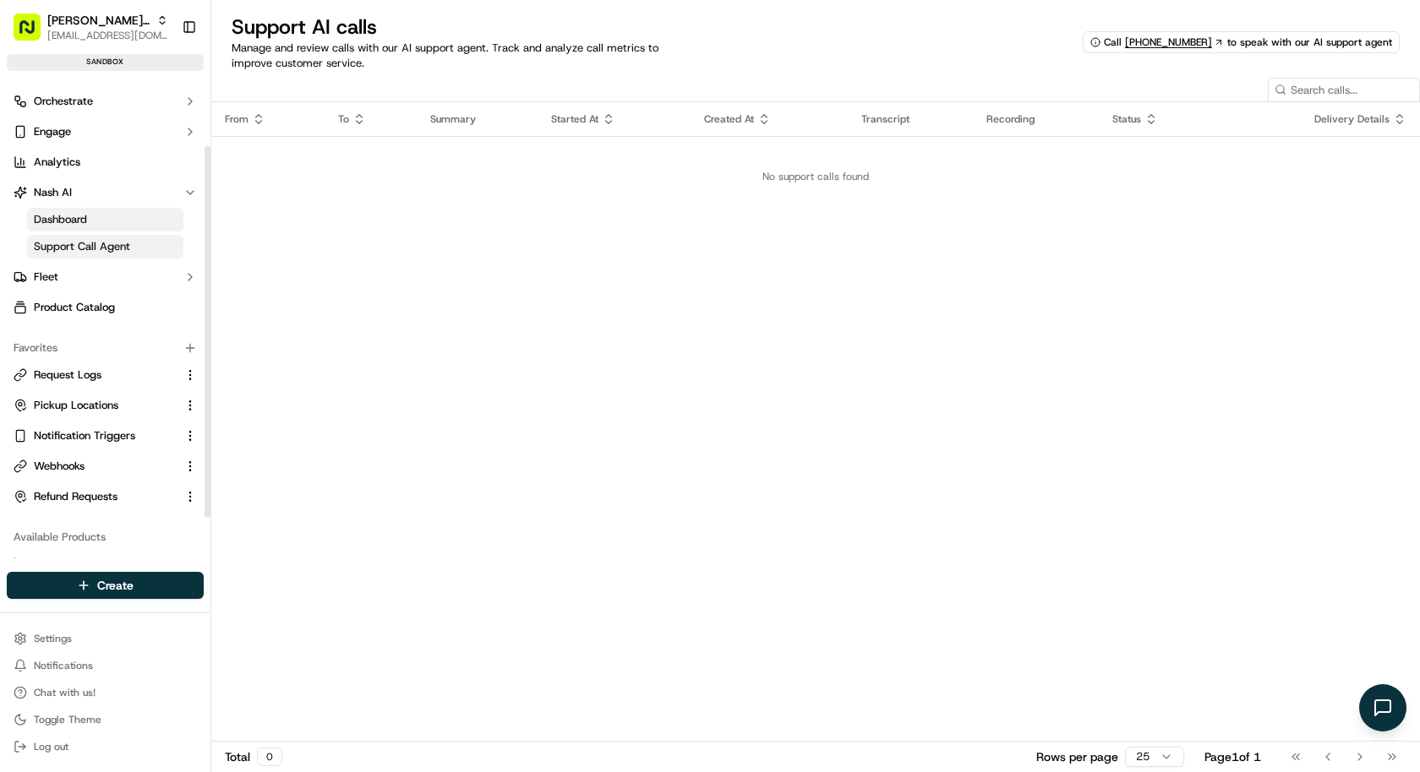
click at [130, 242] on link "Support Call Agent" at bounding box center [105, 247] width 156 height 24
click at [157, 211] on link "Dashboard" at bounding box center [105, 220] width 156 height 24
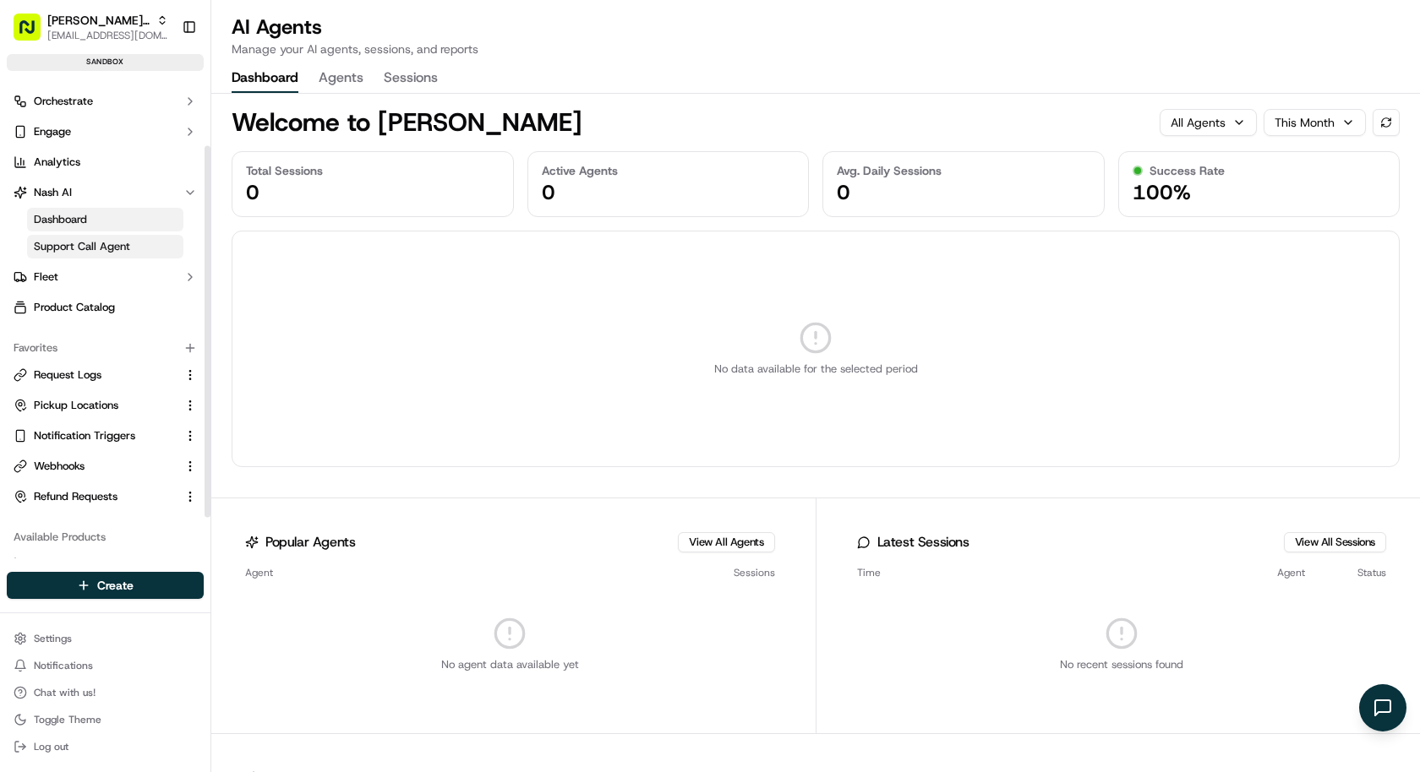
click at [143, 240] on link "Support Call Agent" at bounding box center [105, 247] width 156 height 24
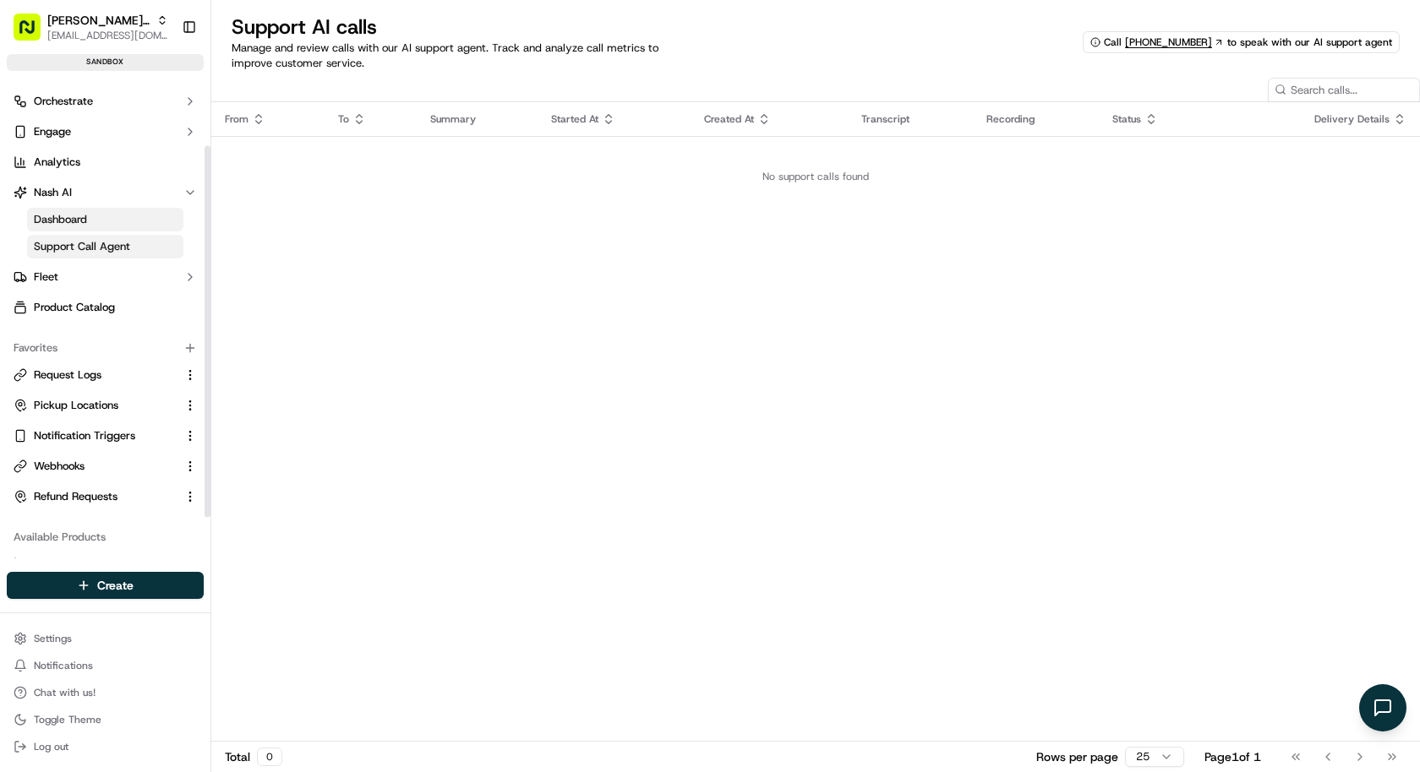
click at [143, 219] on link "Dashboard" at bounding box center [105, 220] width 156 height 24
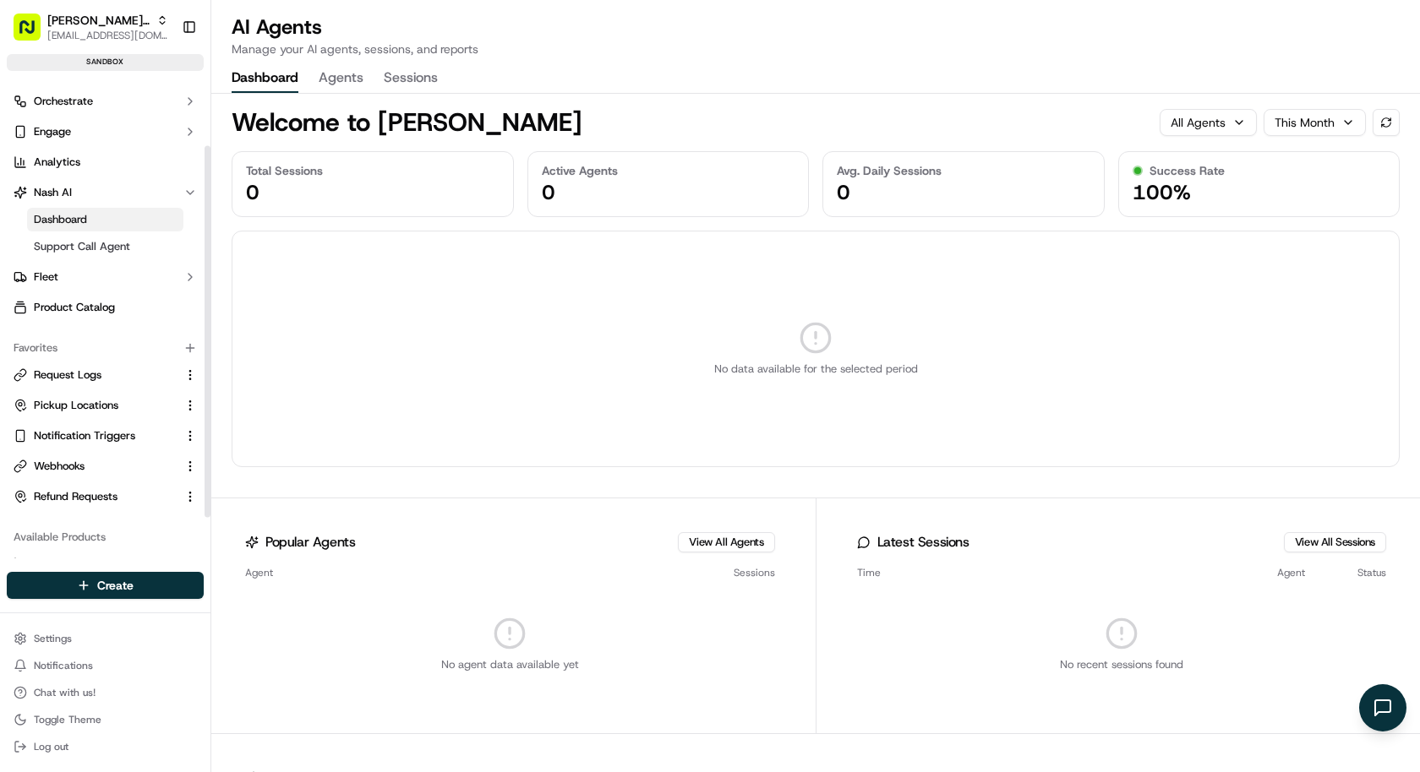
click at [319, 79] on button "Agents" at bounding box center [341, 78] width 45 height 29
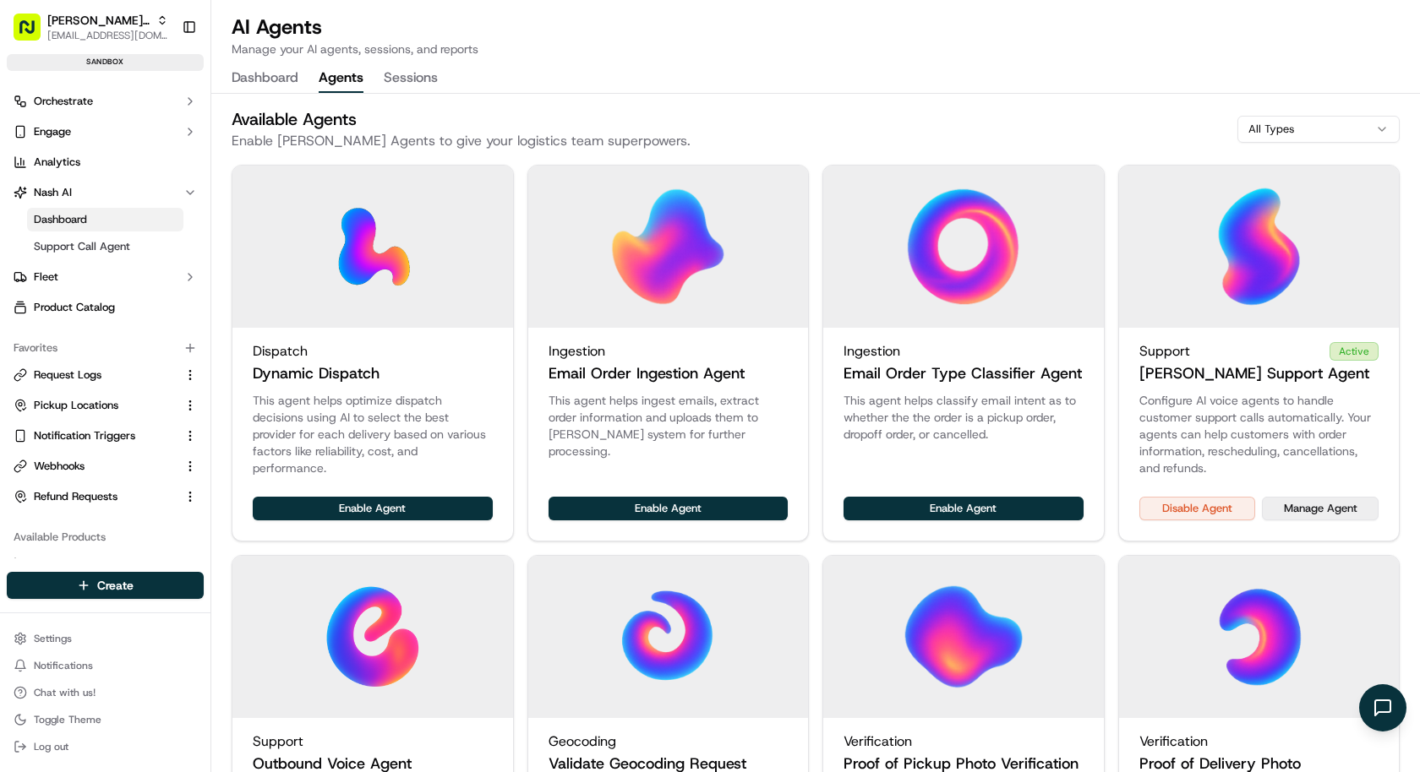
click at [1316, 509] on button "Manage Agent" at bounding box center [1319, 509] width 117 height 24
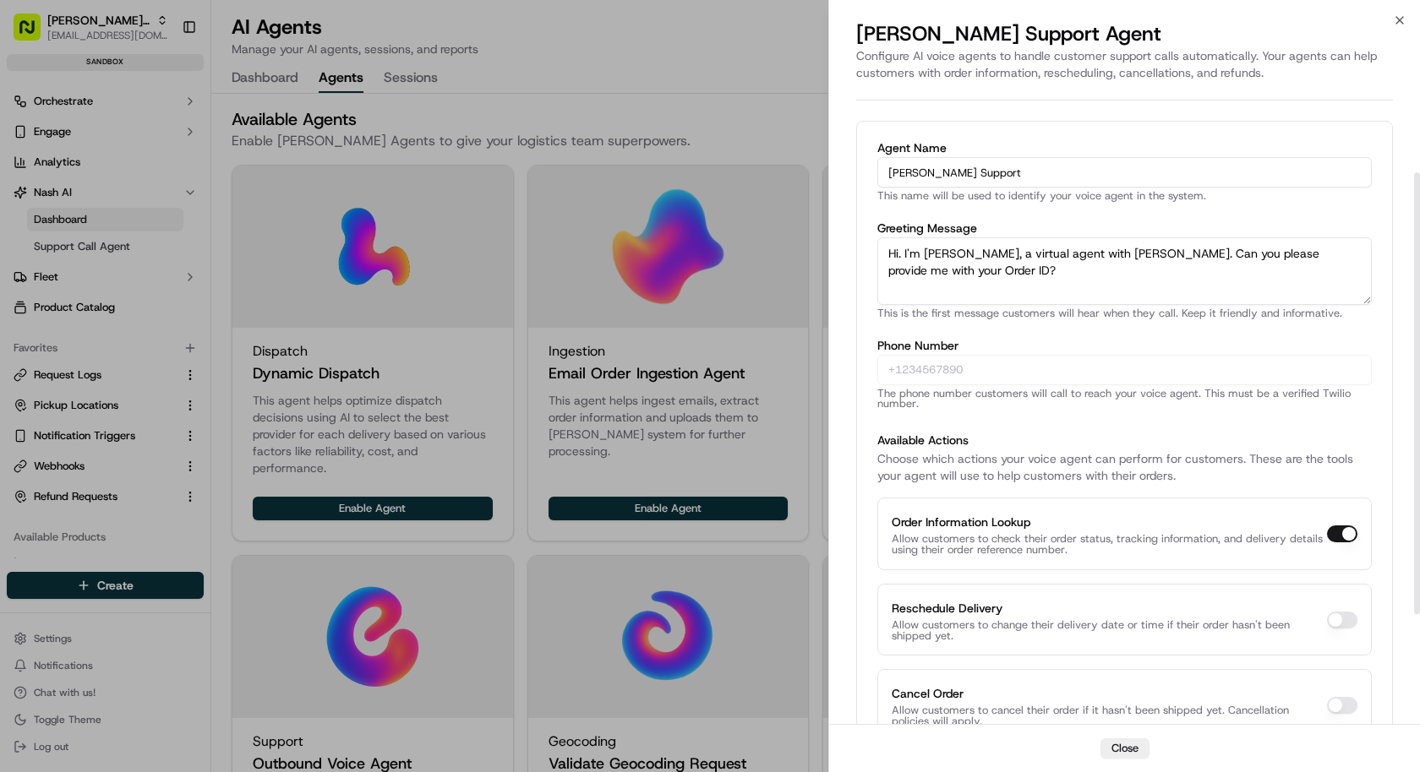
scroll to position [133, 0]
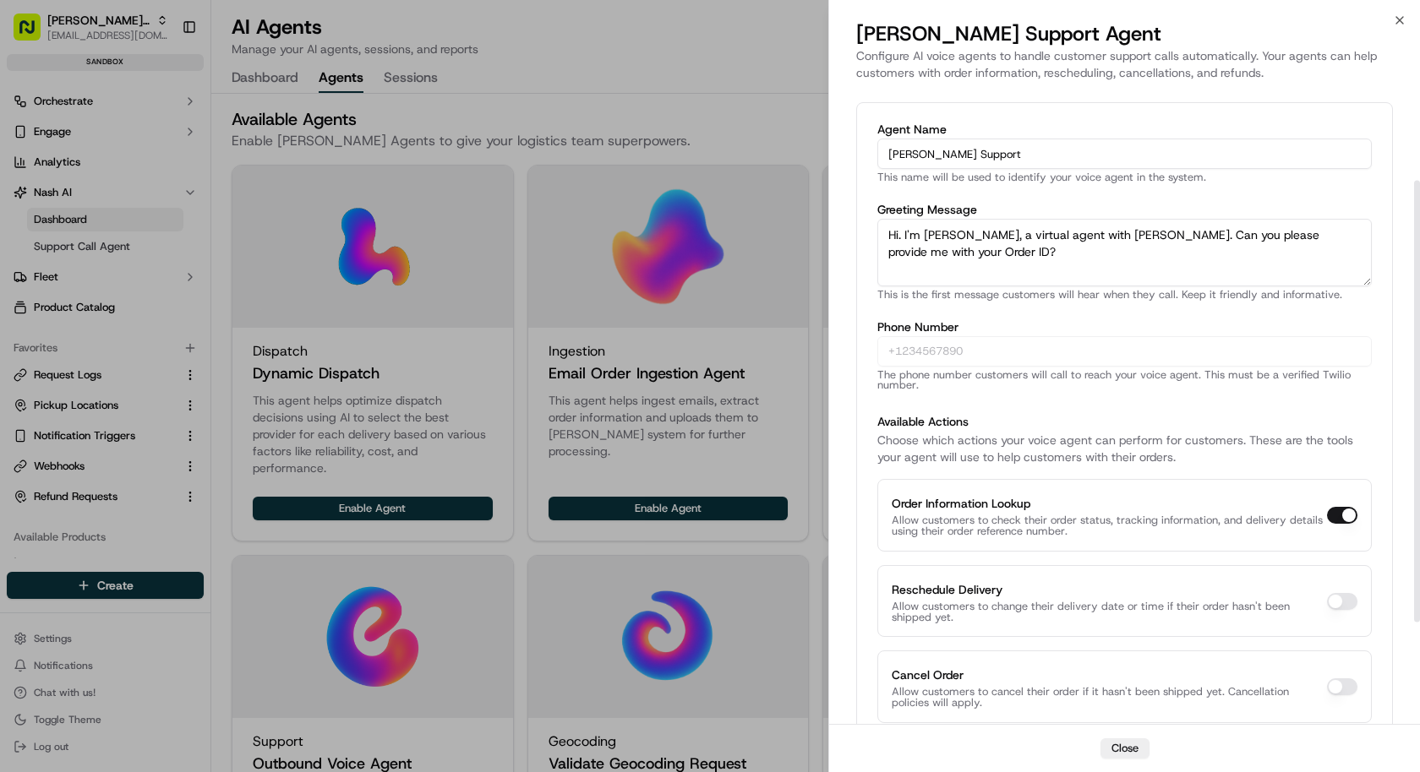
click at [113, 331] on div at bounding box center [710, 386] width 1420 height 772
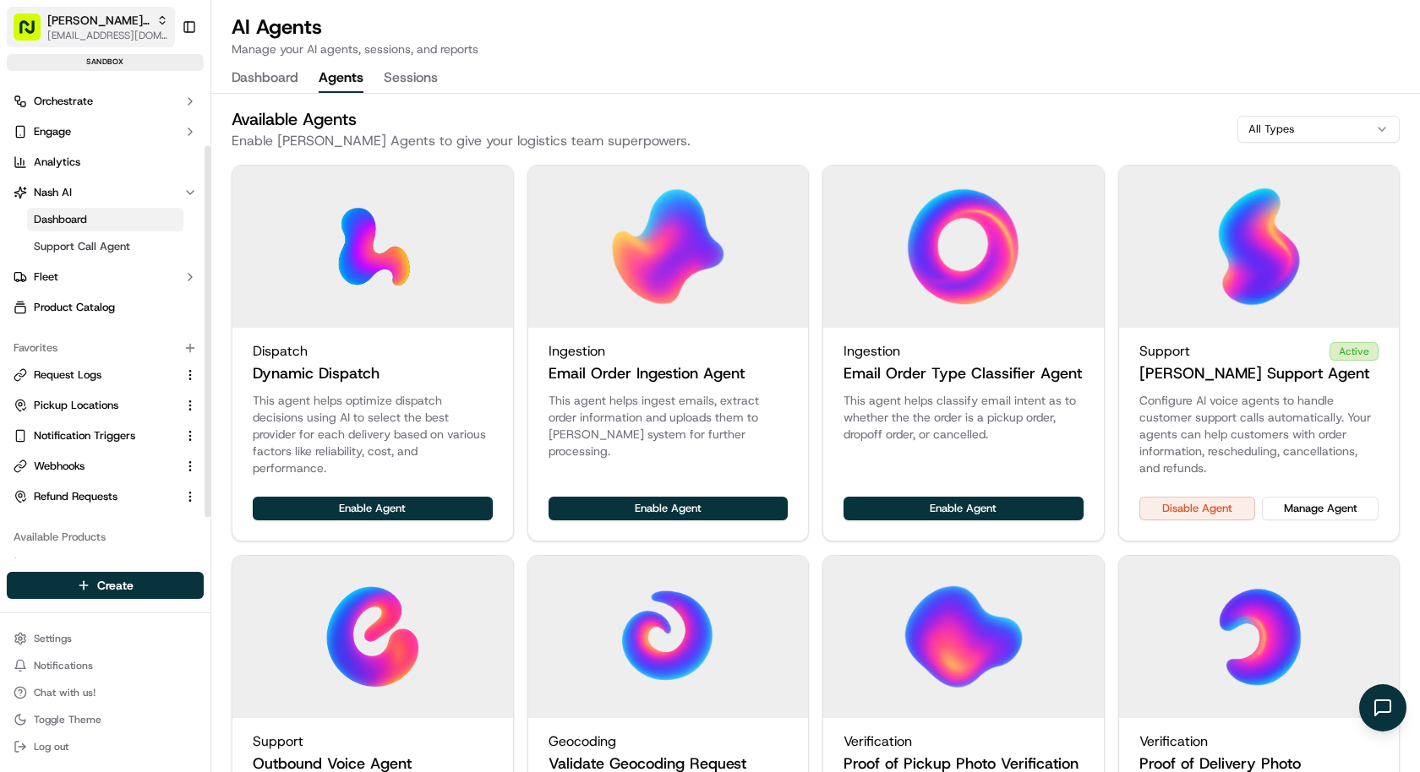
click at [75, 13] on span "Nash Org" at bounding box center [98, 20] width 102 height 17
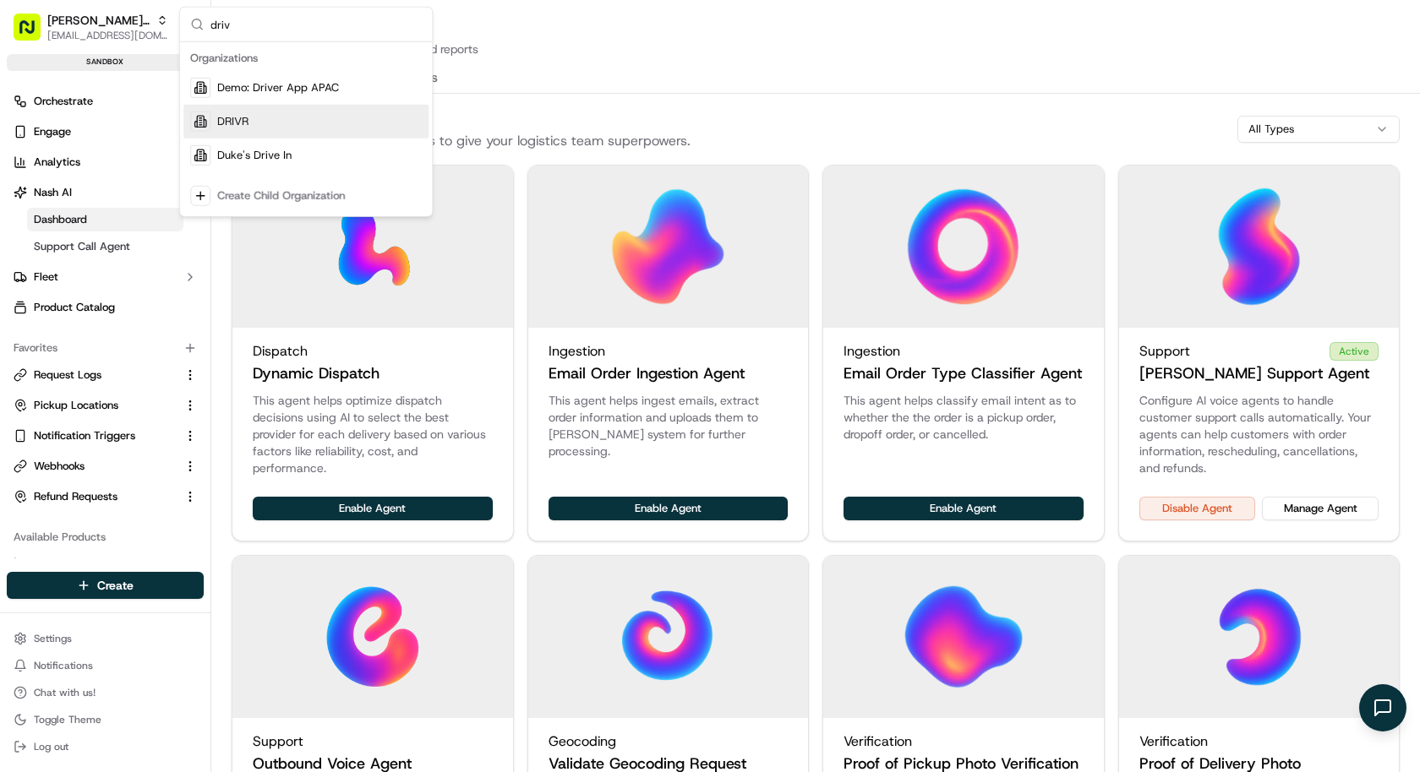
type input "driv"
click at [312, 90] on span "Demo: Driver App APAC" at bounding box center [278, 87] width 122 height 15
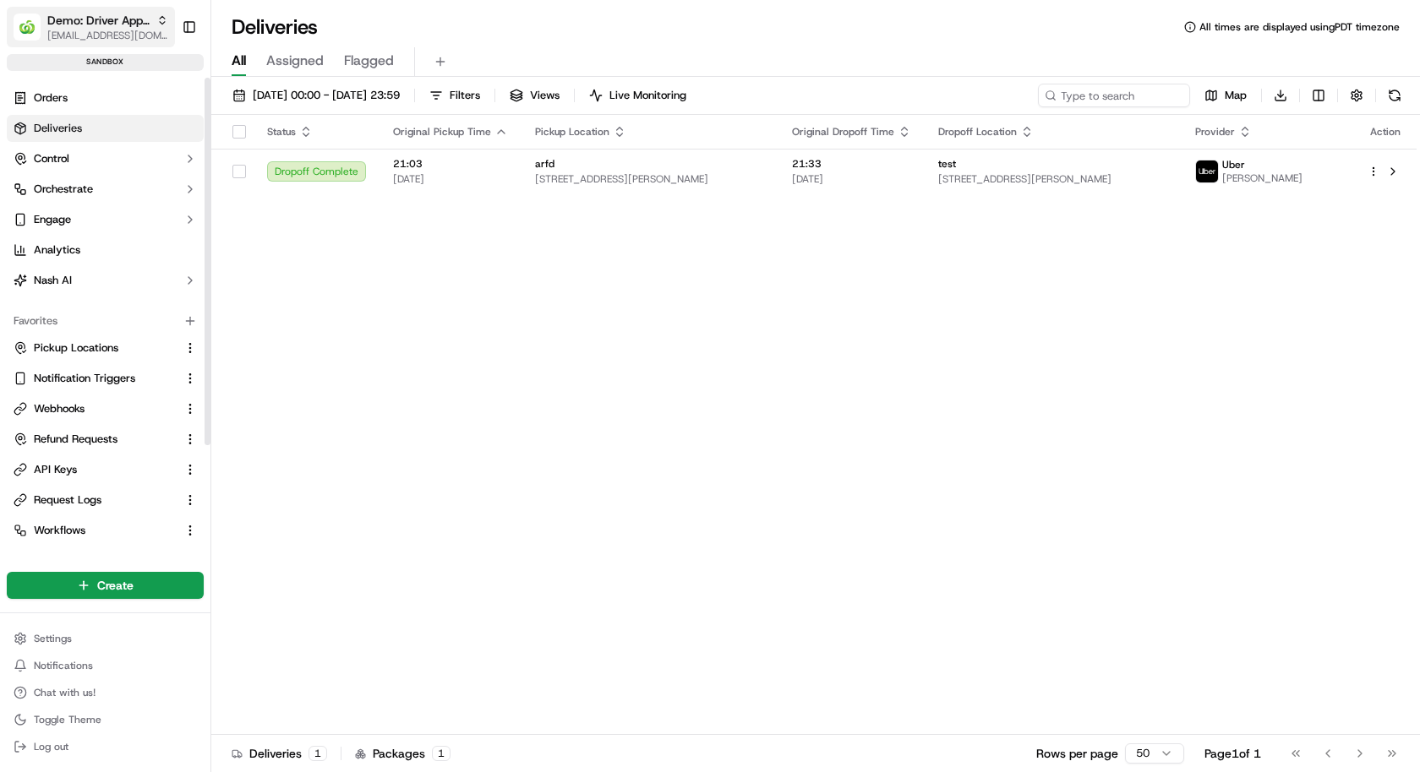
click at [75, 31] on span "[EMAIL_ADDRESS][DOMAIN_NAME]" at bounding box center [107, 36] width 121 height 14
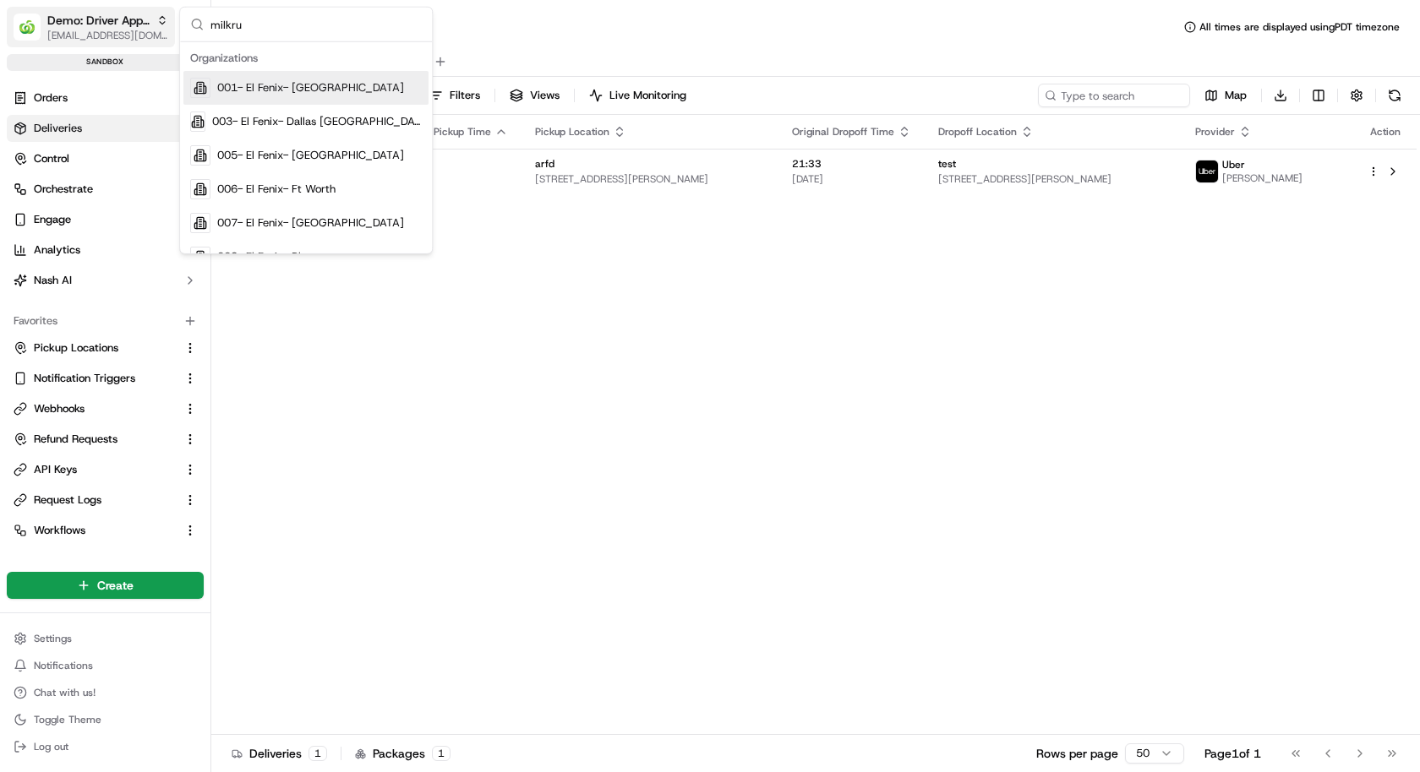
type input "milkrun"
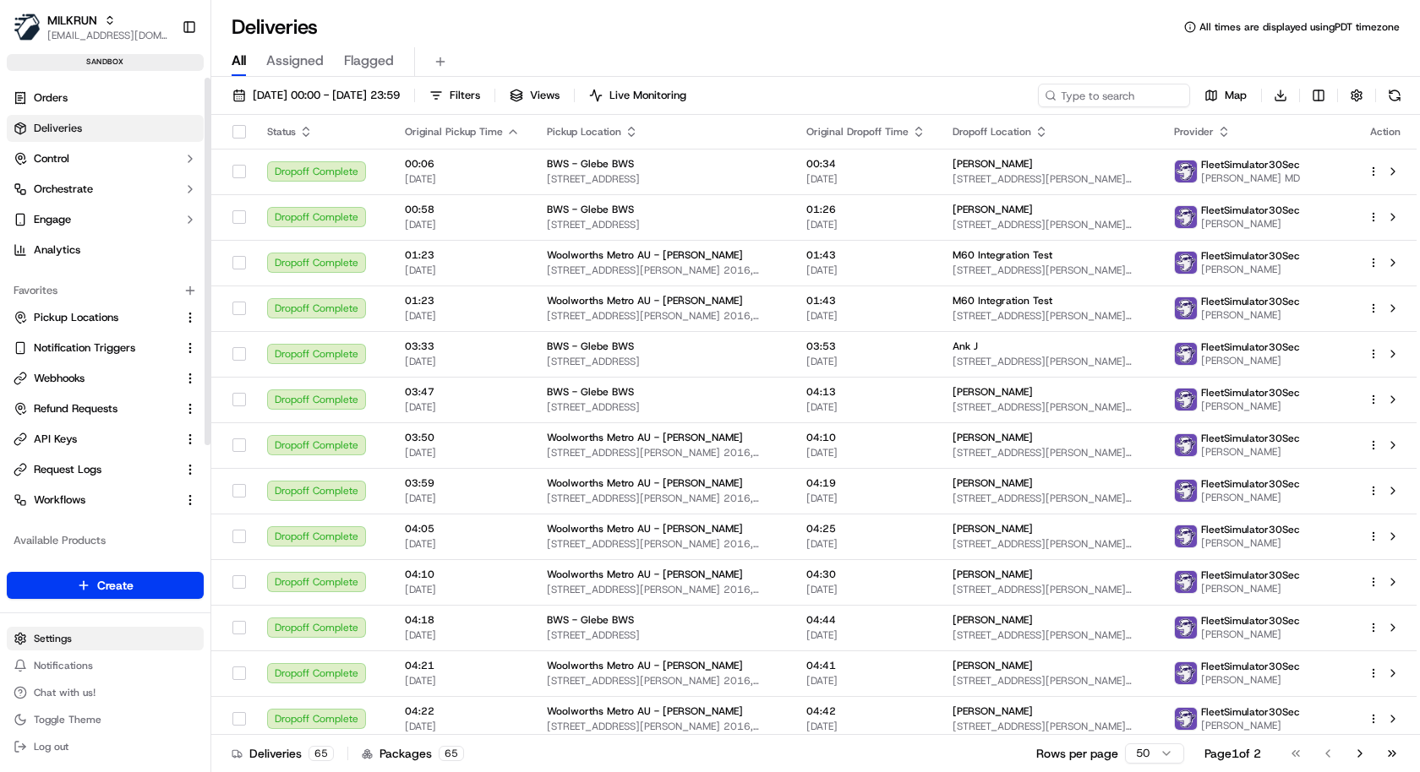
click at [86, 644] on html "MILKRUN kareem@usenash.com Toggle Sidebar sandbox Orders Deliveries Control Orc…" at bounding box center [710, 386] width 1420 height 772
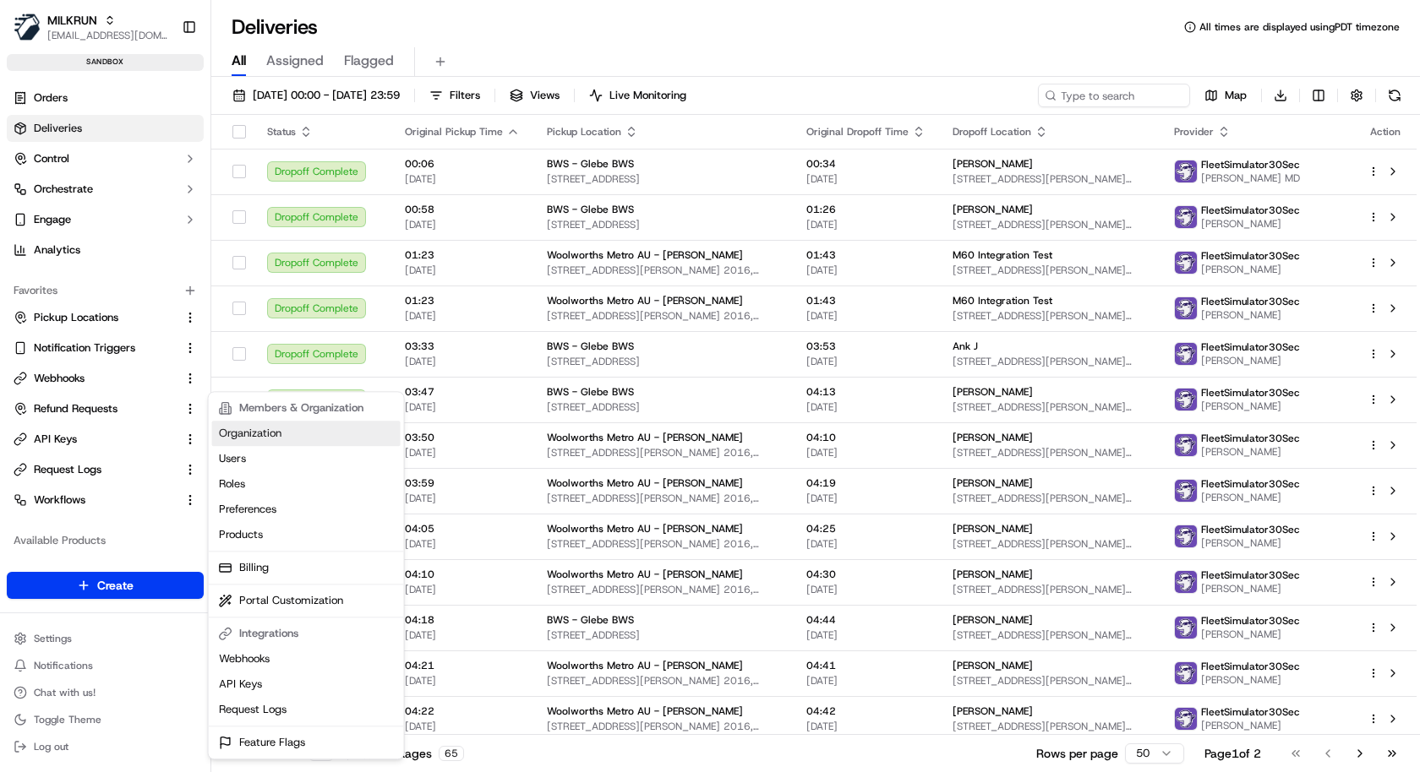
click at [289, 433] on link "Organization" at bounding box center [306, 433] width 188 height 25
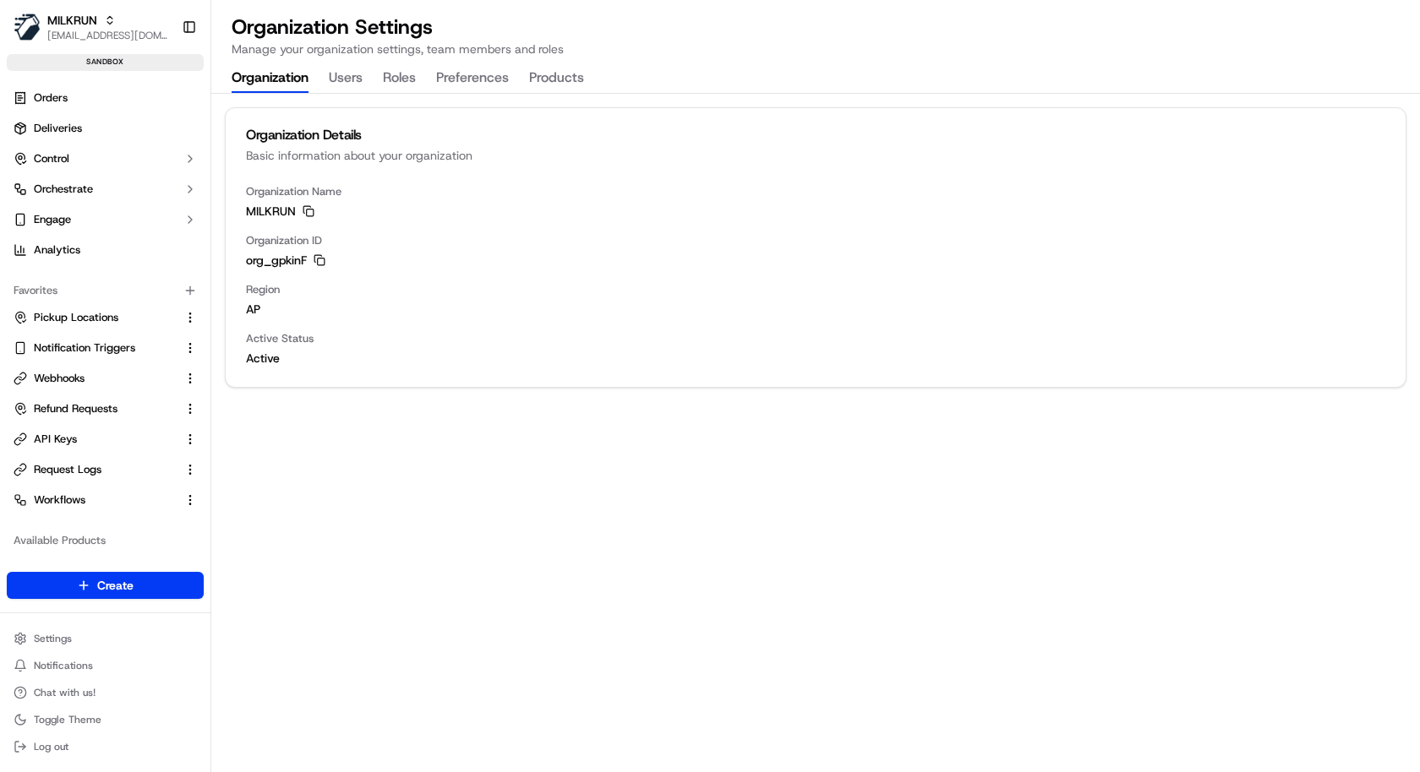
click at [356, 79] on button "Users" at bounding box center [346, 78] width 34 height 29
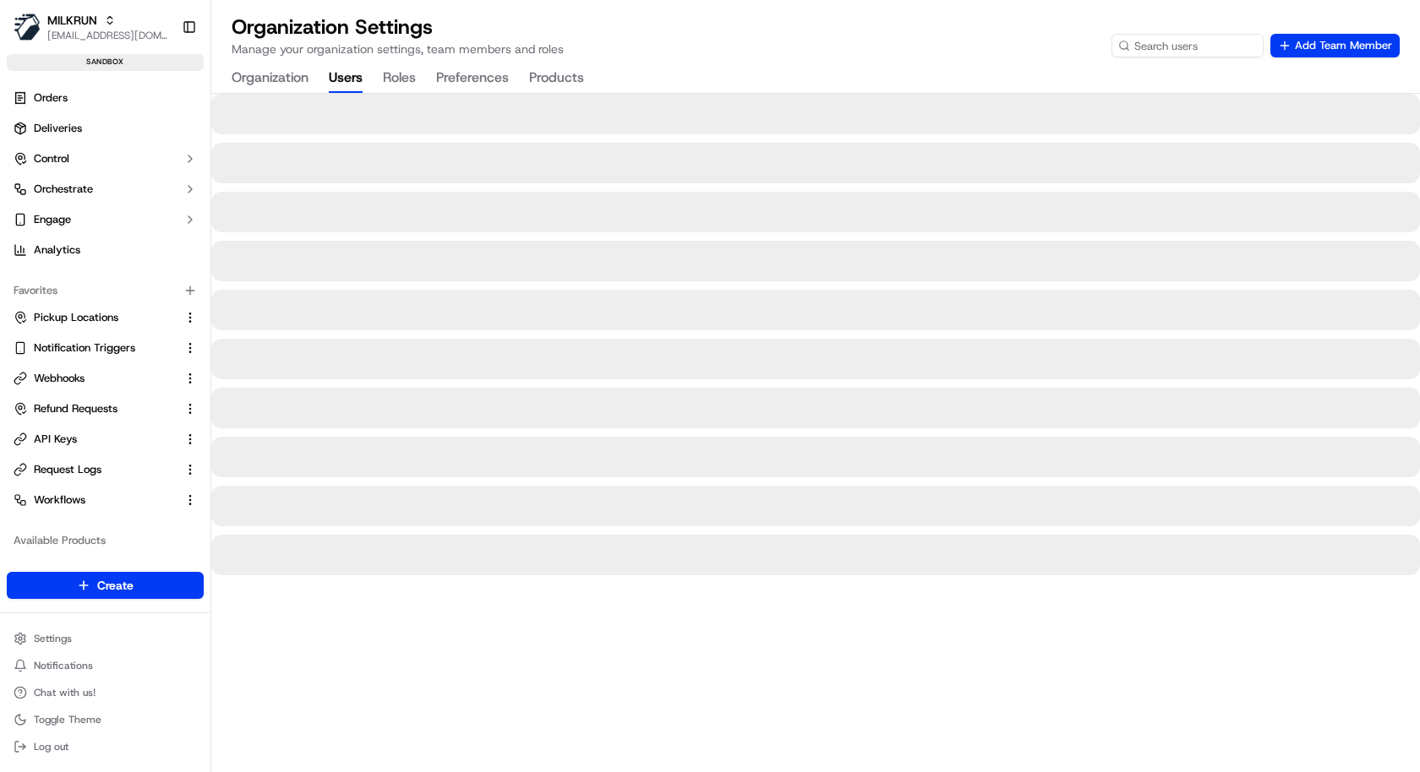
click at [555, 70] on button "Products" at bounding box center [556, 78] width 55 height 29
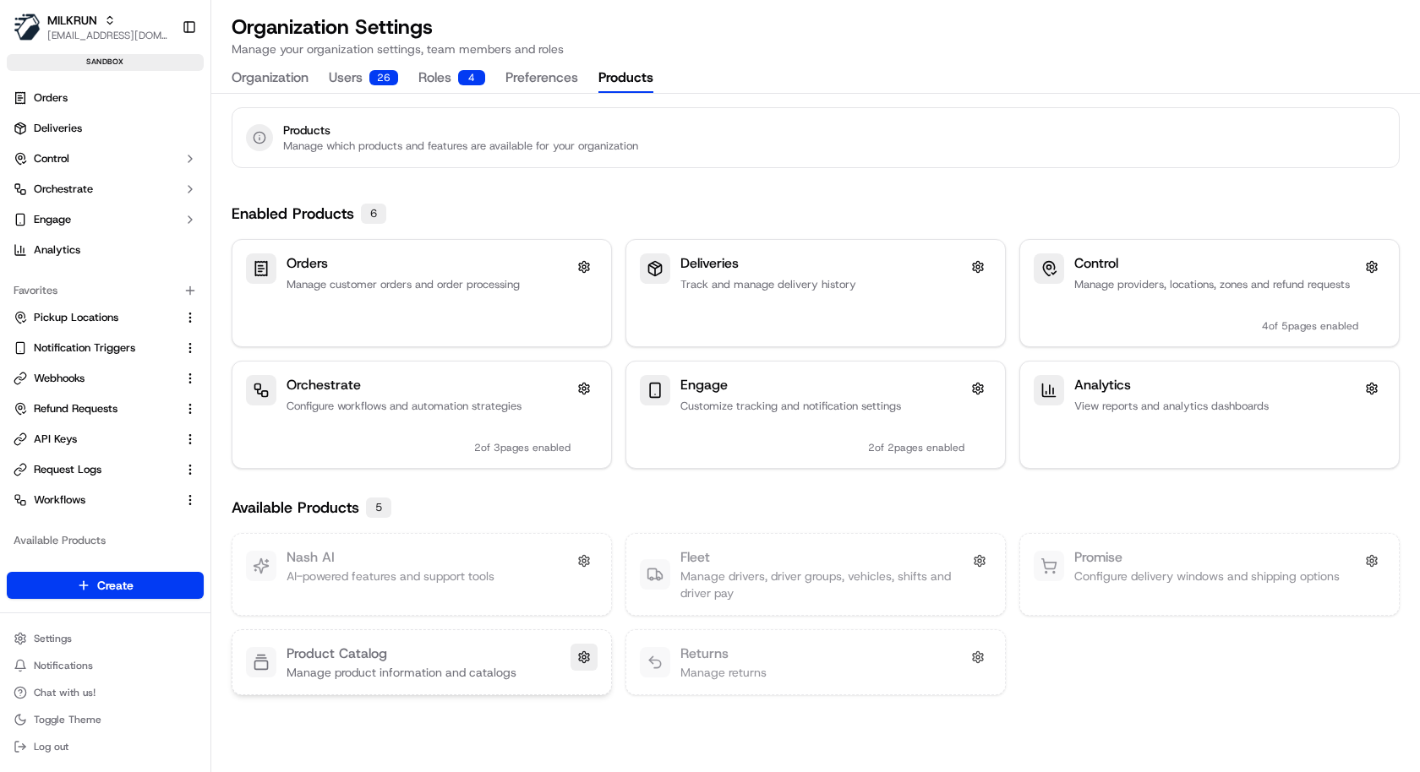
click at [587, 650] on button at bounding box center [583, 657] width 27 height 27
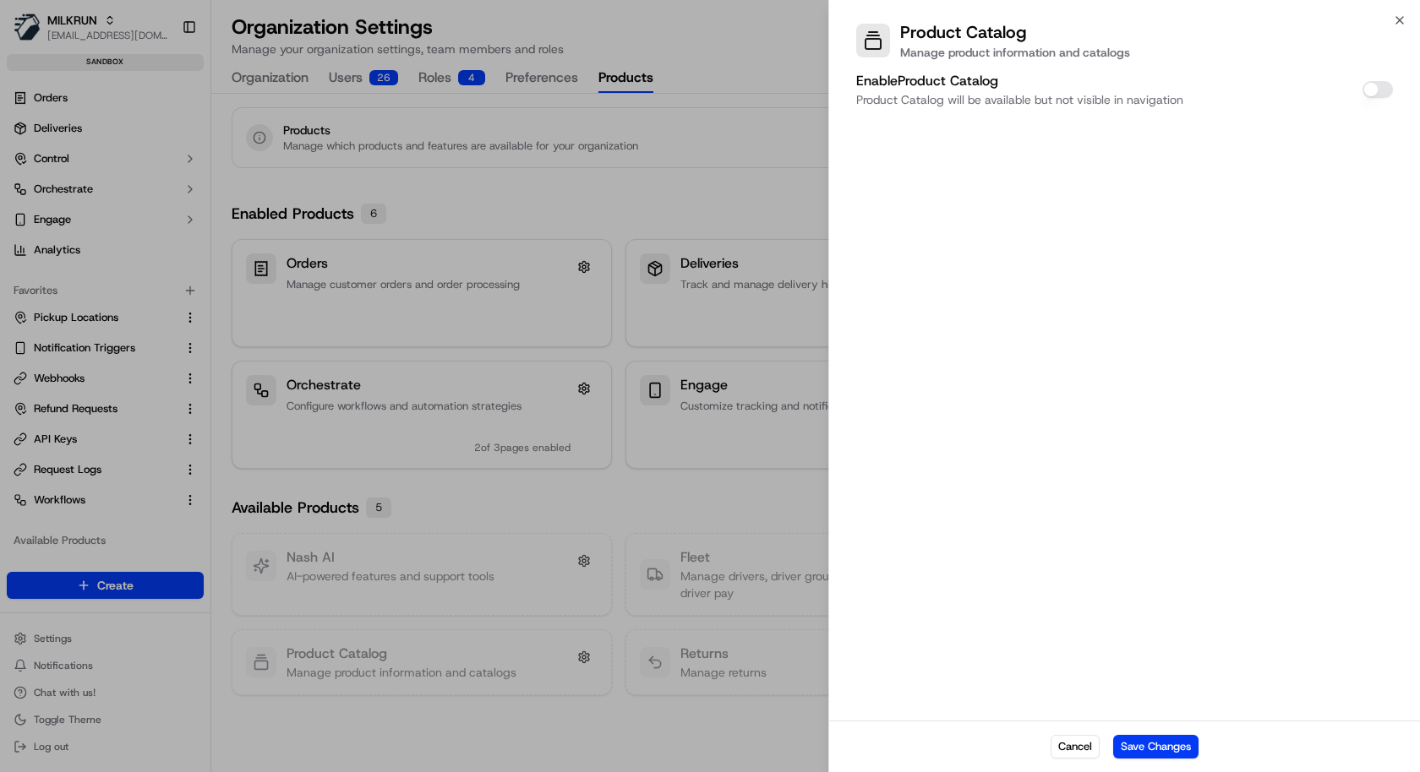
click at [1376, 89] on button "Enable Product Catalog" at bounding box center [1377, 89] width 30 height 17
click at [1136, 740] on button "Save Changes" at bounding box center [1155, 747] width 85 height 24
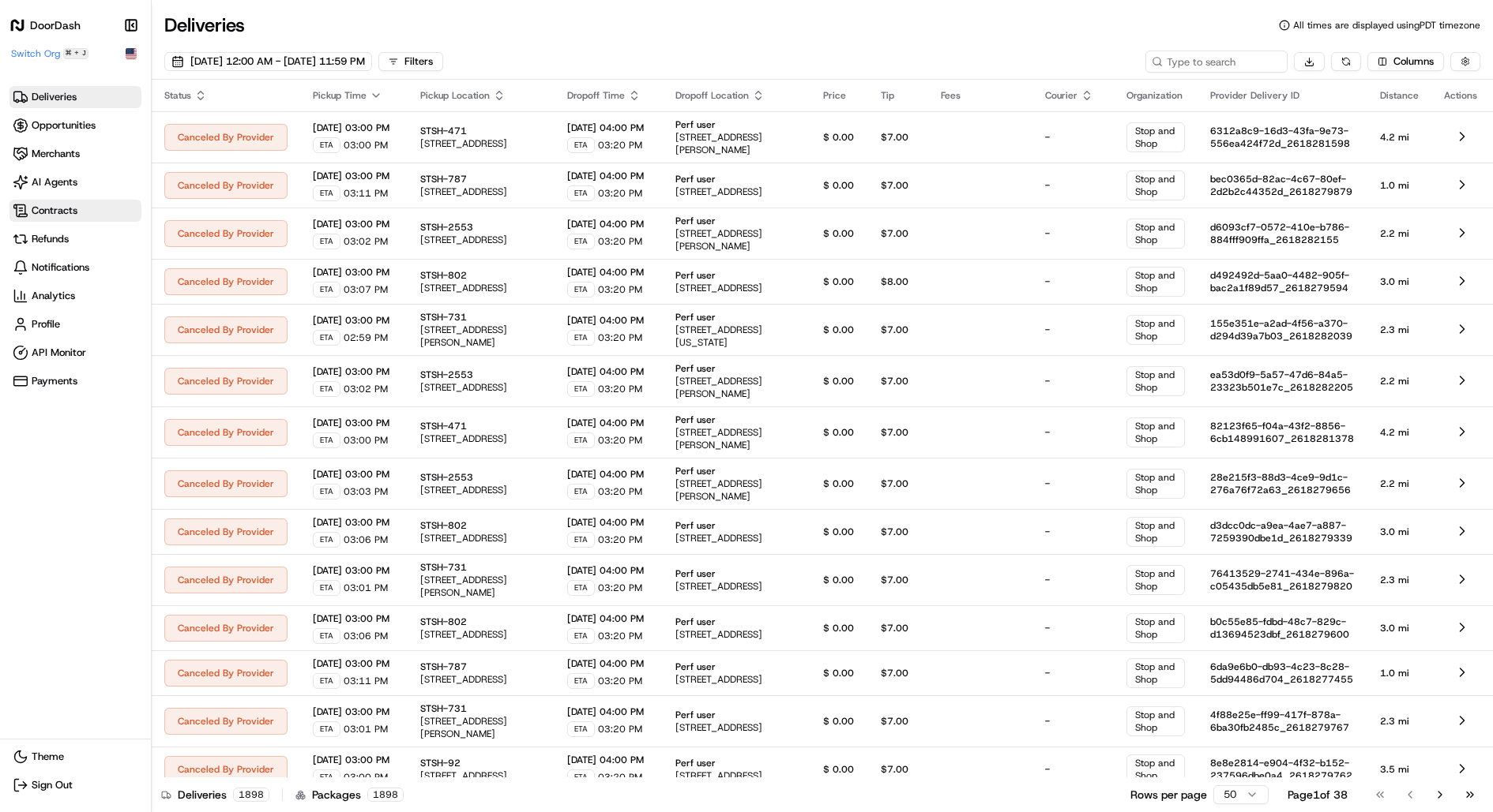
click at [79, 204] on span "Contracts" at bounding box center [76, 210] width 125 height 16
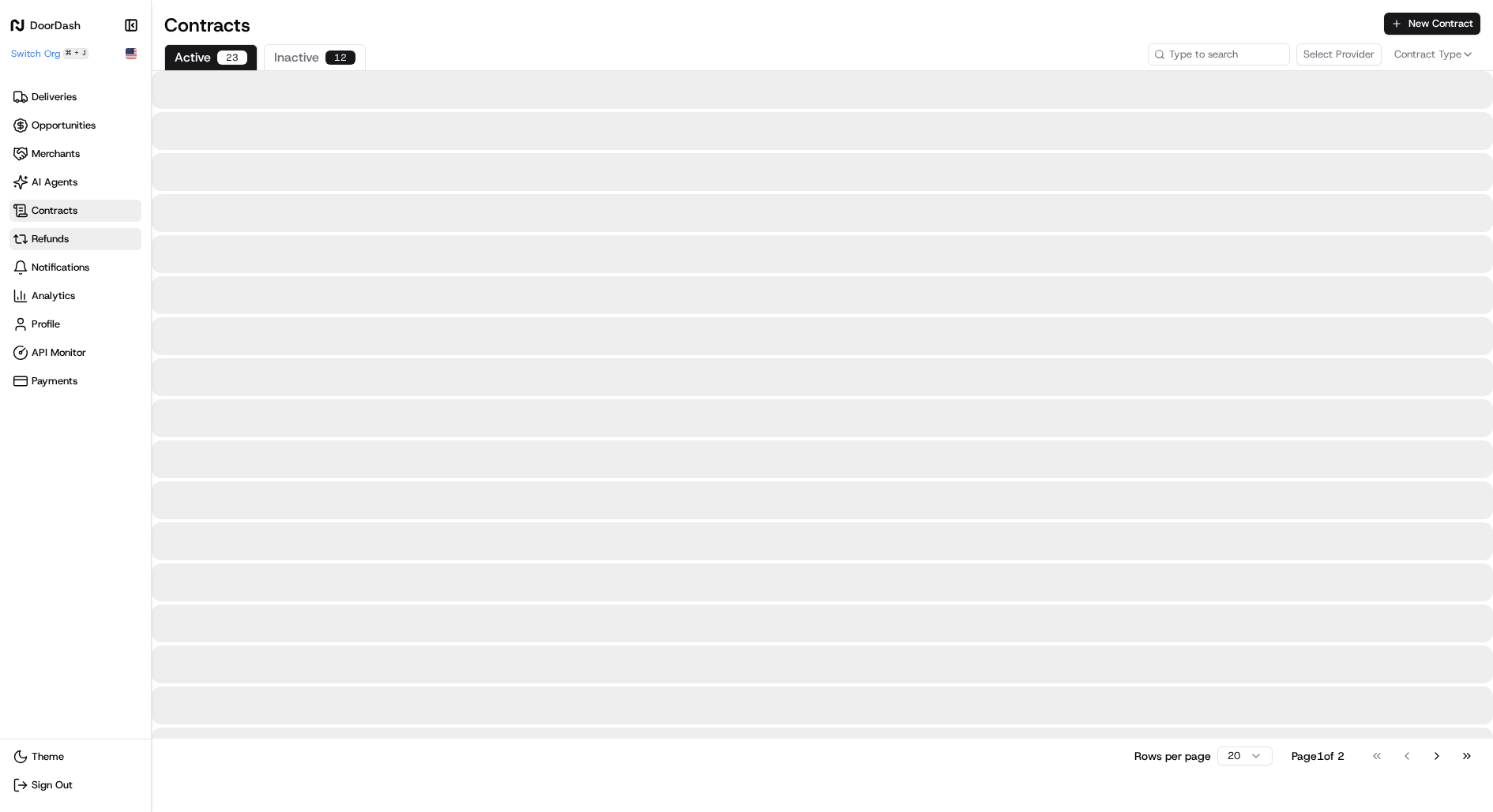
click at [79, 234] on span "Refunds" at bounding box center [76, 239] width 125 height 16
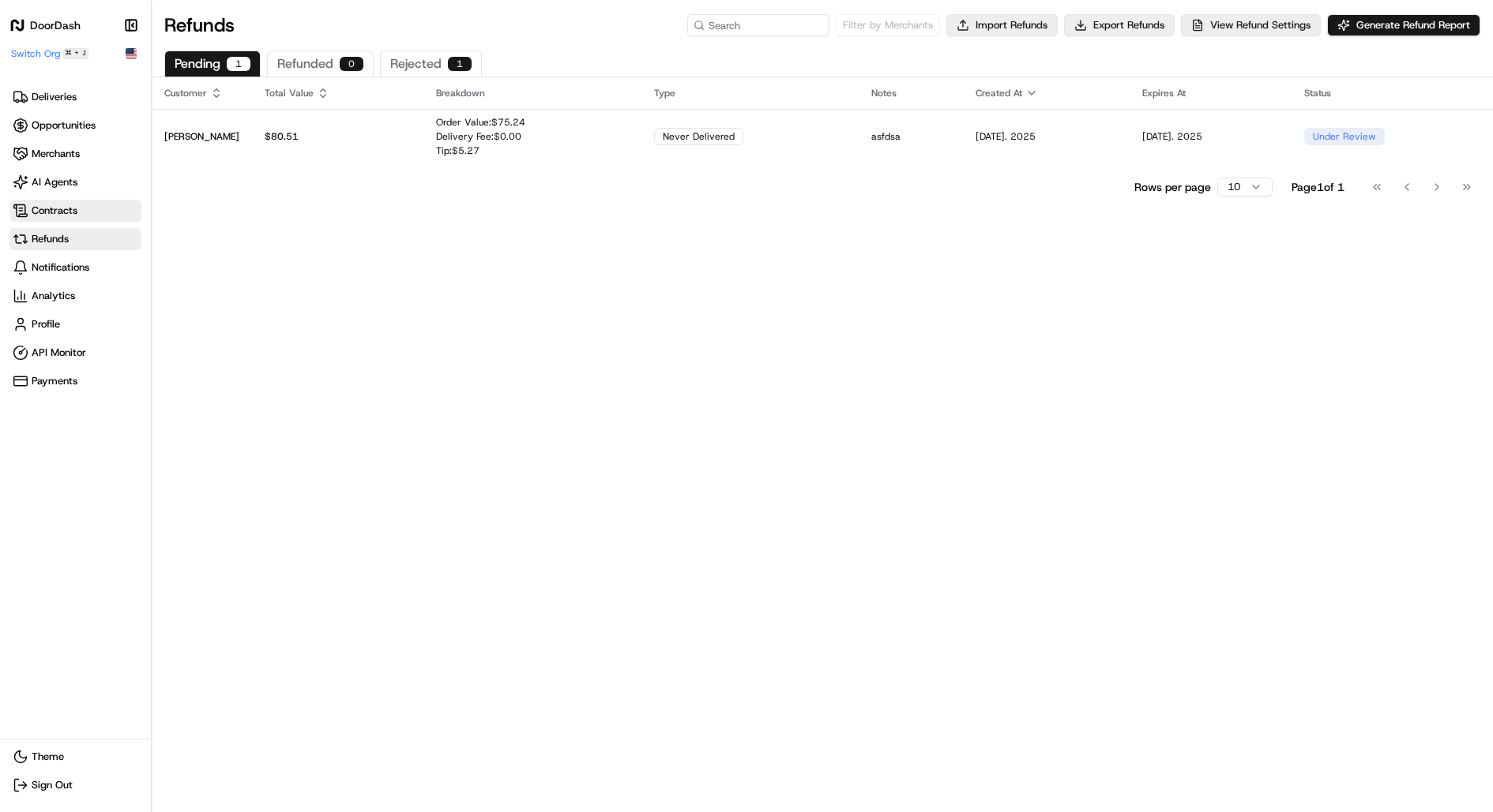
click at [79, 213] on span "Contracts" at bounding box center [76, 210] width 125 height 16
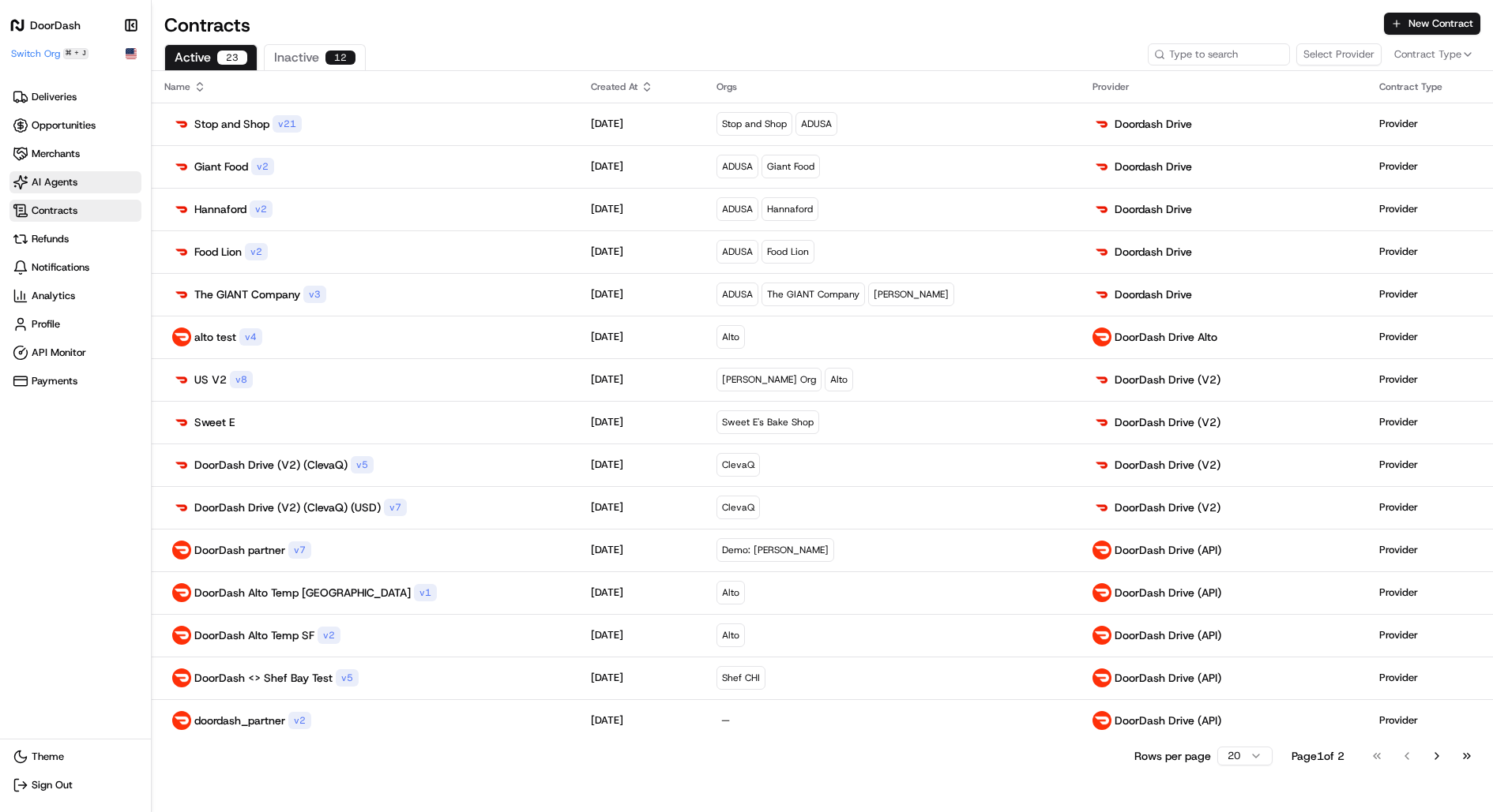
click at [82, 191] on link "AI Agents" at bounding box center [75, 182] width 132 height 22
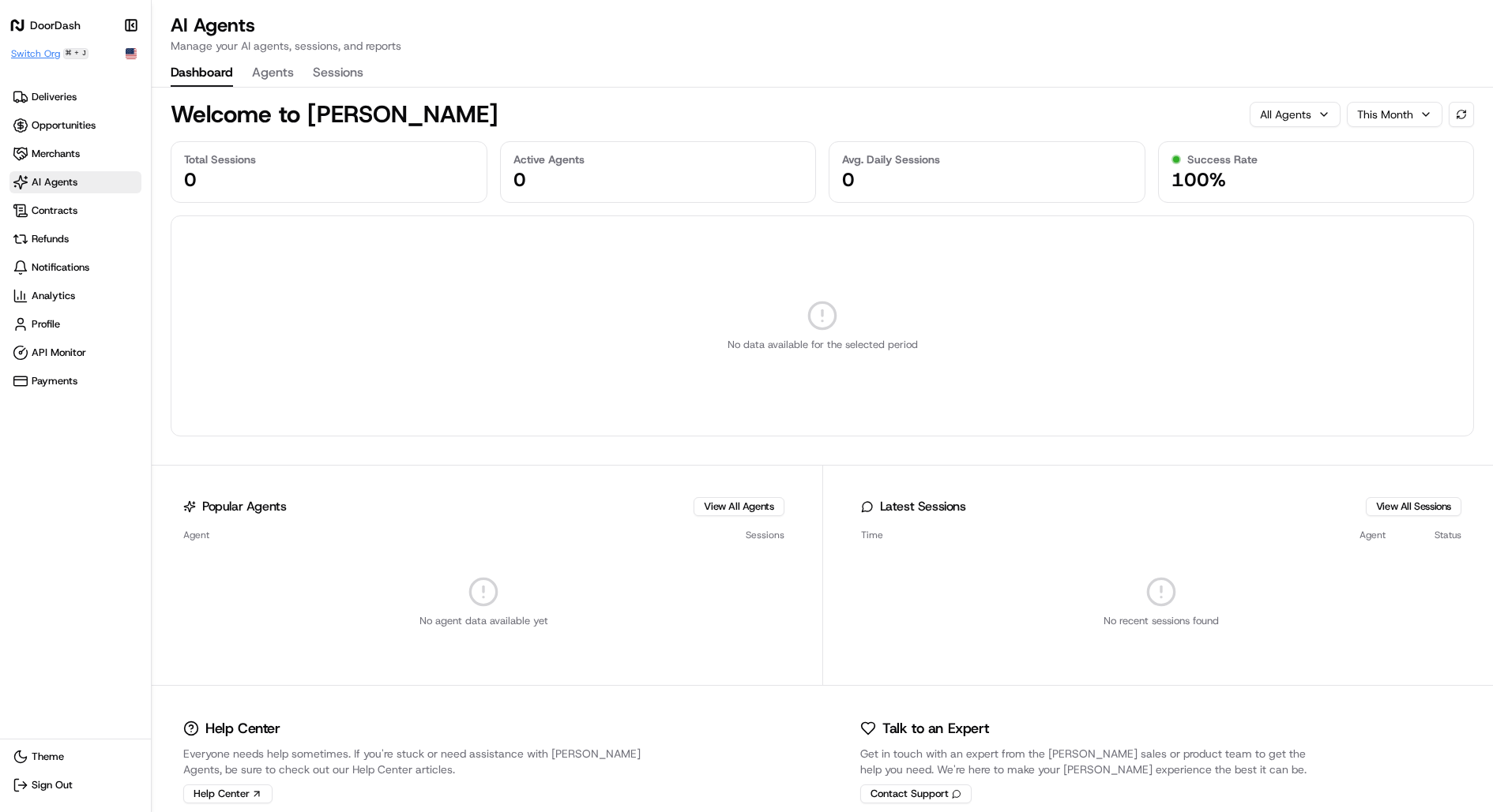
click at [43, 55] on span "Switch Org" at bounding box center [36, 54] width 49 height 13
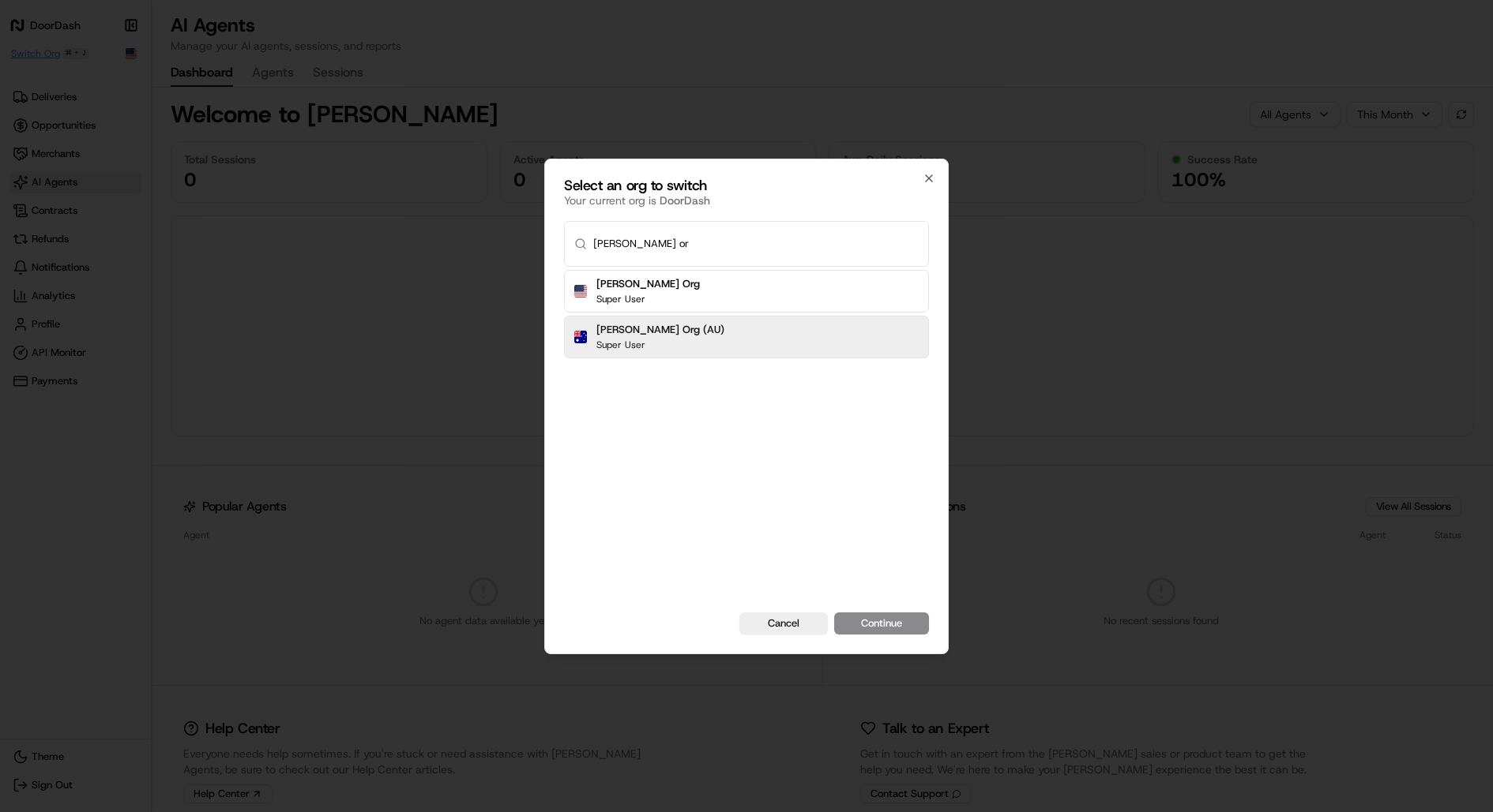
type input "[PERSON_NAME] or"
click at [834, 613] on button "Continue" at bounding box center [881, 624] width 94 height 22
